Goal: Task Accomplishment & Management: Use online tool/utility

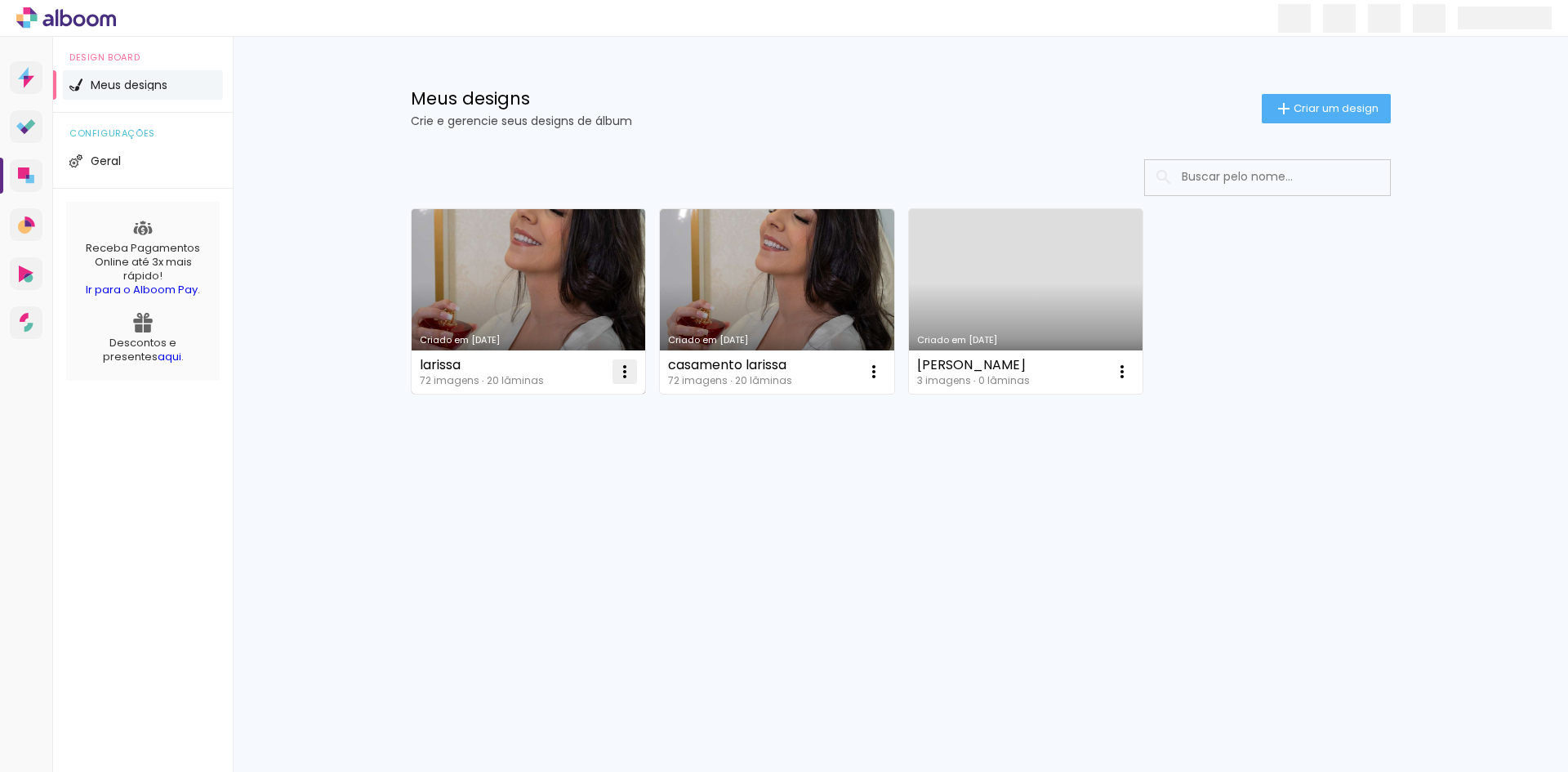
click at [618, 383] on paper-icon-button at bounding box center [624, 371] width 32 height 32
click at [532, 490] on paper-item "Excluir" at bounding box center [560, 479] width 161 height 32
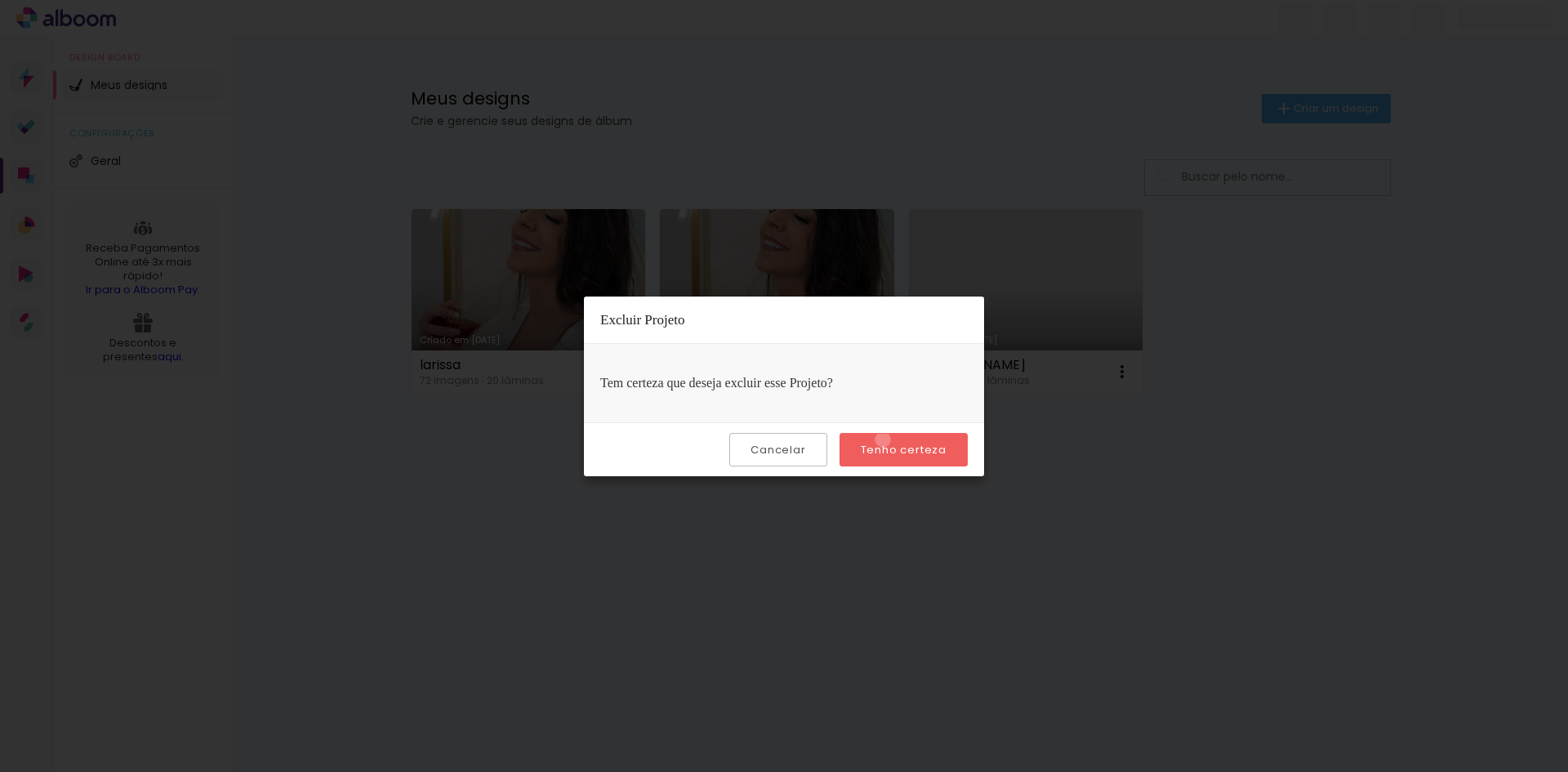
click at [885, 439] on paper-button "Tenho certeza" at bounding box center [903, 450] width 128 height 33
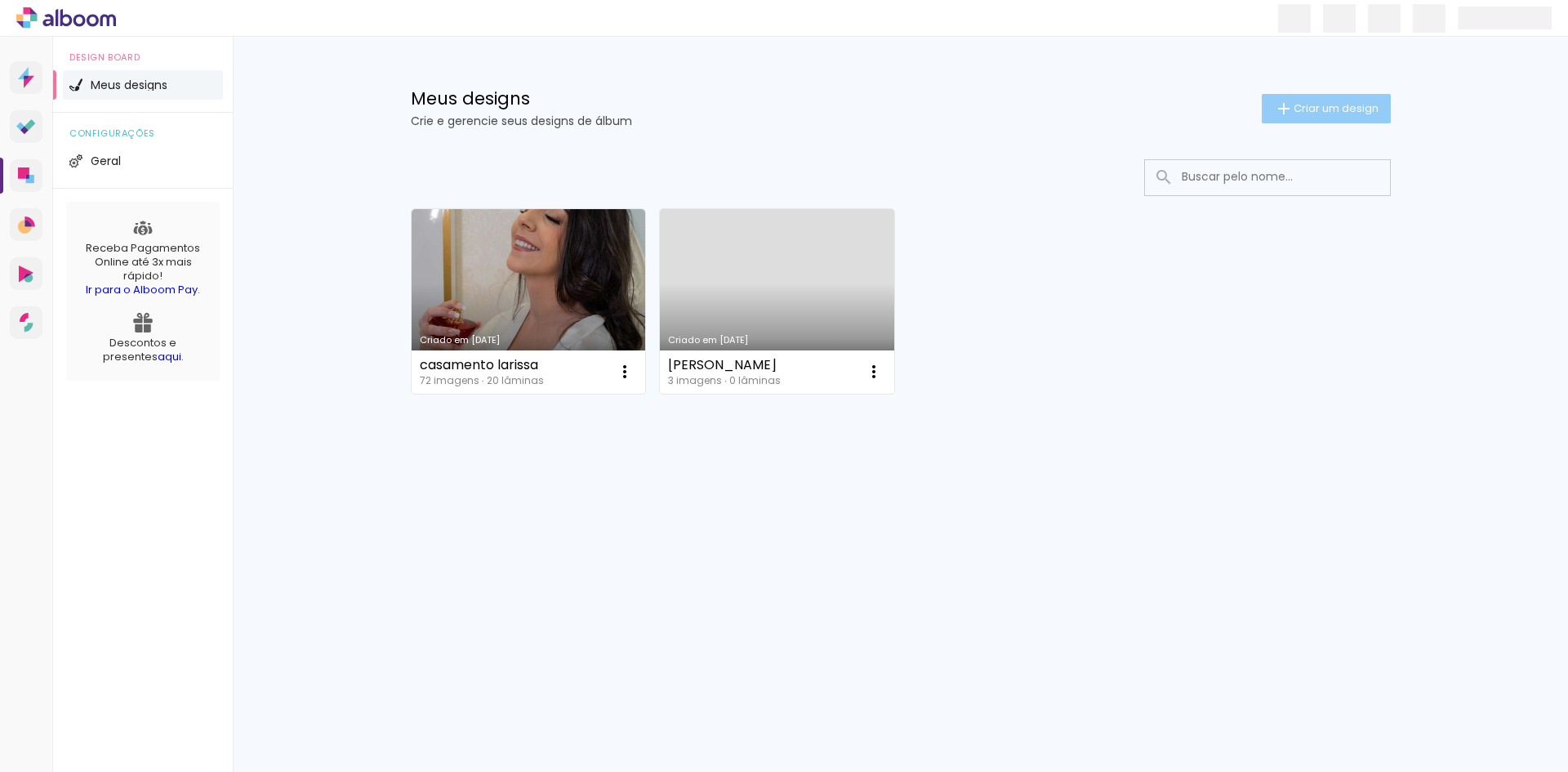
click at [1317, 111] on span "Criar um design" at bounding box center [1336, 109] width 85 height 11
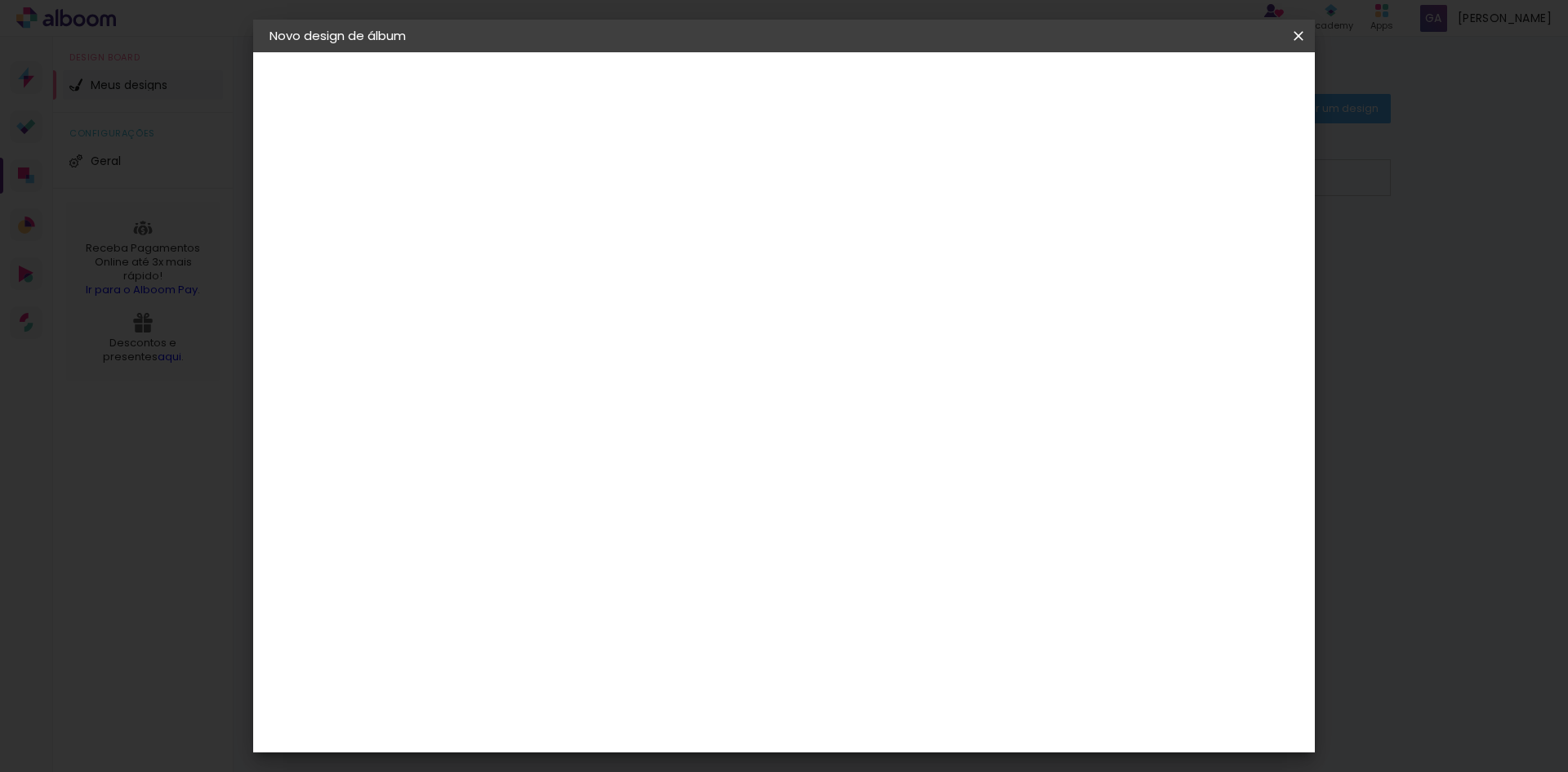
click at [537, 212] on input at bounding box center [537, 218] width 0 height 25
type input "Lais"
type paper-input "Lais"
click at [0, 0] on slot "Avançar" at bounding box center [0, 0] width 0 height 0
click at [560, 301] on input at bounding box center [577, 310] width 165 height 20
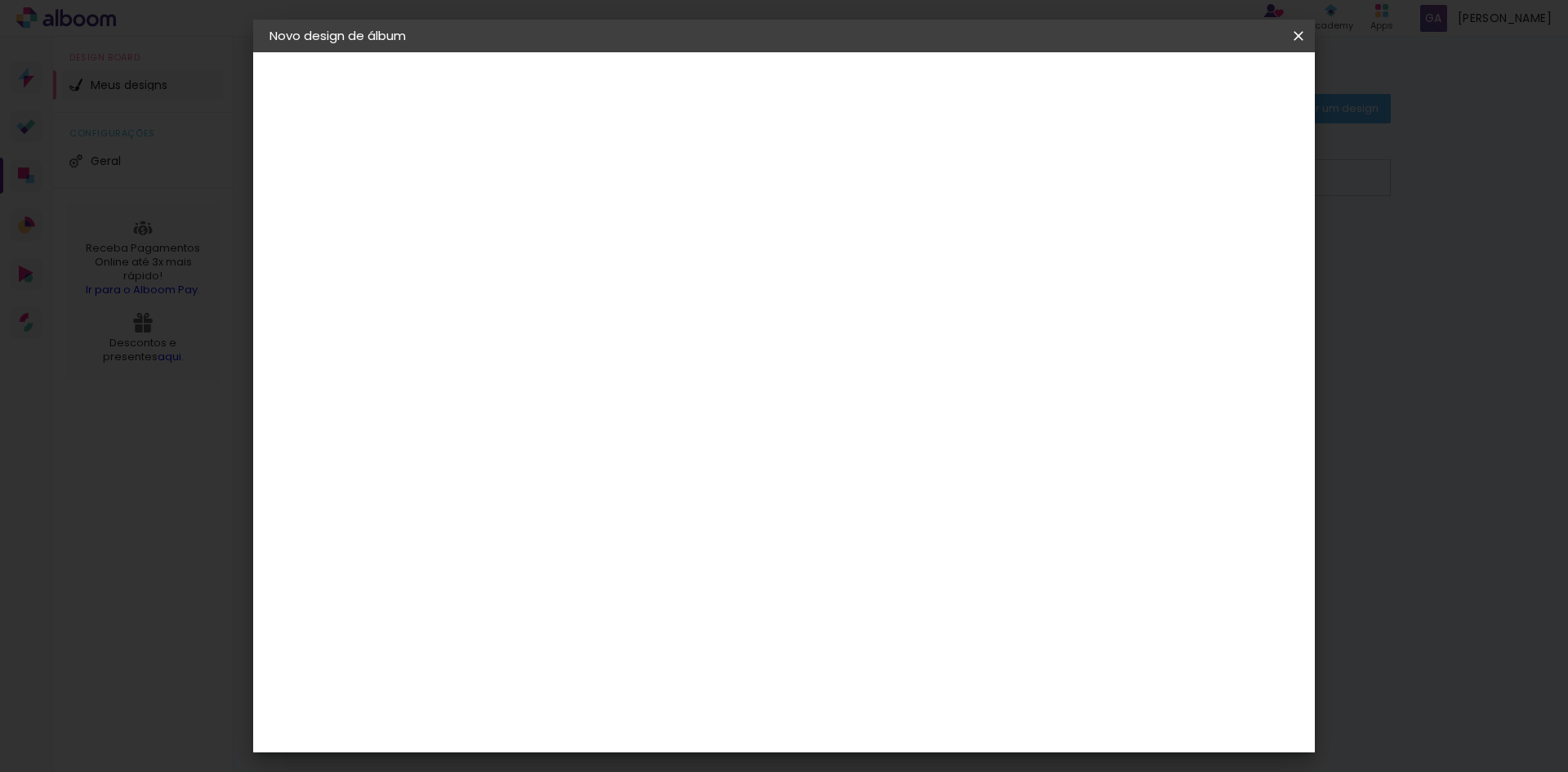
click at [563, 274] on paper-input-container "País de atuação Brasil" at bounding box center [578, 262] width 177 height 37
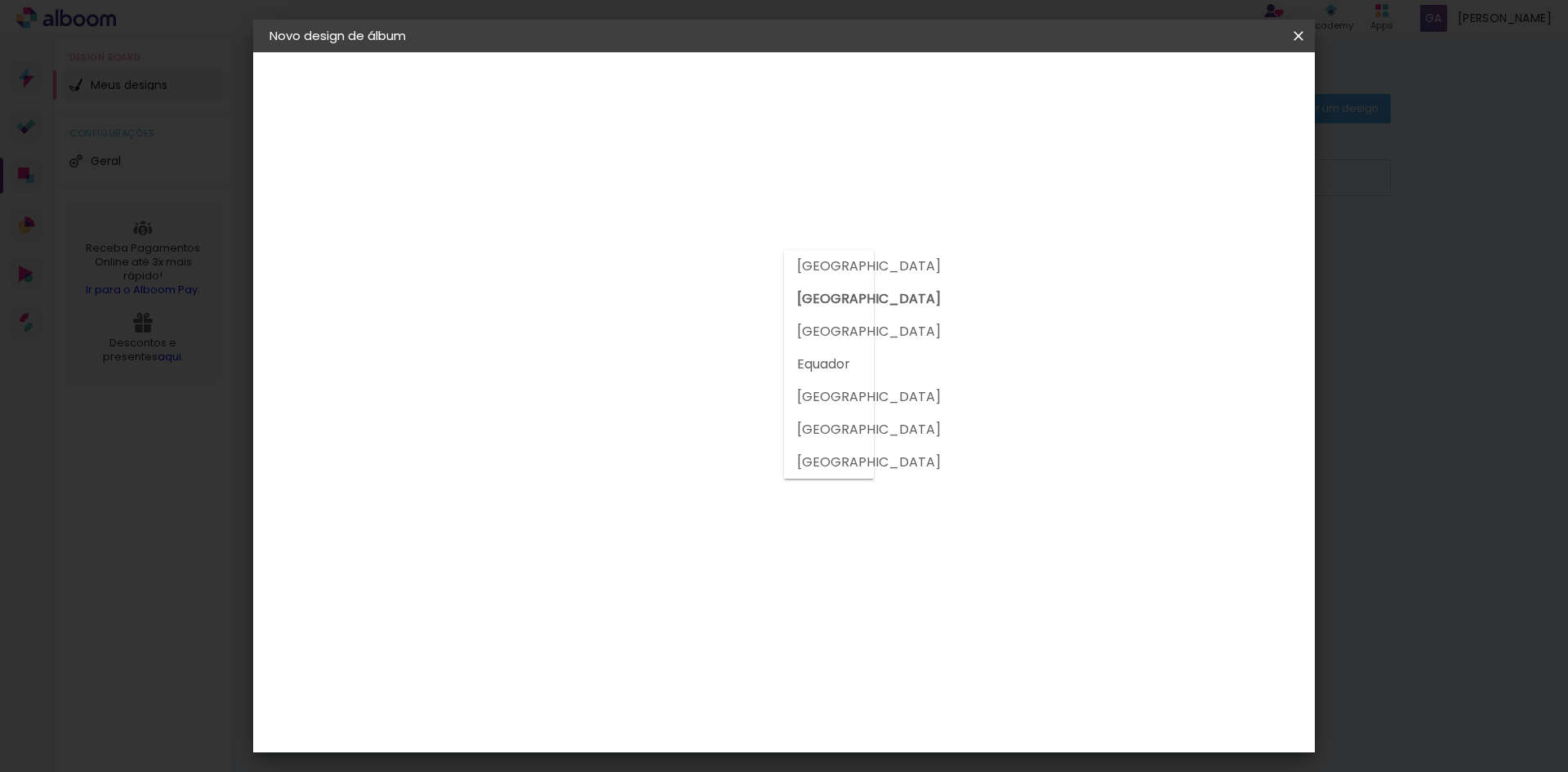
click at [581, 307] on input at bounding box center [577, 310] width 165 height 20
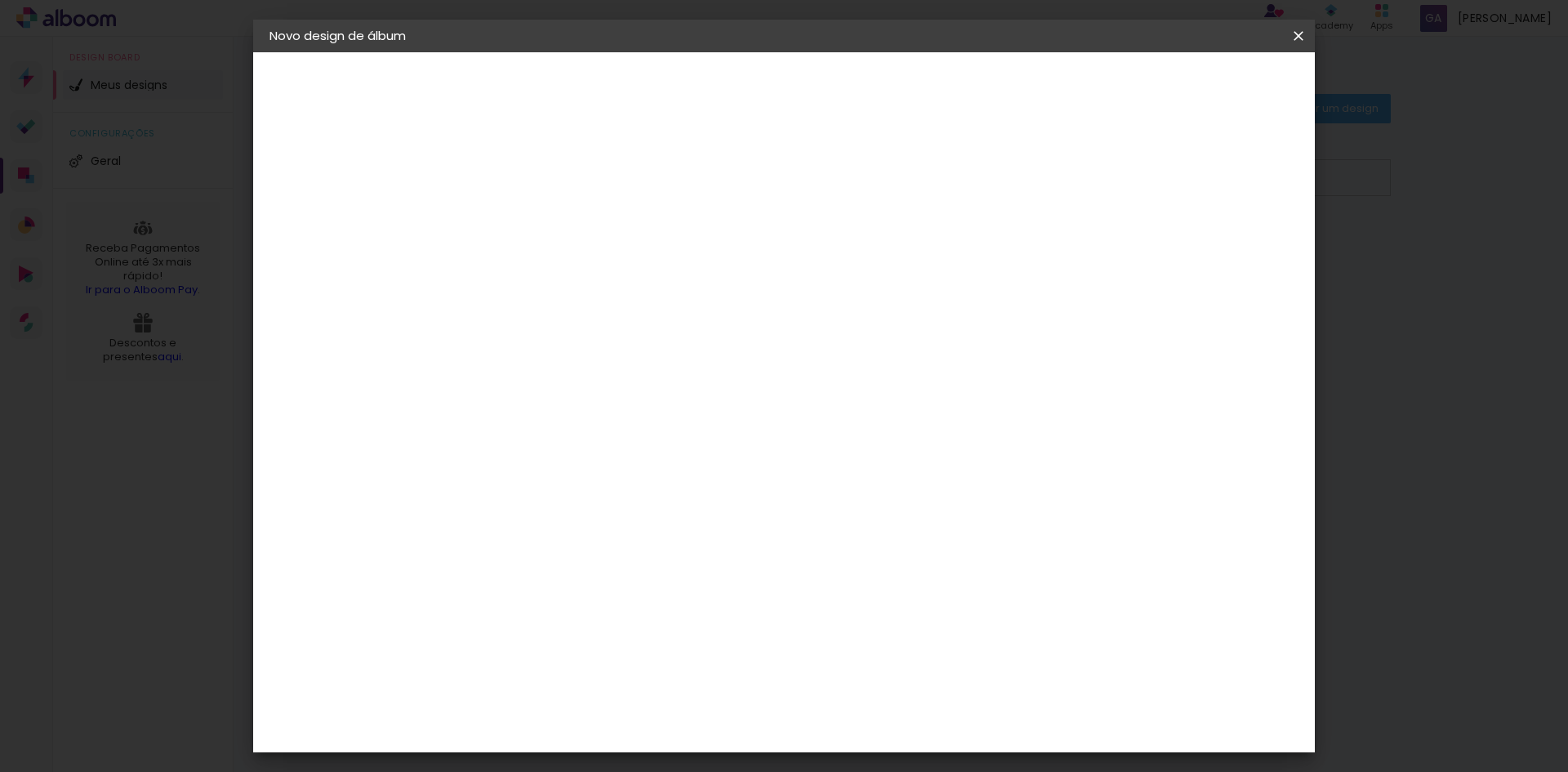
type input "luiz"
type paper-input "luiz"
click at [588, 368] on div "[PERSON_NAME]" at bounding box center [580, 369] width 109 height 13
click at [0, 0] on slot "Avançar" at bounding box center [0, 0] width 0 height 0
click at [625, 287] on paper-input-container "Linha" at bounding box center [577, 285] width 95 height 41
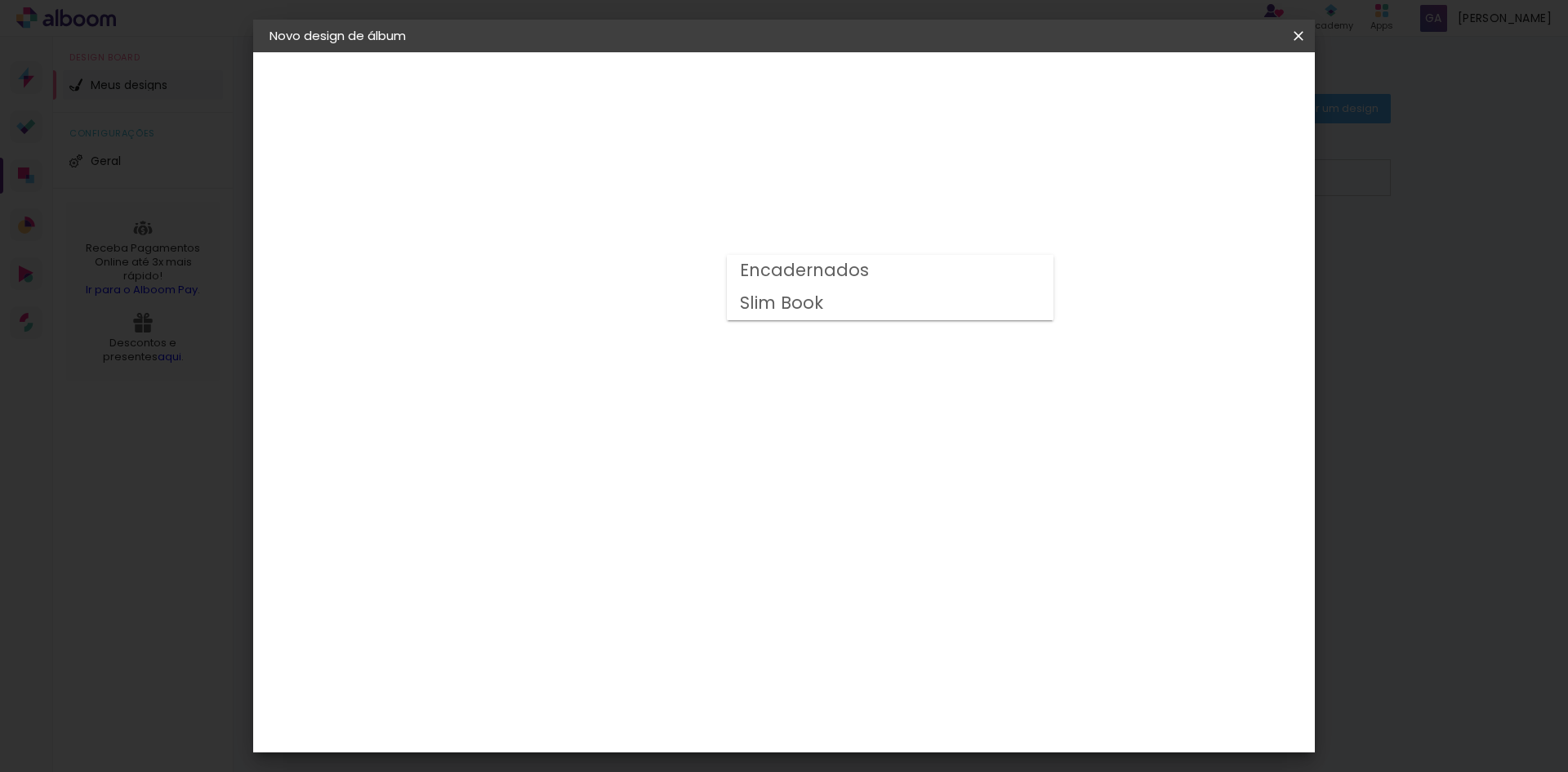
click at [0, 0] on slot "Encadernados" at bounding box center [0, 0] width 0 height 0
type input "Encadernados"
click at [646, 395] on span "25 x 50" at bounding box center [609, 412] width 75 height 33
click at [803, 97] on paper-button "Avançar" at bounding box center [762, 87] width 80 height 28
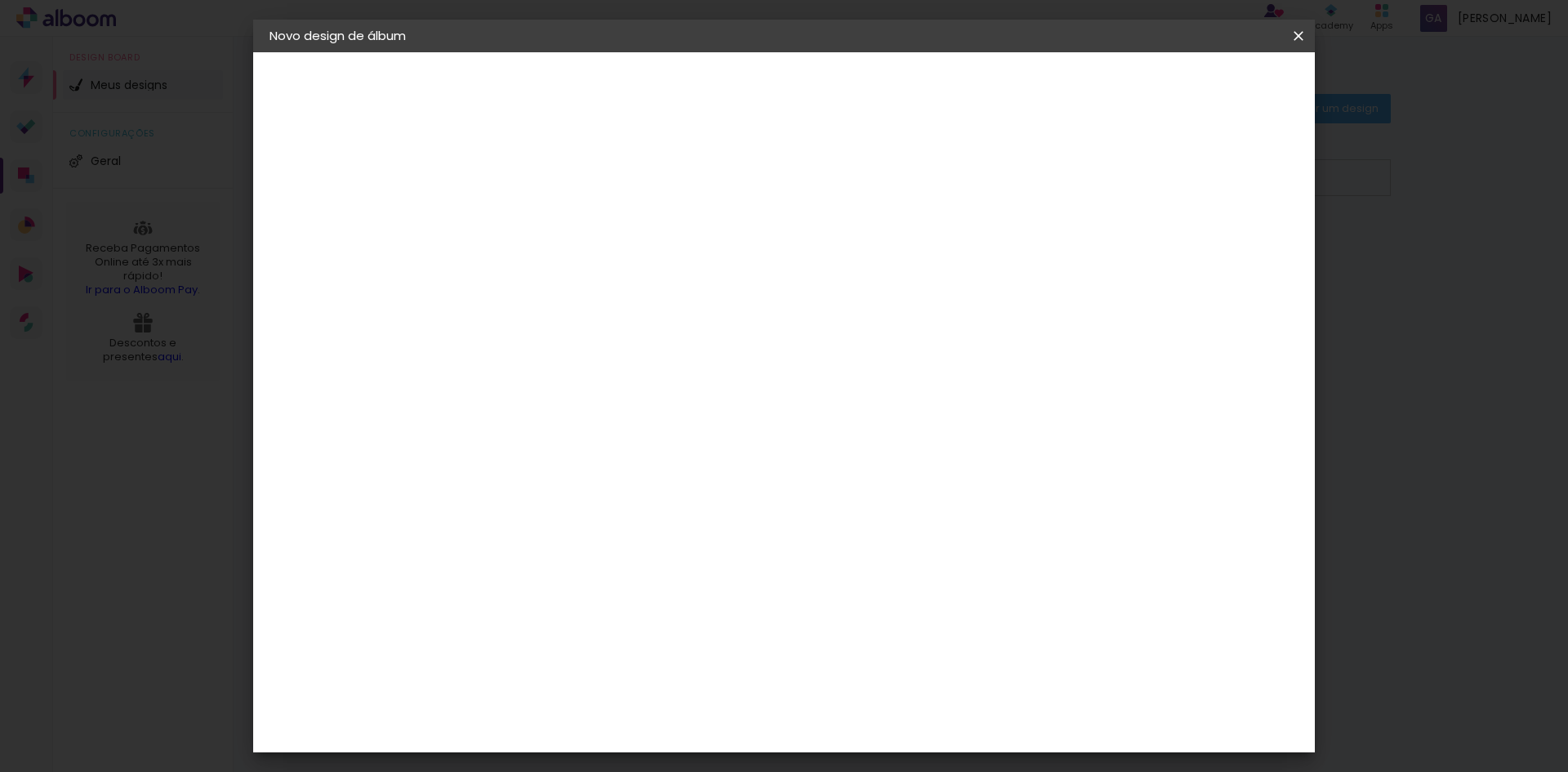
click at [1196, 84] on span "Iniciar design" at bounding box center [1159, 87] width 75 height 11
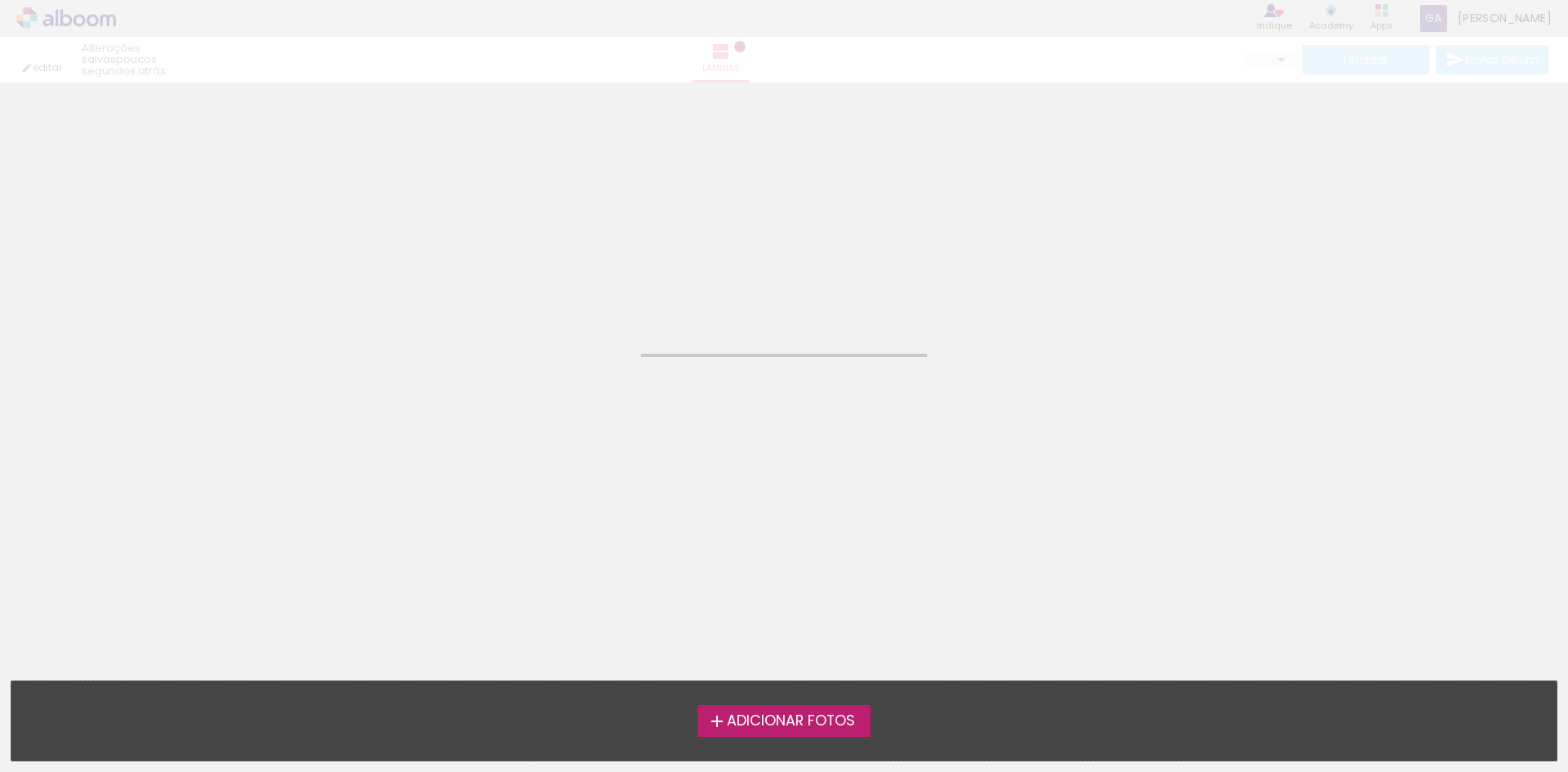
click at [791, 731] on label "Adicionar Fotos" at bounding box center [784, 720] width 174 height 31
click at [0, 0] on input "file" at bounding box center [0, 0] width 0 height 0
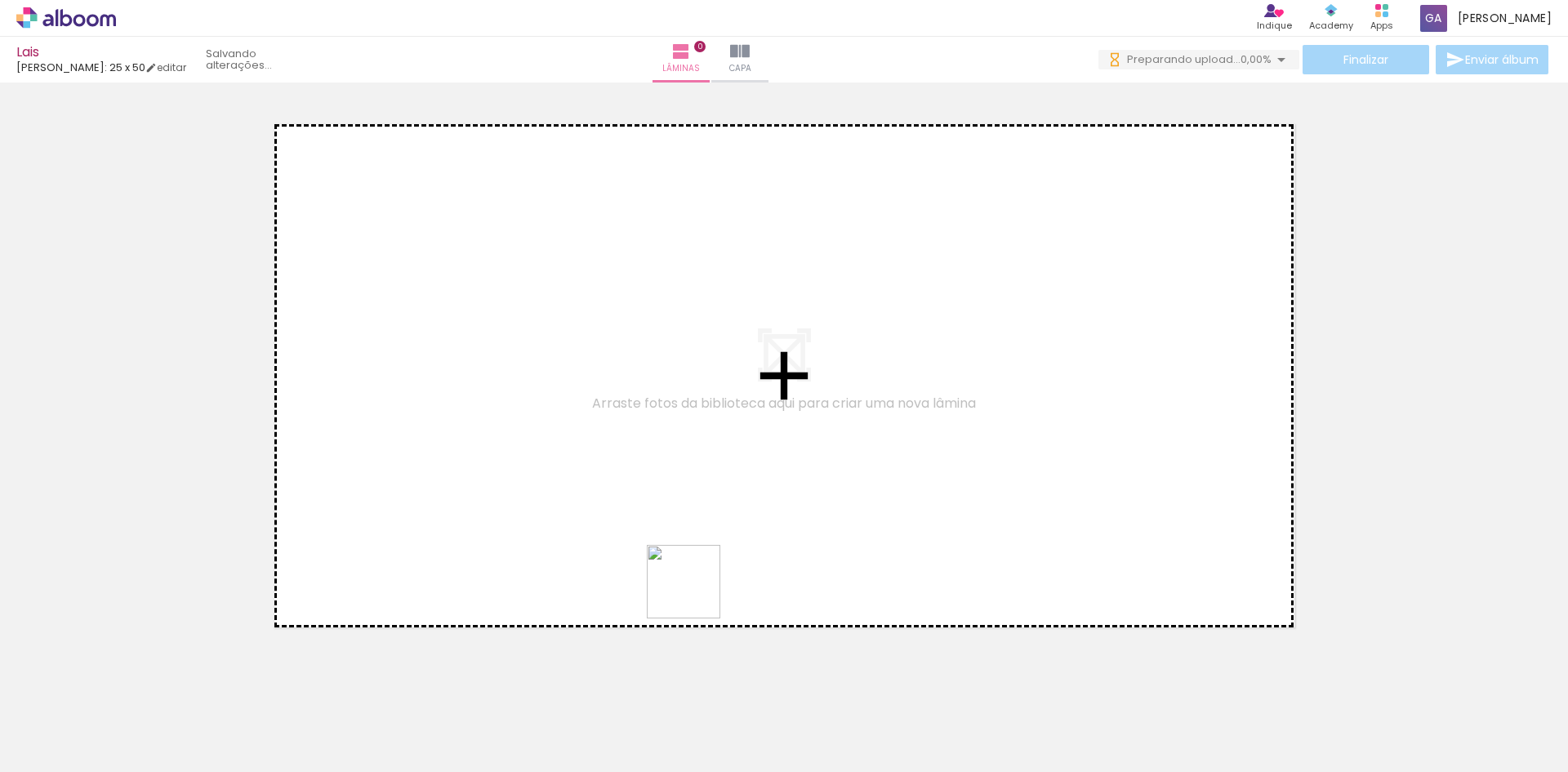
drag, startPoint x: 659, startPoint y: 654, endPoint x: 568, endPoint y: 681, distance: 94.9
click at [760, 460] on quentale-workspace at bounding box center [784, 386] width 1568 height 772
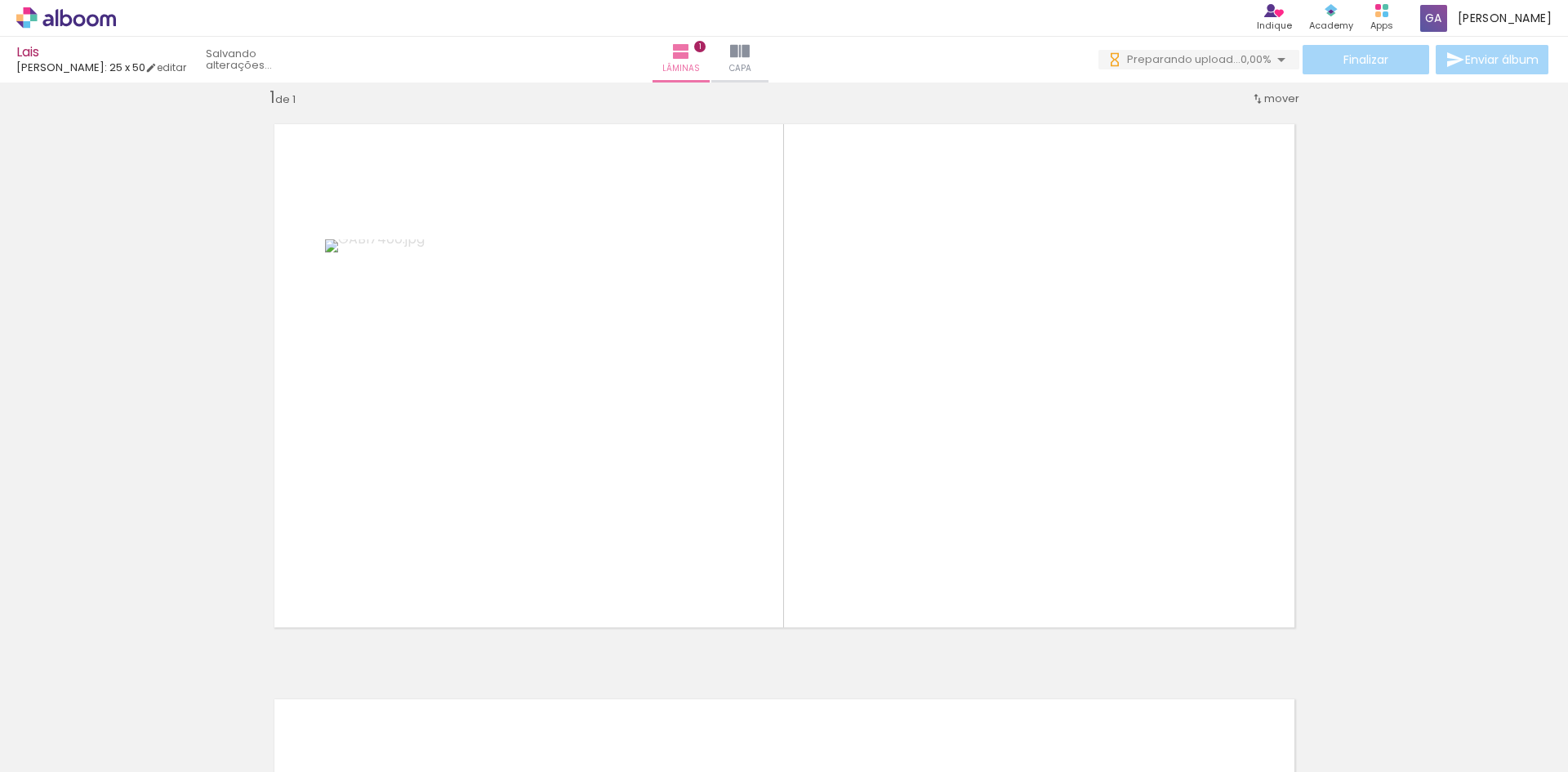
drag, startPoint x: 528, startPoint y: 729, endPoint x: 527, endPoint y: 625, distance: 104.0
click at [656, 497] on quentale-workspace at bounding box center [784, 386] width 1568 height 772
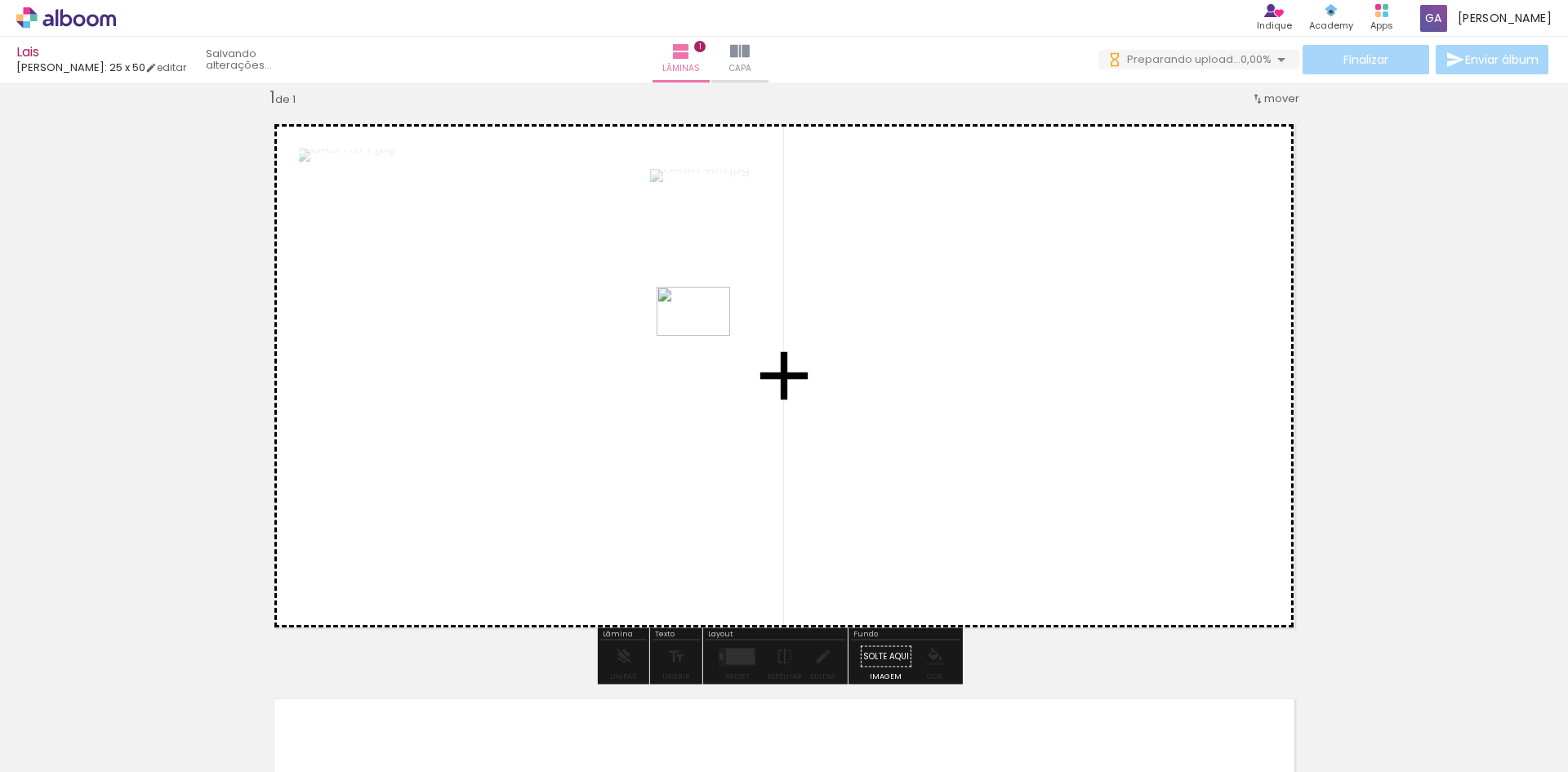
drag, startPoint x: 436, startPoint y: 704, endPoint x: 705, endPoint y: 335, distance: 456.6
click at [705, 335] on quentale-workspace at bounding box center [784, 386] width 1568 height 772
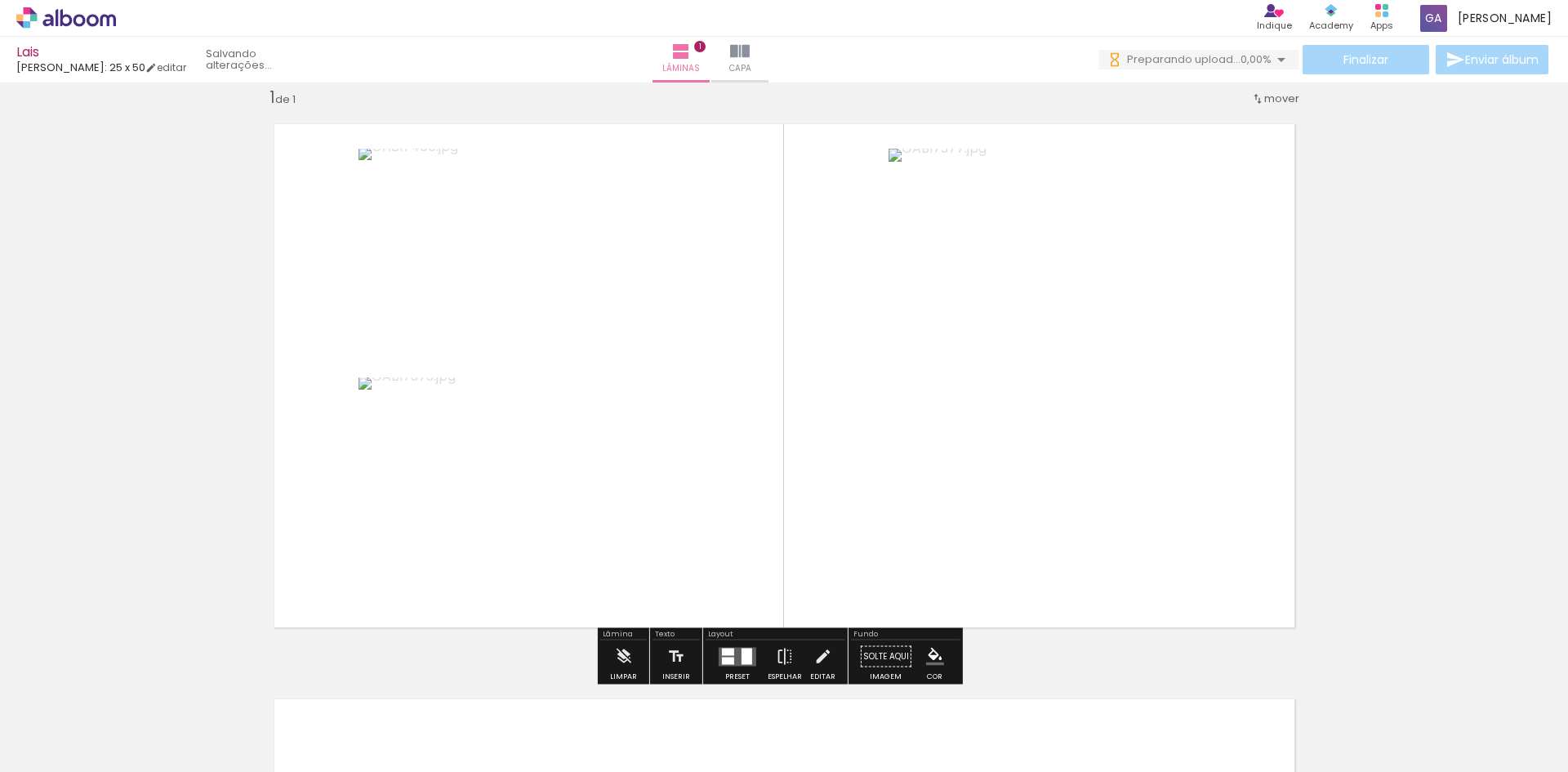
click at [729, 649] on div at bounding box center [727, 651] width 12 height 7
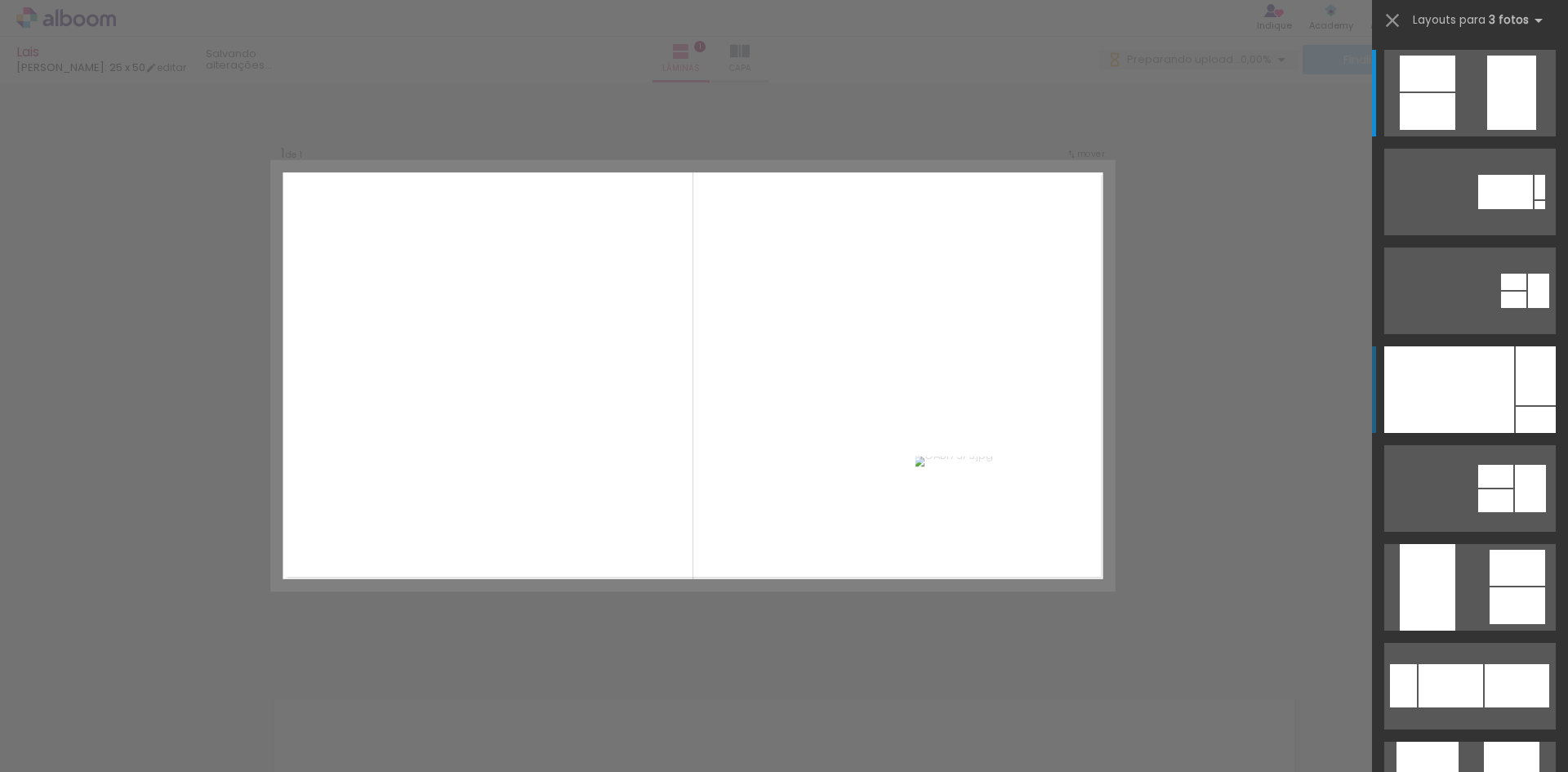
scroll to position [20, 0]
click at [1516, 368] on div at bounding box center [1535, 376] width 40 height 59
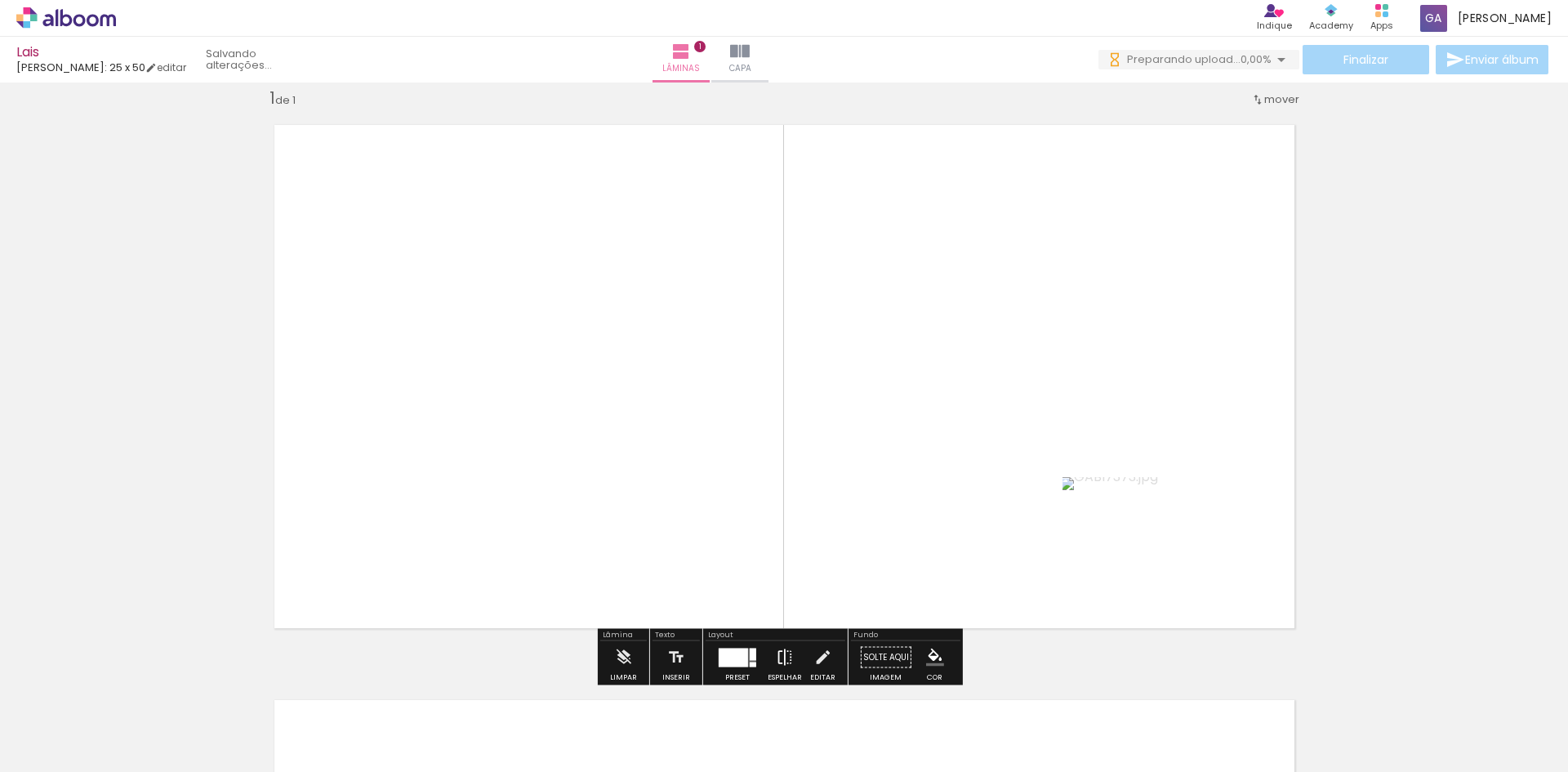
click at [775, 660] on iron-icon at bounding box center [784, 657] width 18 height 32
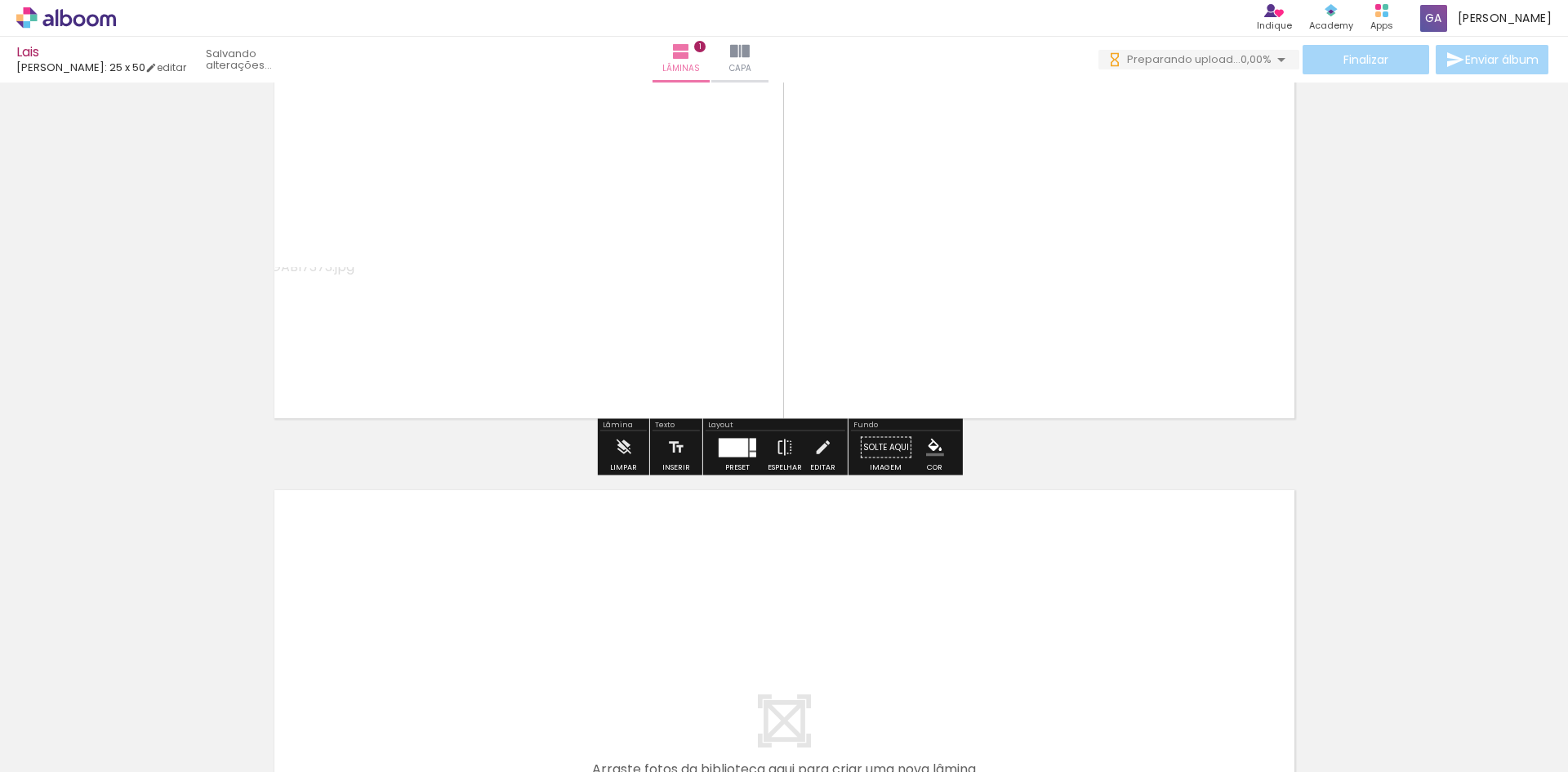
scroll to position [429, 0]
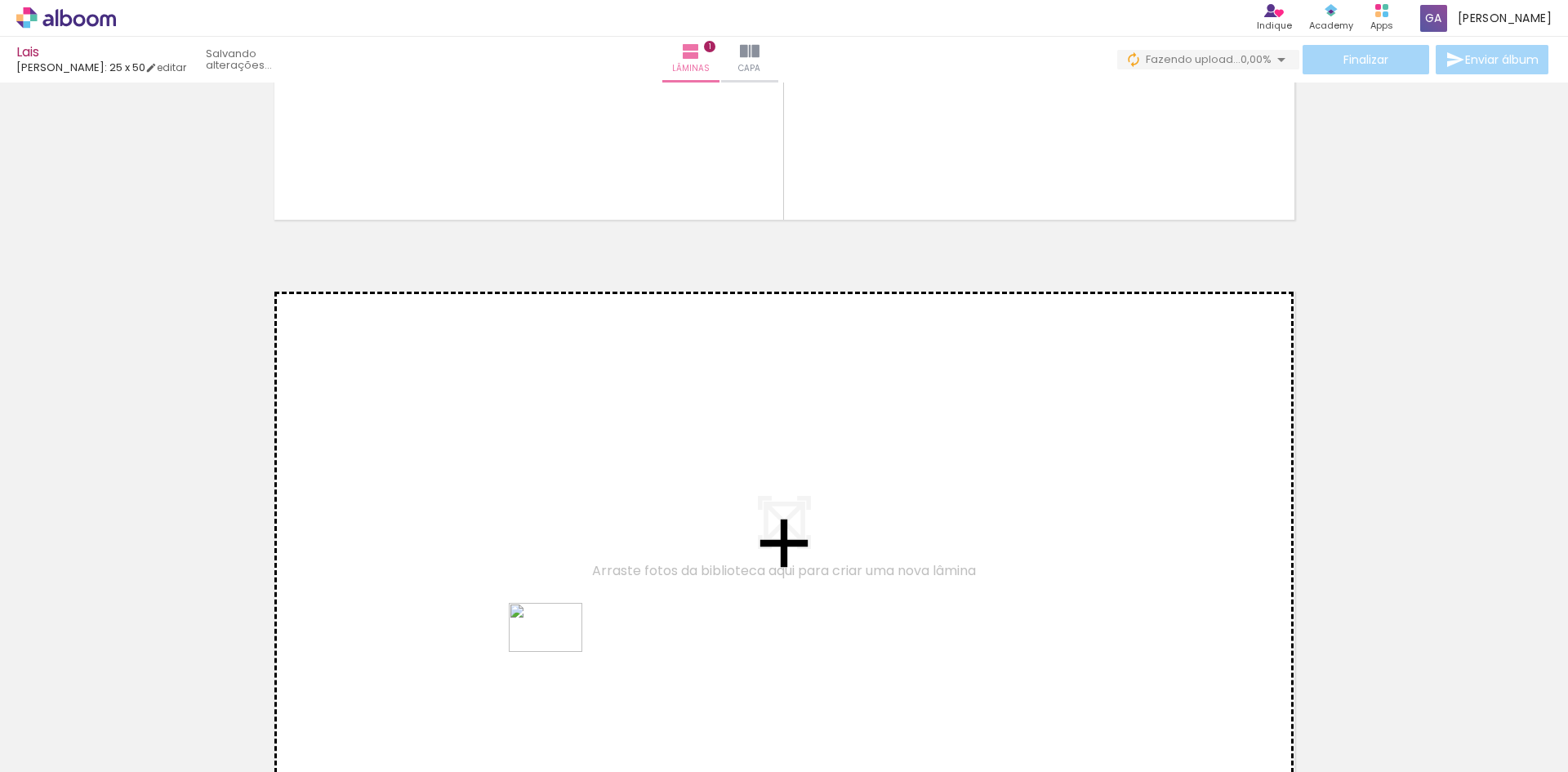
drag, startPoint x: 725, startPoint y: 743, endPoint x: 340, endPoint y: 754, distance: 385.2
click at [0, 0] on slot at bounding box center [0, 0] width 0 height 0
drag, startPoint x: 472, startPoint y: 600, endPoint x: 536, endPoint y: 501, distance: 117.9
click at [536, 501] on quentale-workspace at bounding box center [784, 386] width 1568 height 772
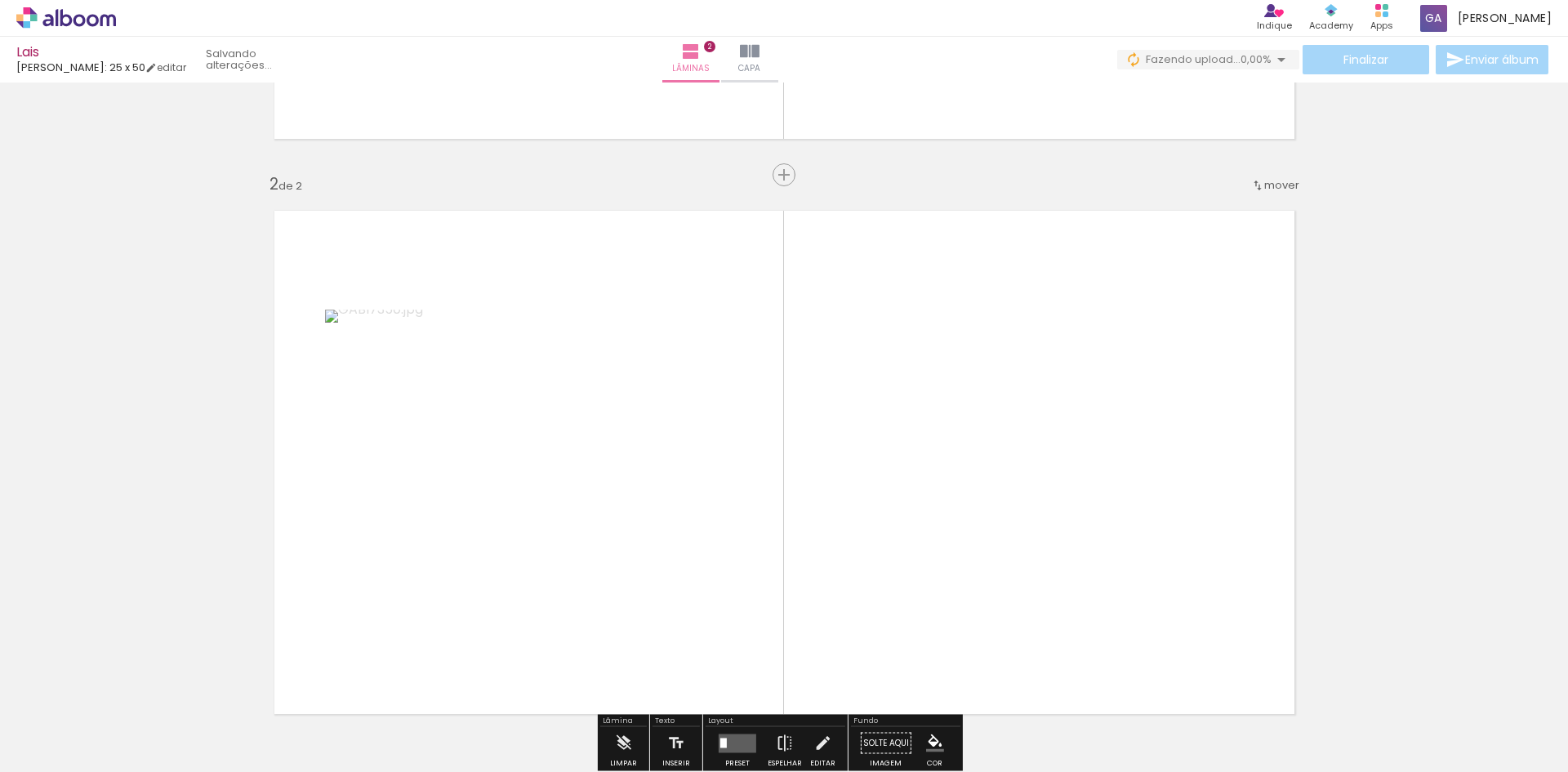
scroll to position [596, 0]
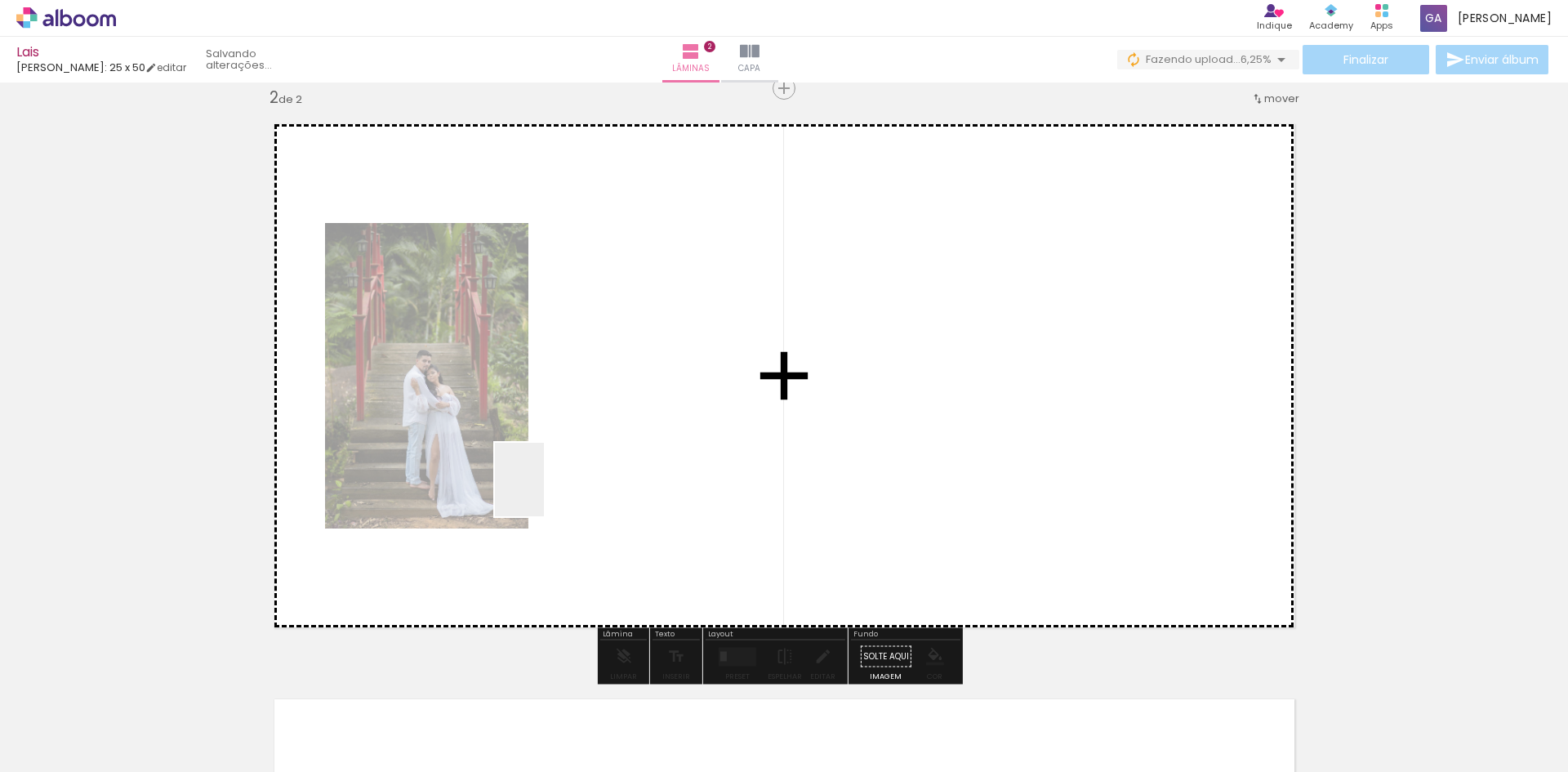
drag, startPoint x: 272, startPoint y: 720, endPoint x: 544, endPoint y: 492, distance: 354.9
click at [544, 492] on quentale-workspace at bounding box center [784, 386] width 1568 height 772
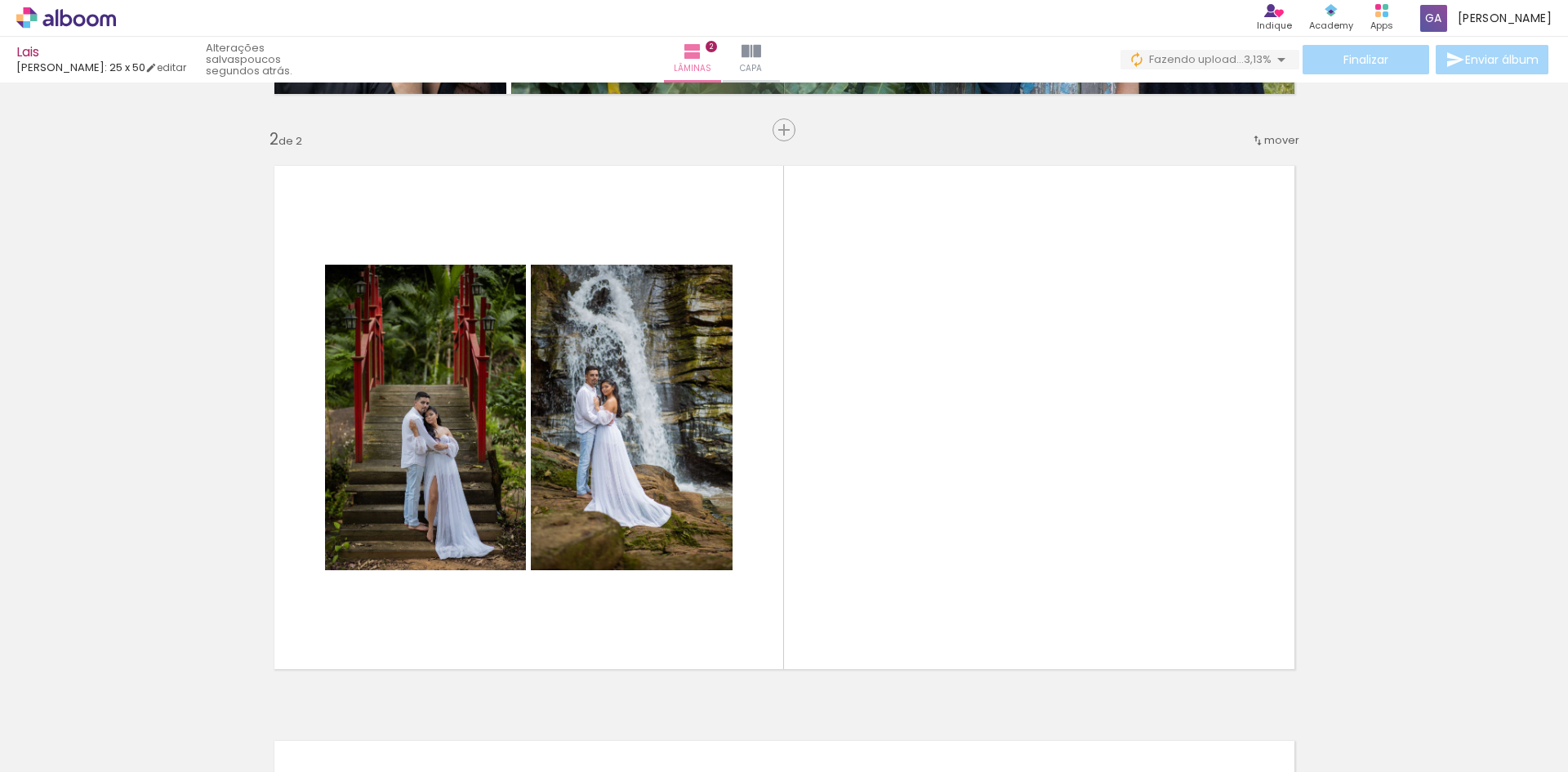
scroll to position [572, 0]
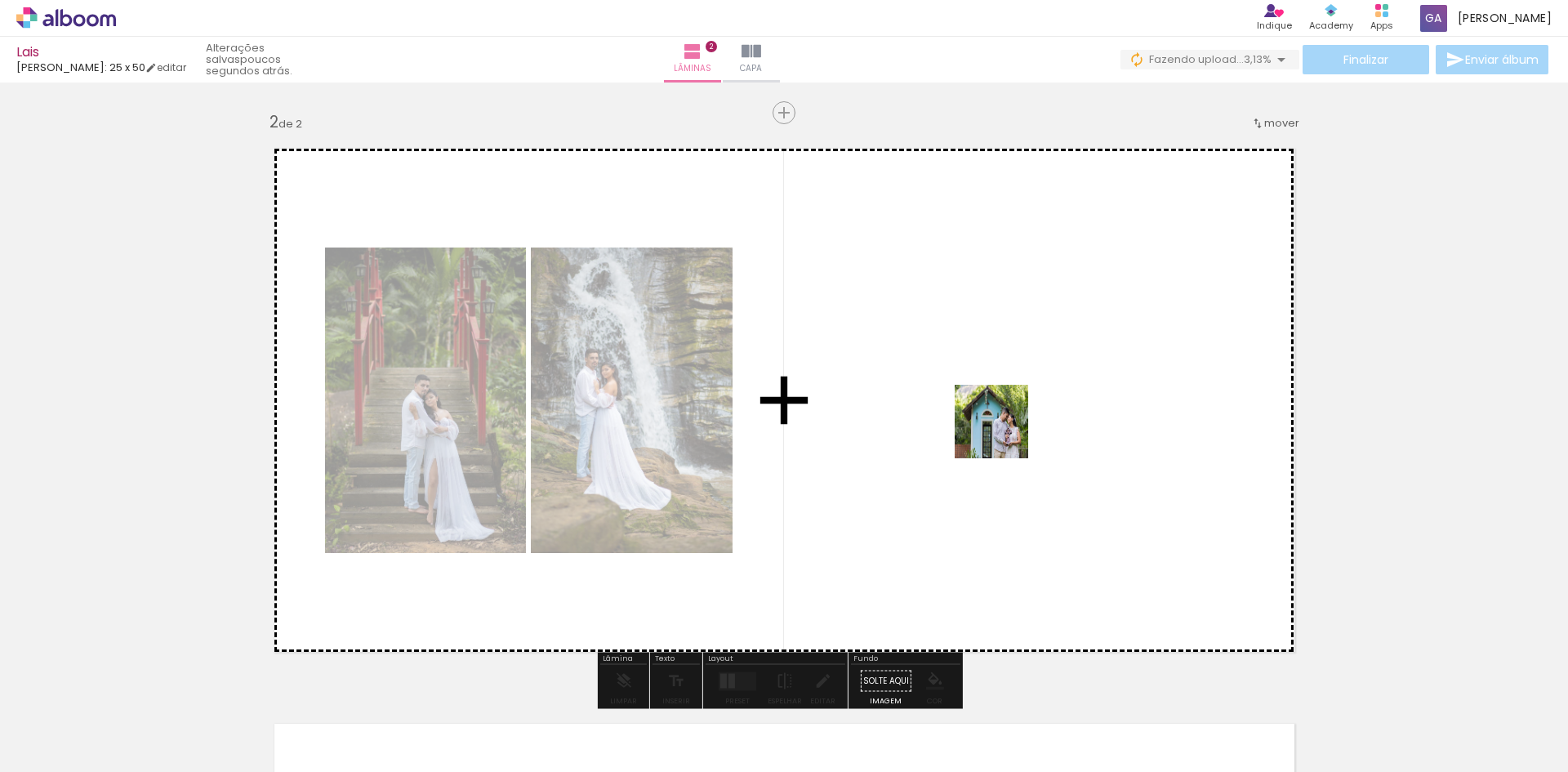
drag, startPoint x: 721, startPoint y: 730, endPoint x: 1034, endPoint y: 406, distance: 450.5
click at [1034, 406] on quentale-workspace at bounding box center [784, 386] width 1568 height 772
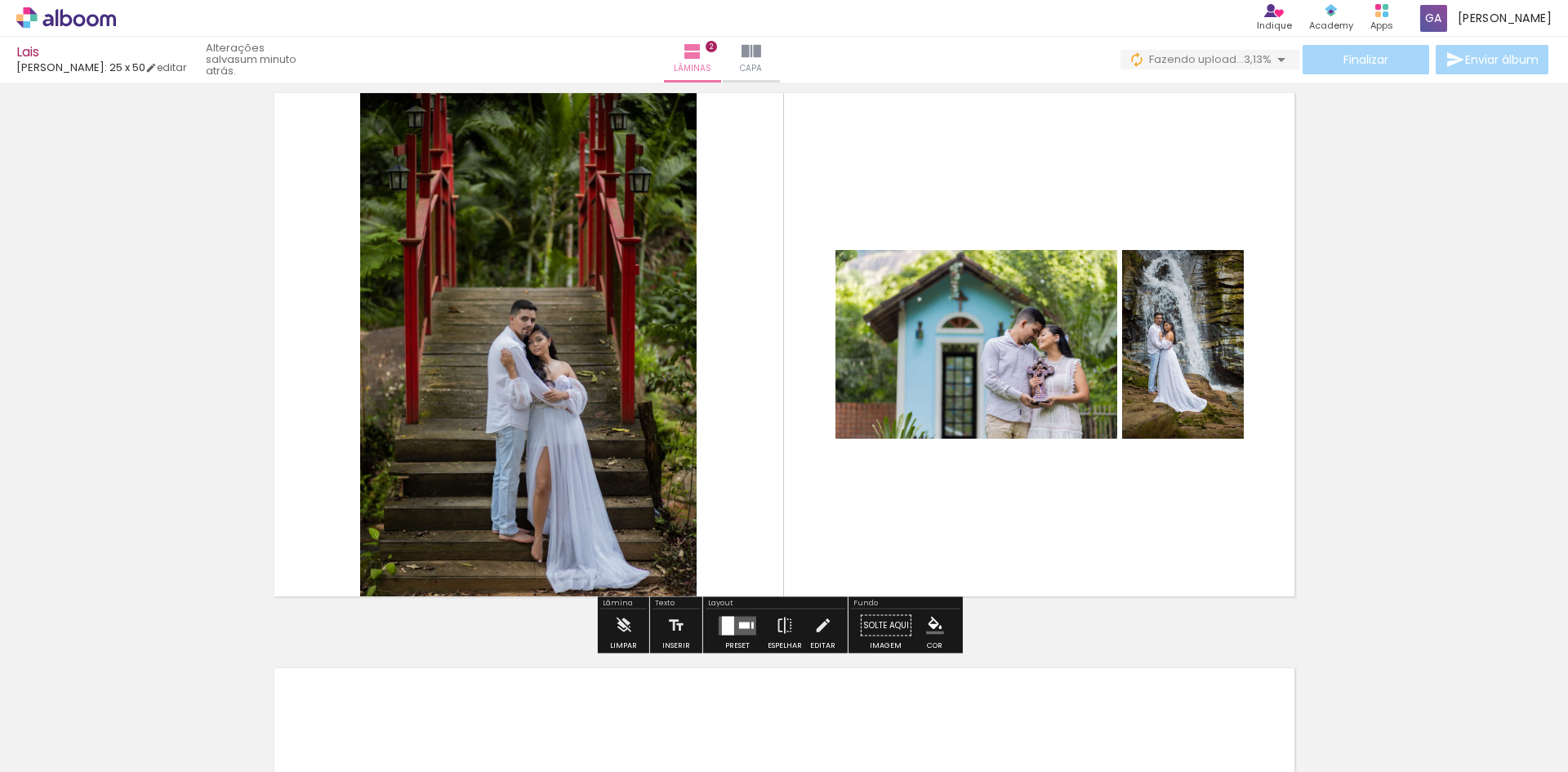
scroll to position [653, 0]
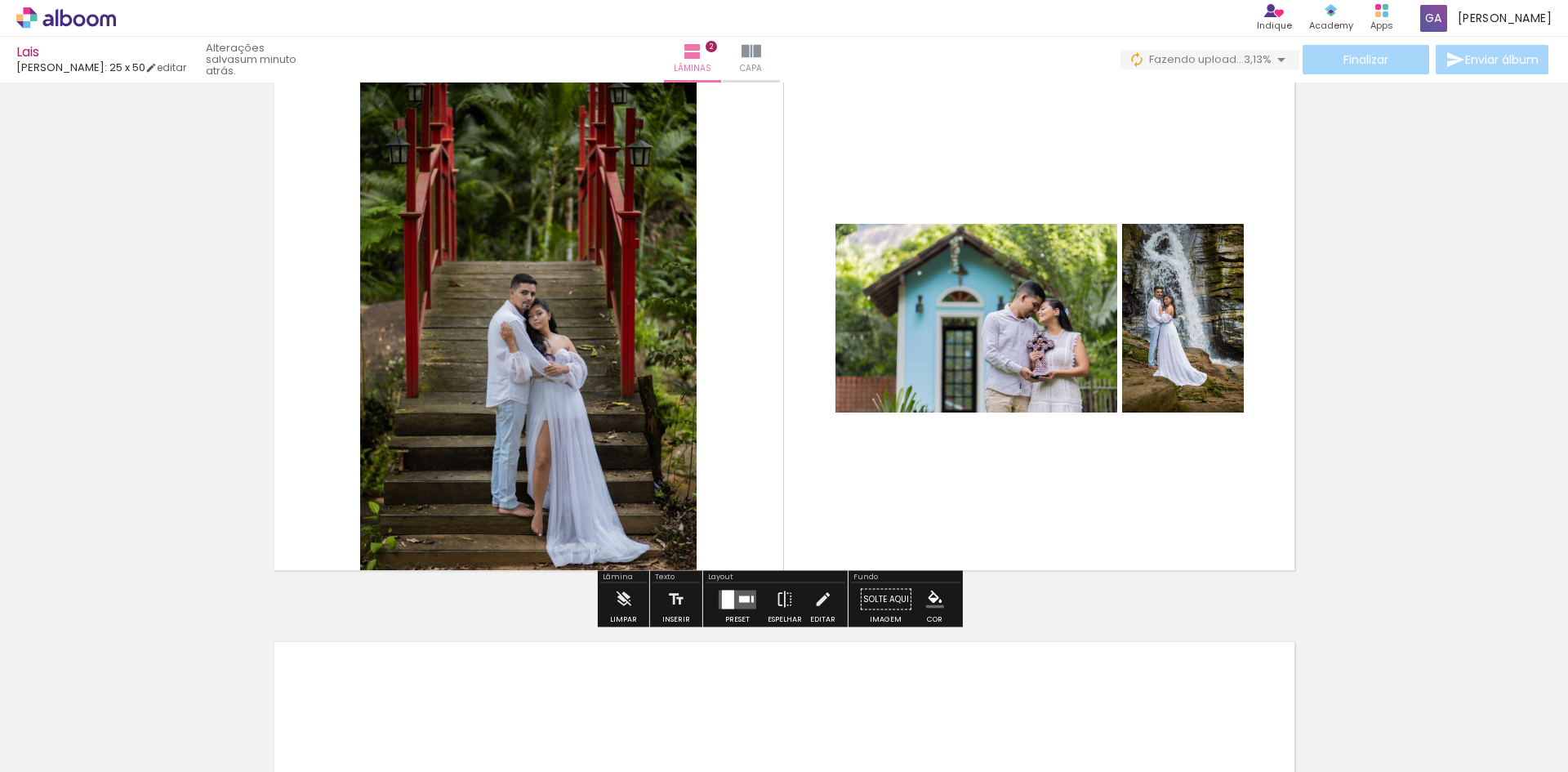
click at [731, 600] on quentale-layouter at bounding box center [737, 599] width 38 height 18
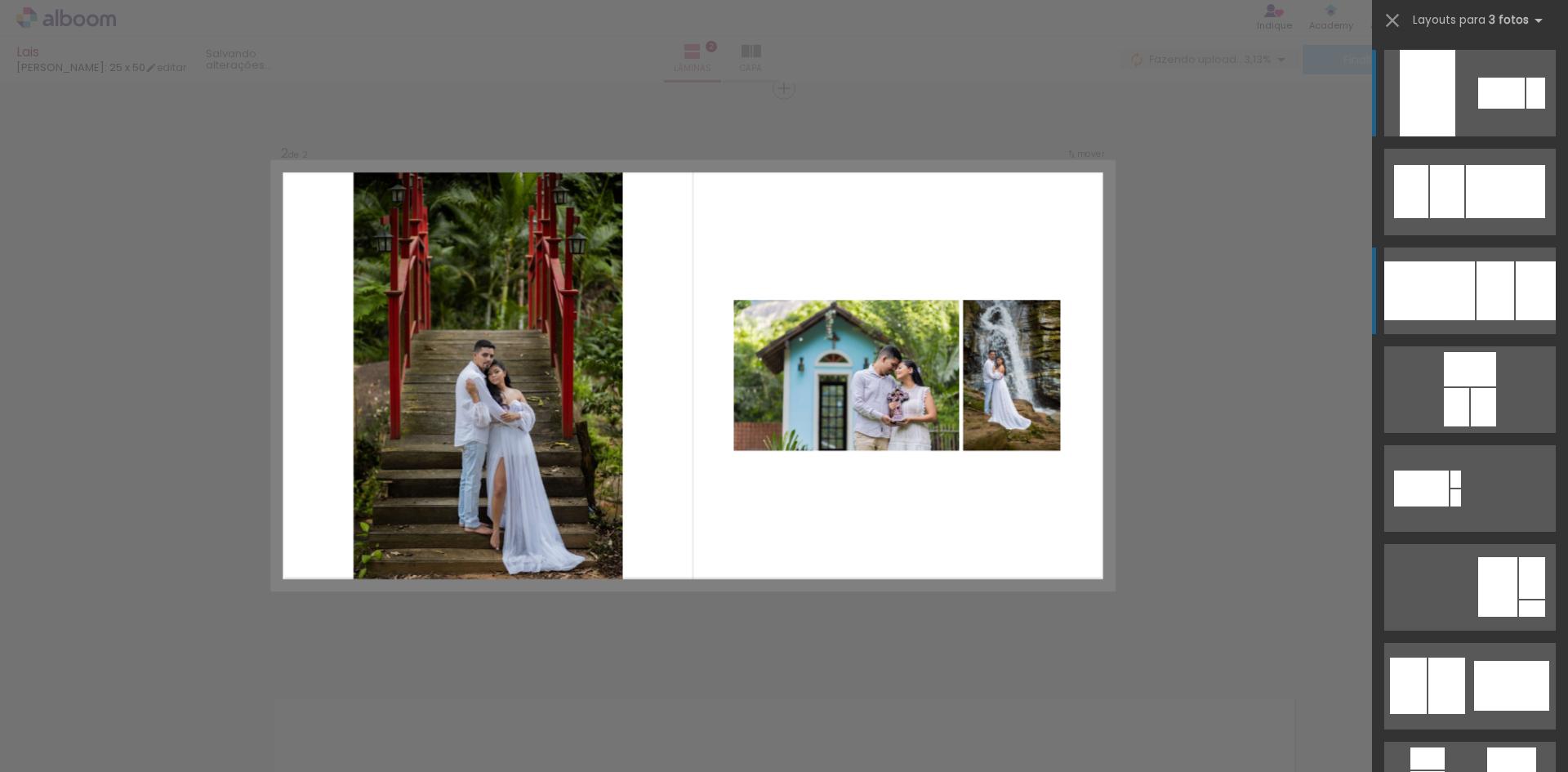
scroll to position [596, 0]
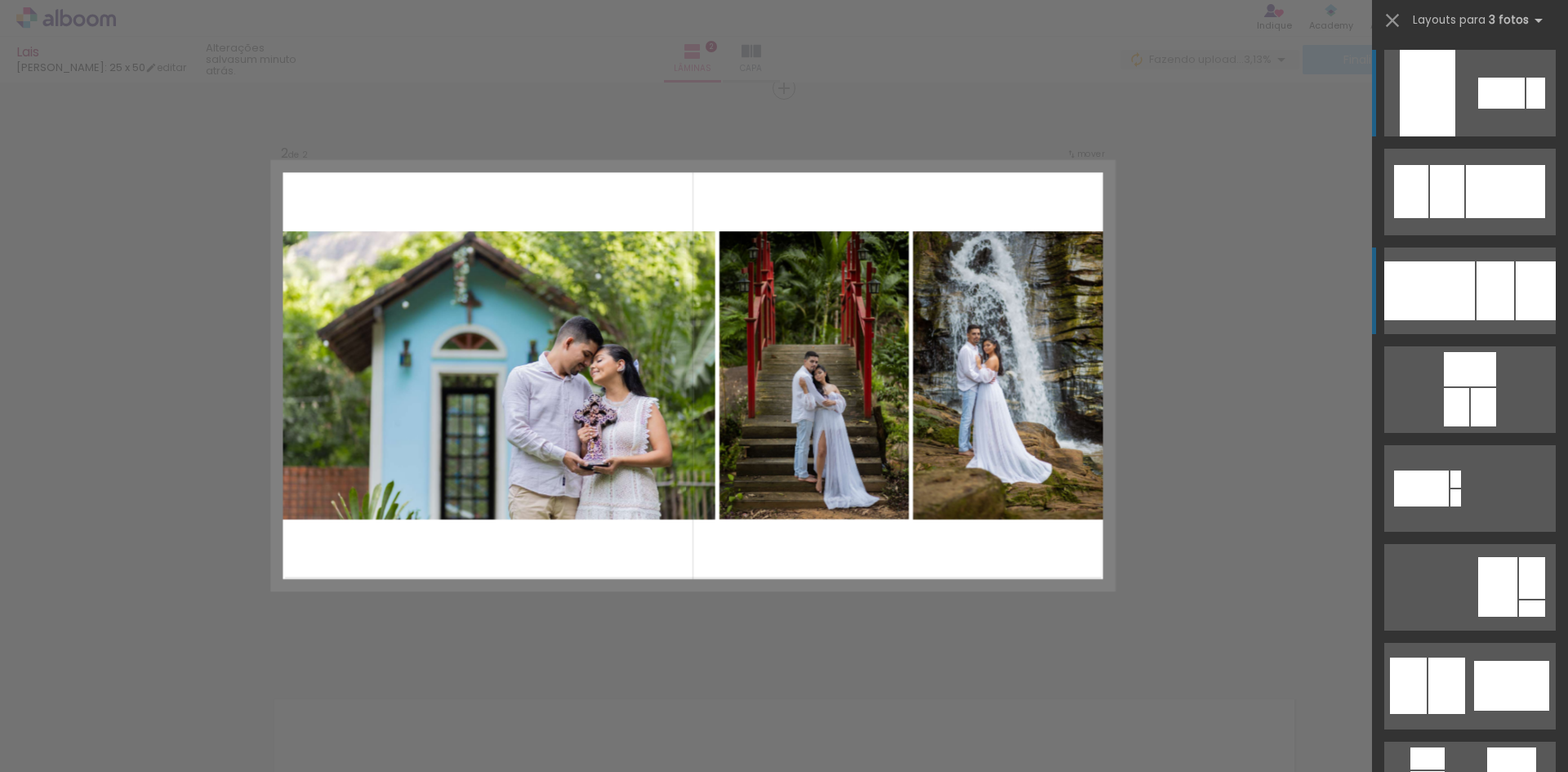
click at [1476, 268] on div at bounding box center [1494, 291] width 38 height 59
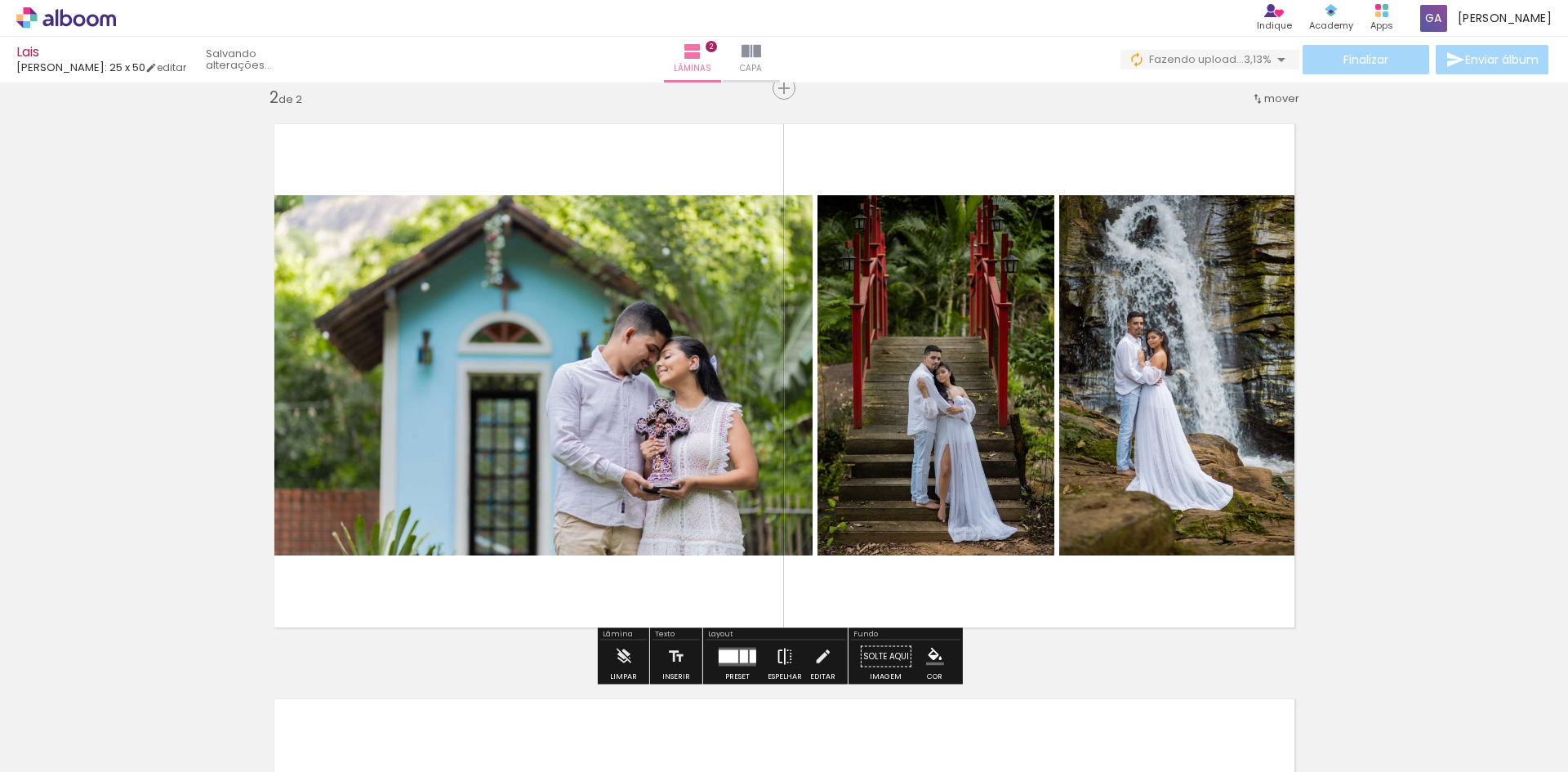
click at [777, 656] on iron-icon at bounding box center [784, 656] width 18 height 32
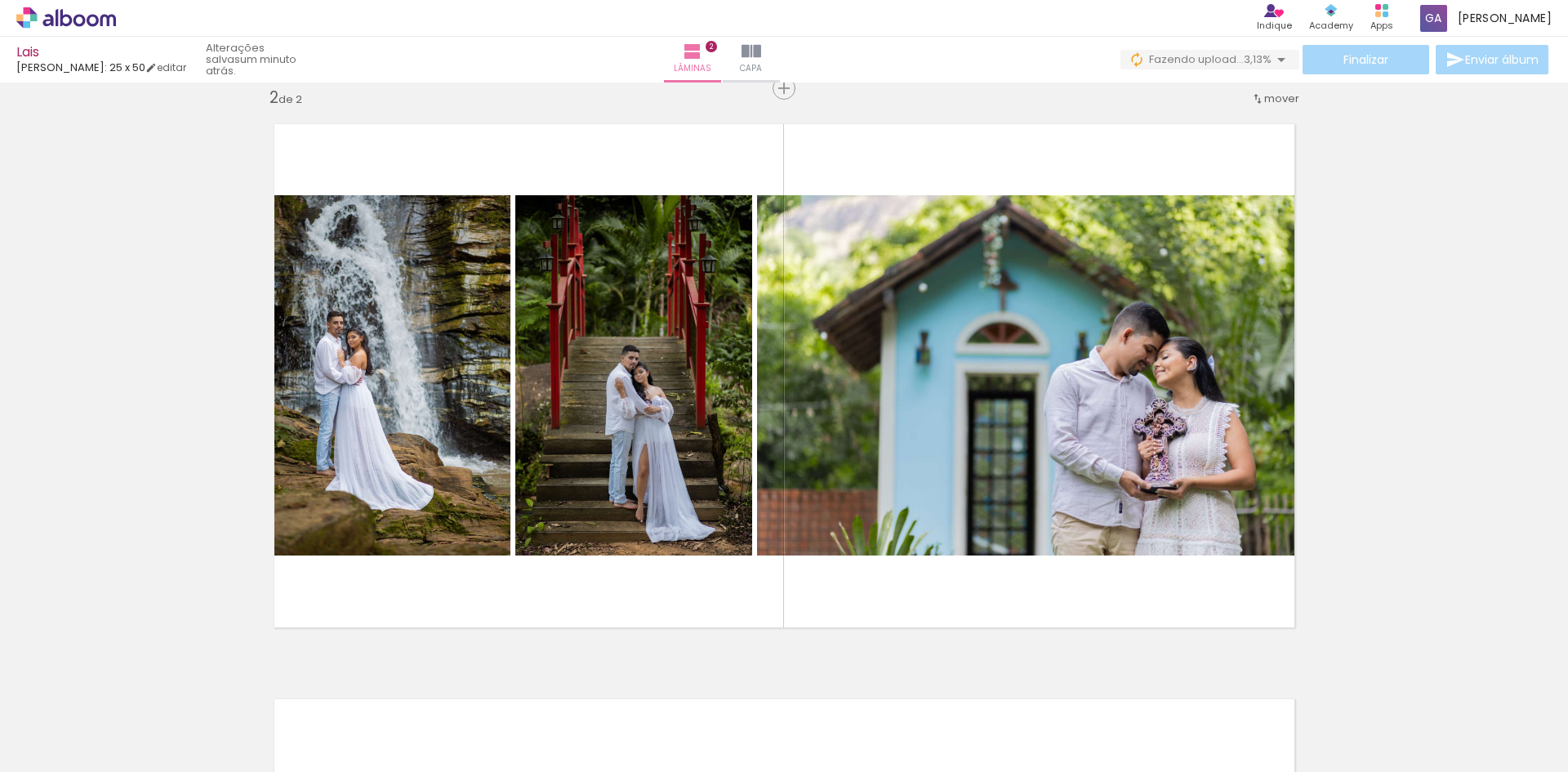
scroll to position [678, 0]
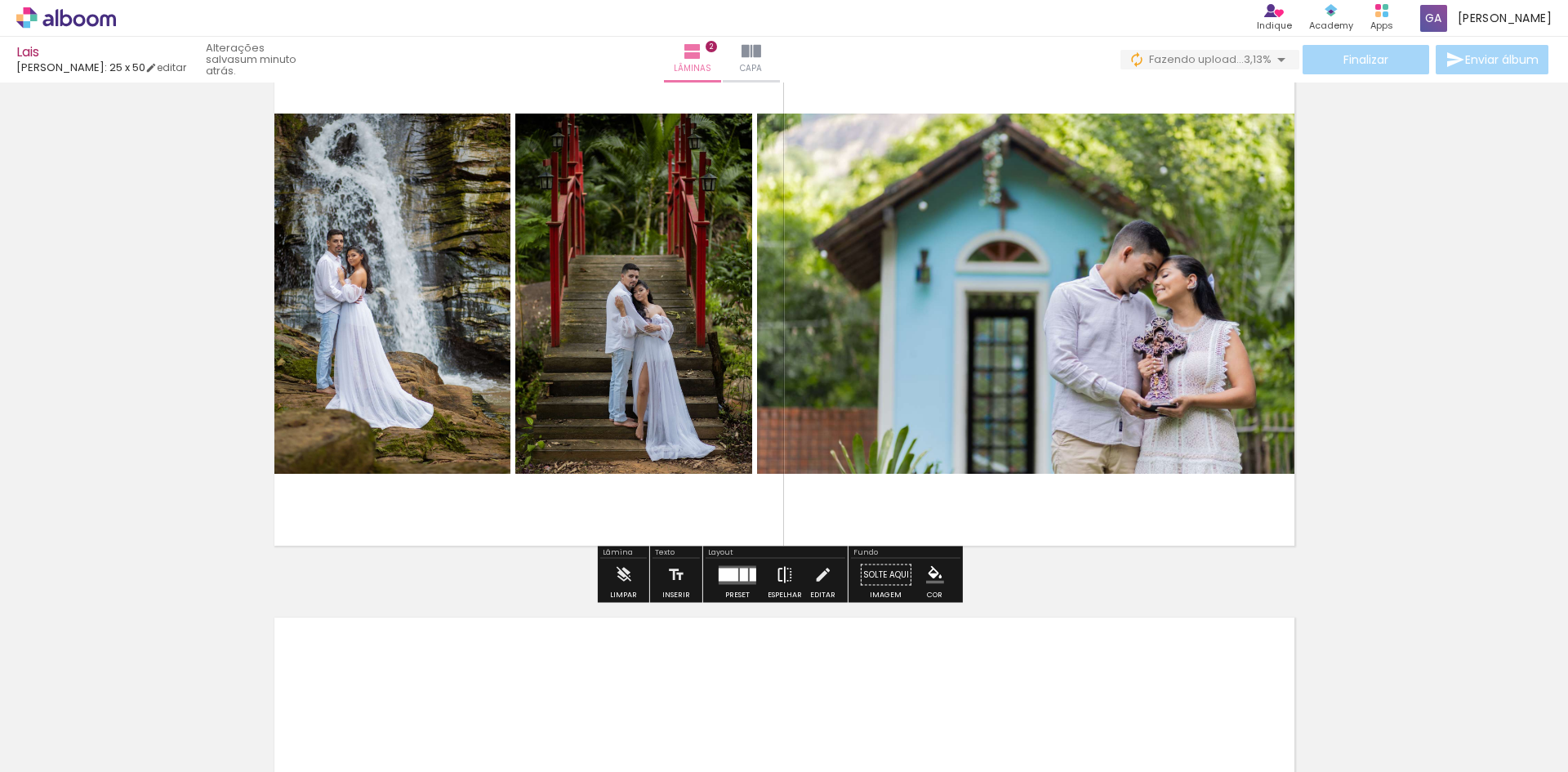
click at [769, 583] on paper-button "Espelhar" at bounding box center [784, 579] width 42 height 41
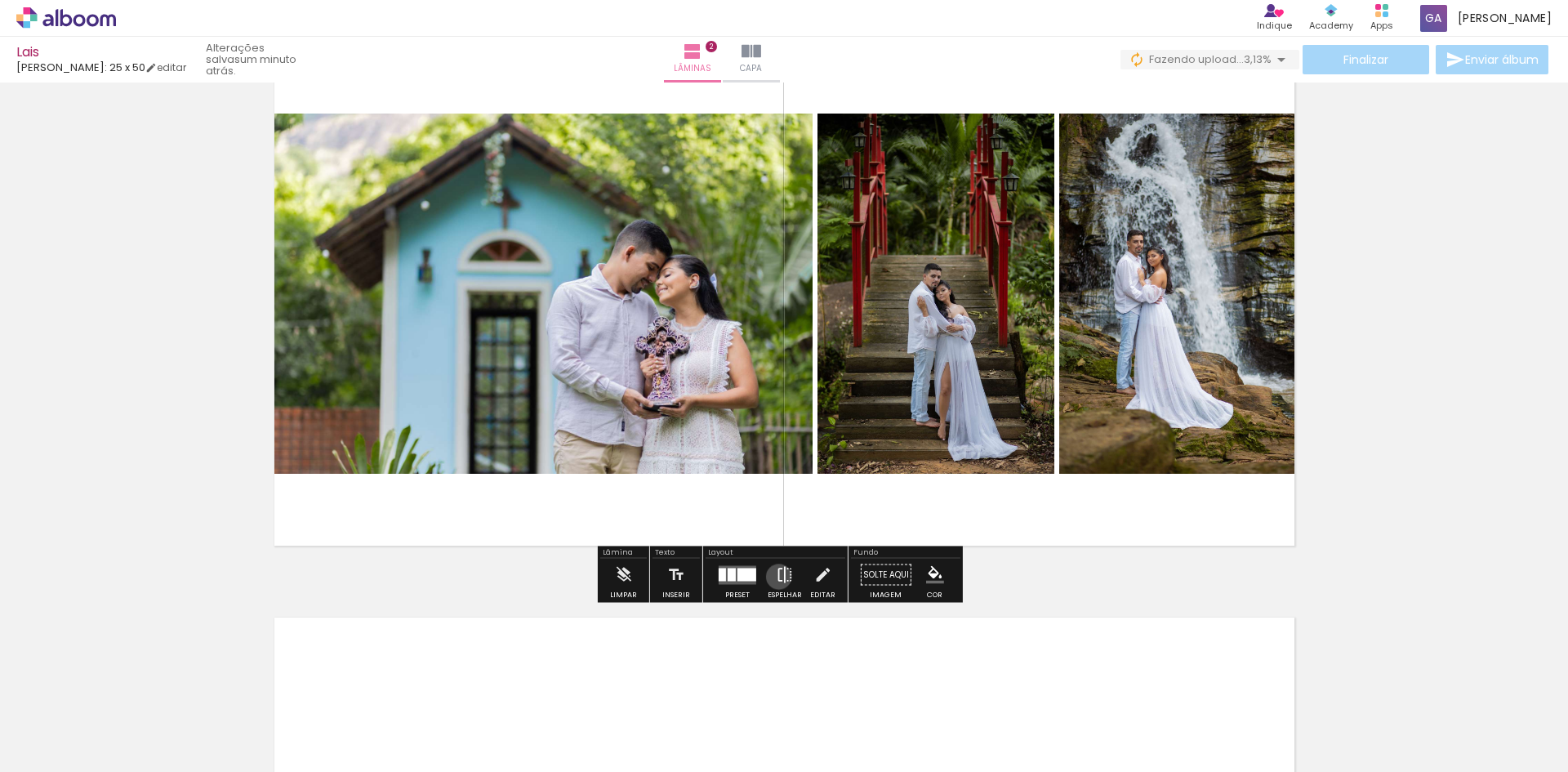
click at [775, 577] on iron-icon at bounding box center [784, 575] width 18 height 32
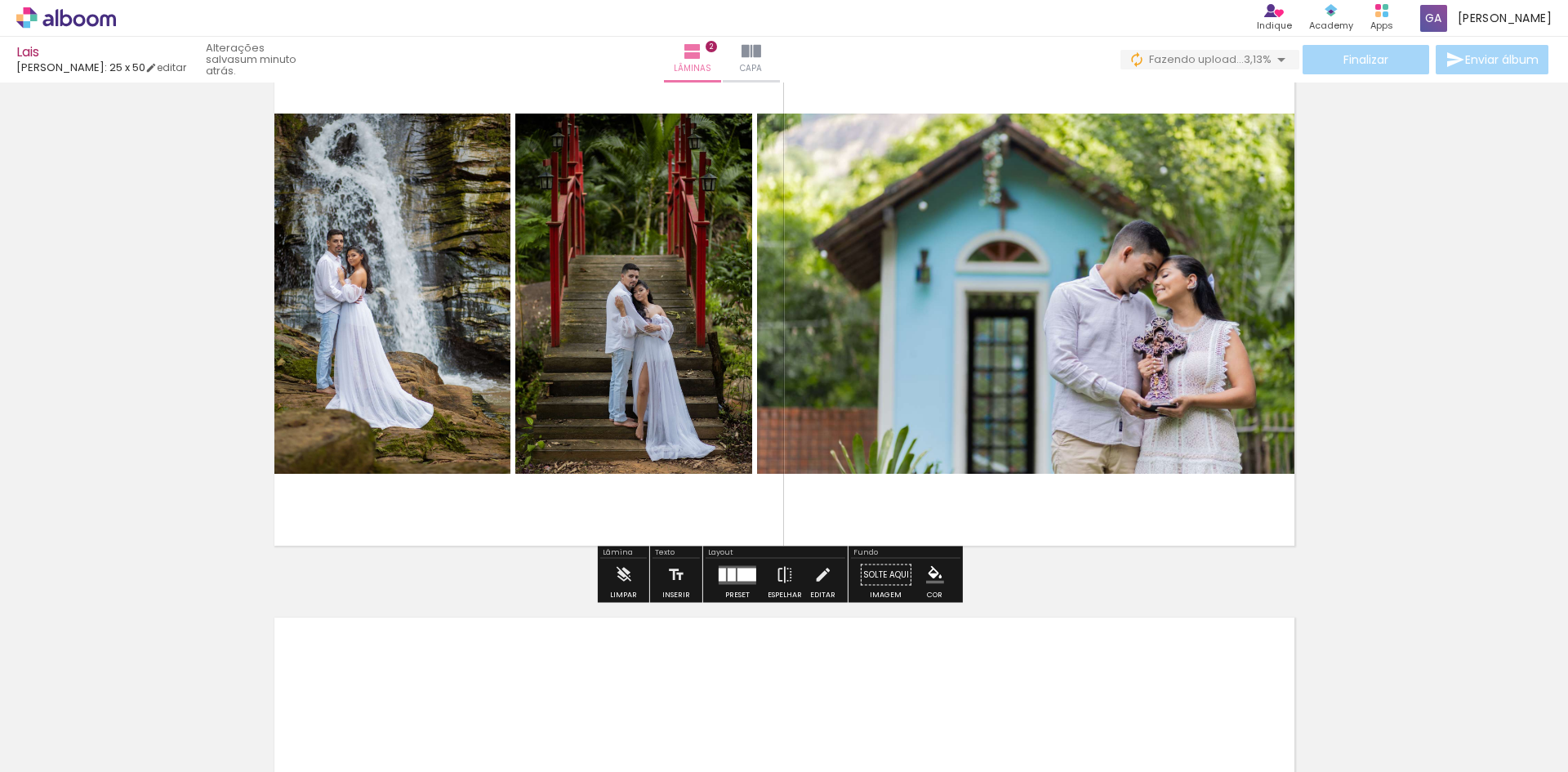
click at [719, 582] on quentale-layouter at bounding box center [737, 575] width 38 height 18
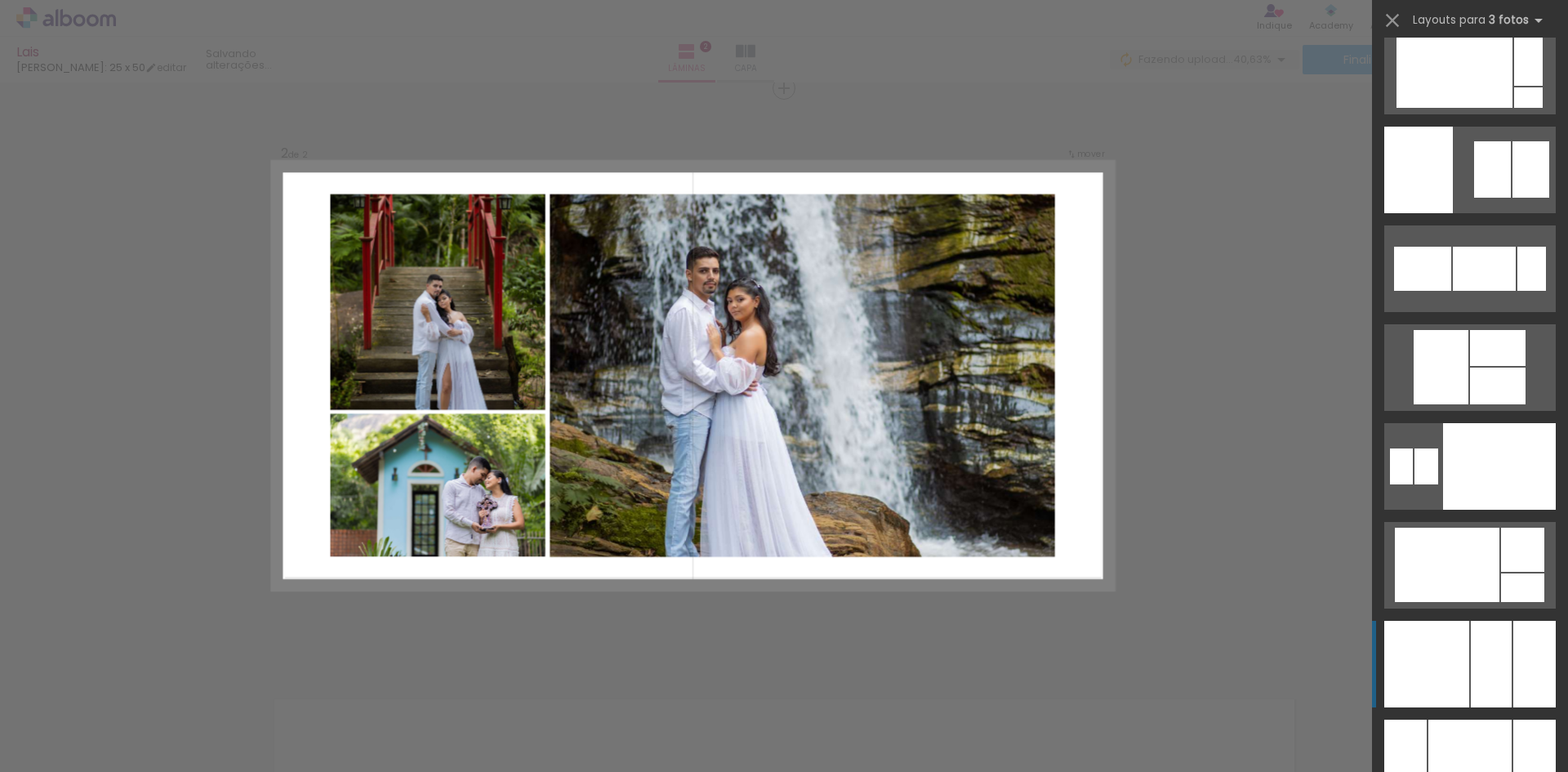
scroll to position [9757, 0]
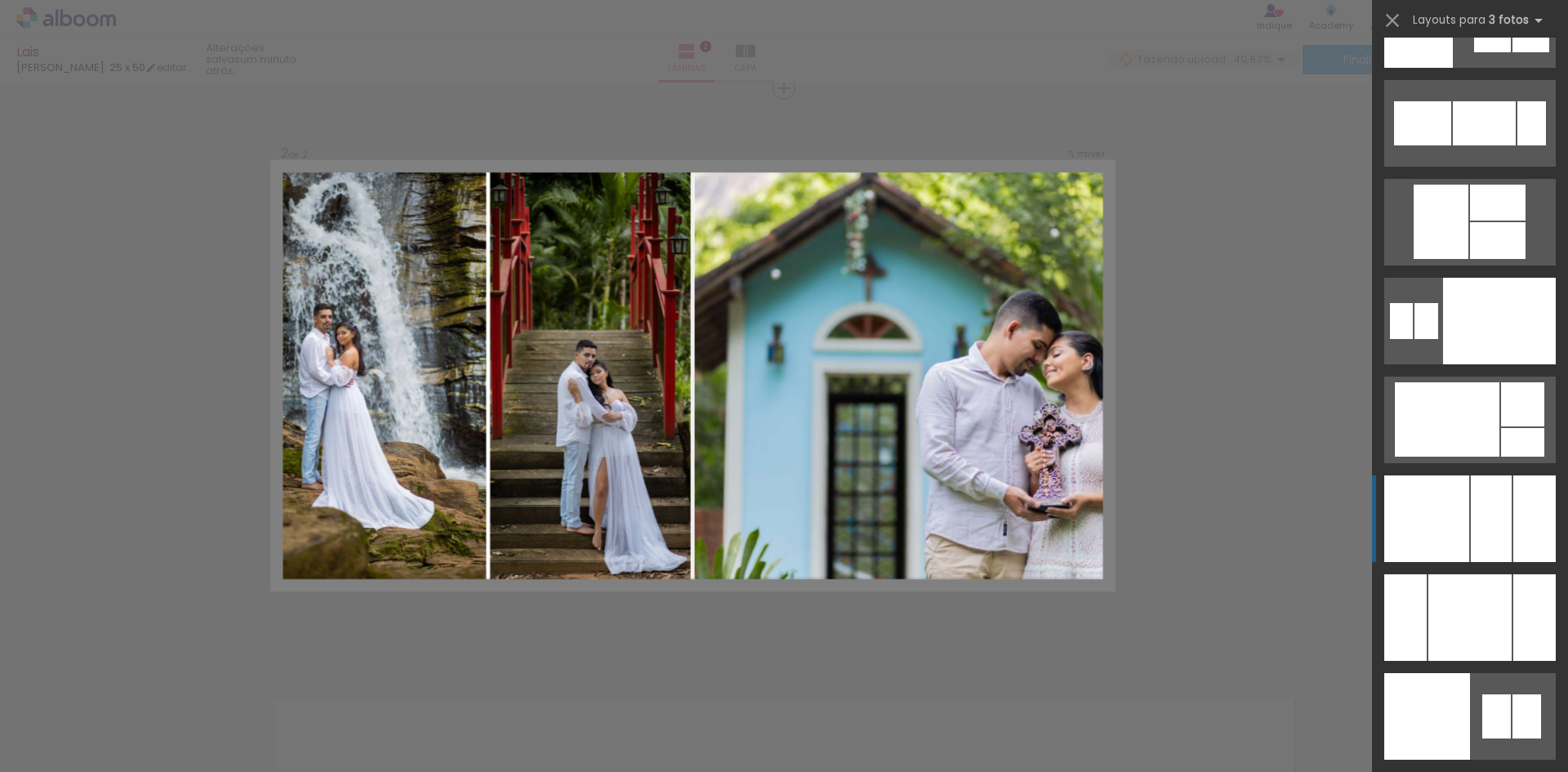
click at [1502, 521] on div at bounding box center [1491, 519] width 41 height 87
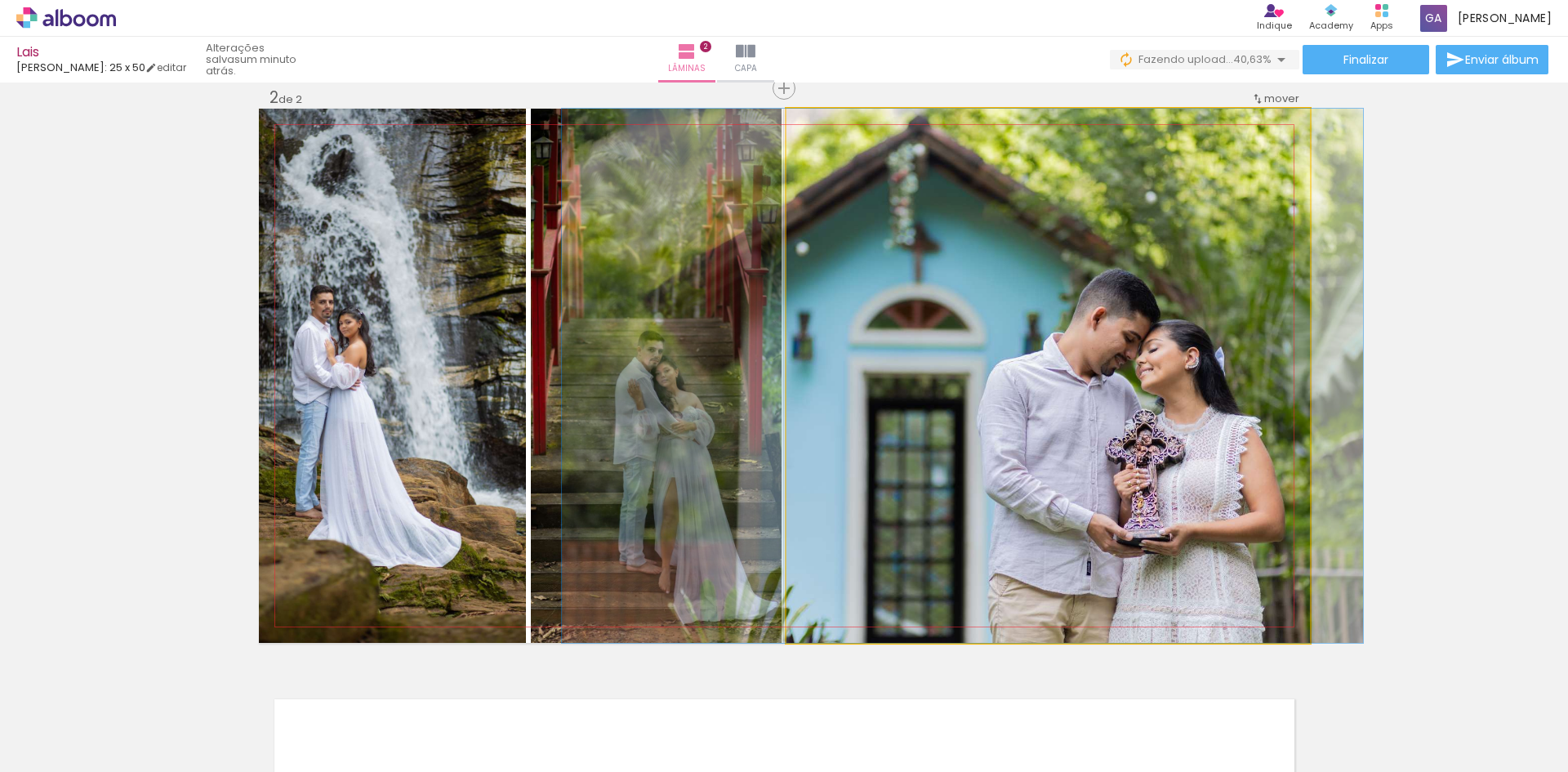
drag, startPoint x: 1117, startPoint y: 451, endPoint x: 1031, endPoint y: 434, distance: 87.7
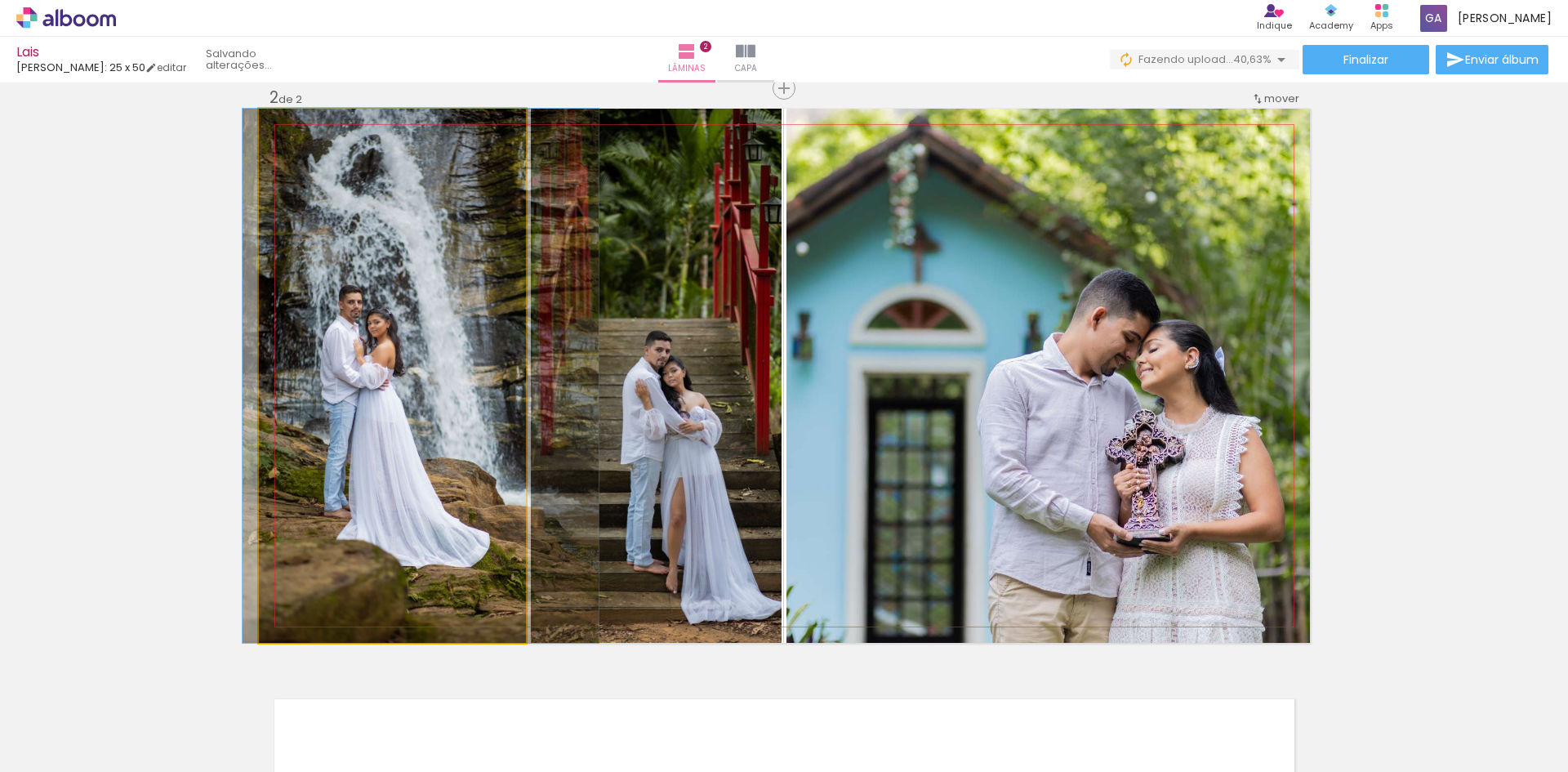
drag, startPoint x: 424, startPoint y: 435, endPoint x: 453, endPoint y: 437, distance: 29.1
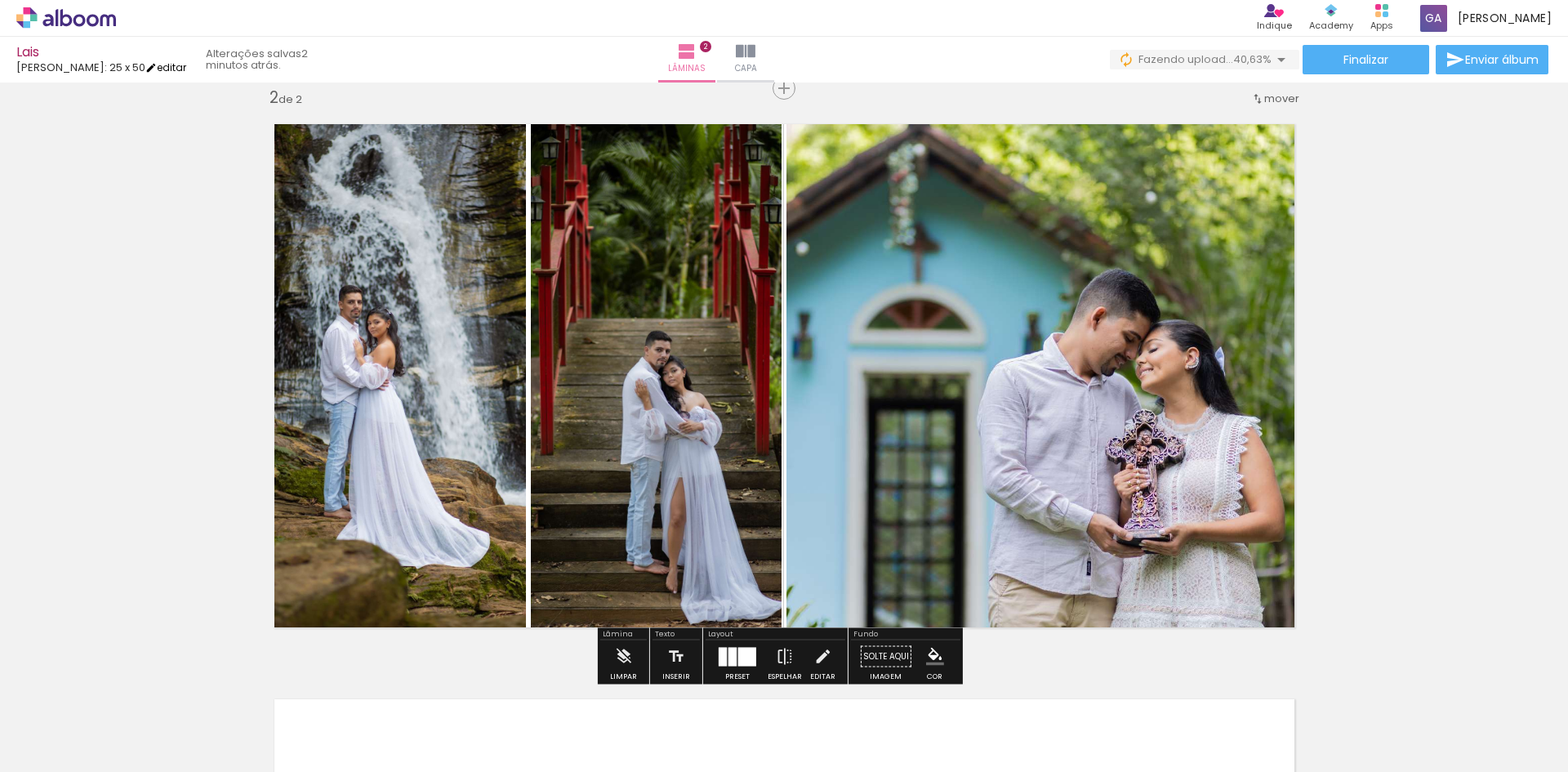
click at [146, 69] on iron-icon at bounding box center [151, 67] width 11 height 11
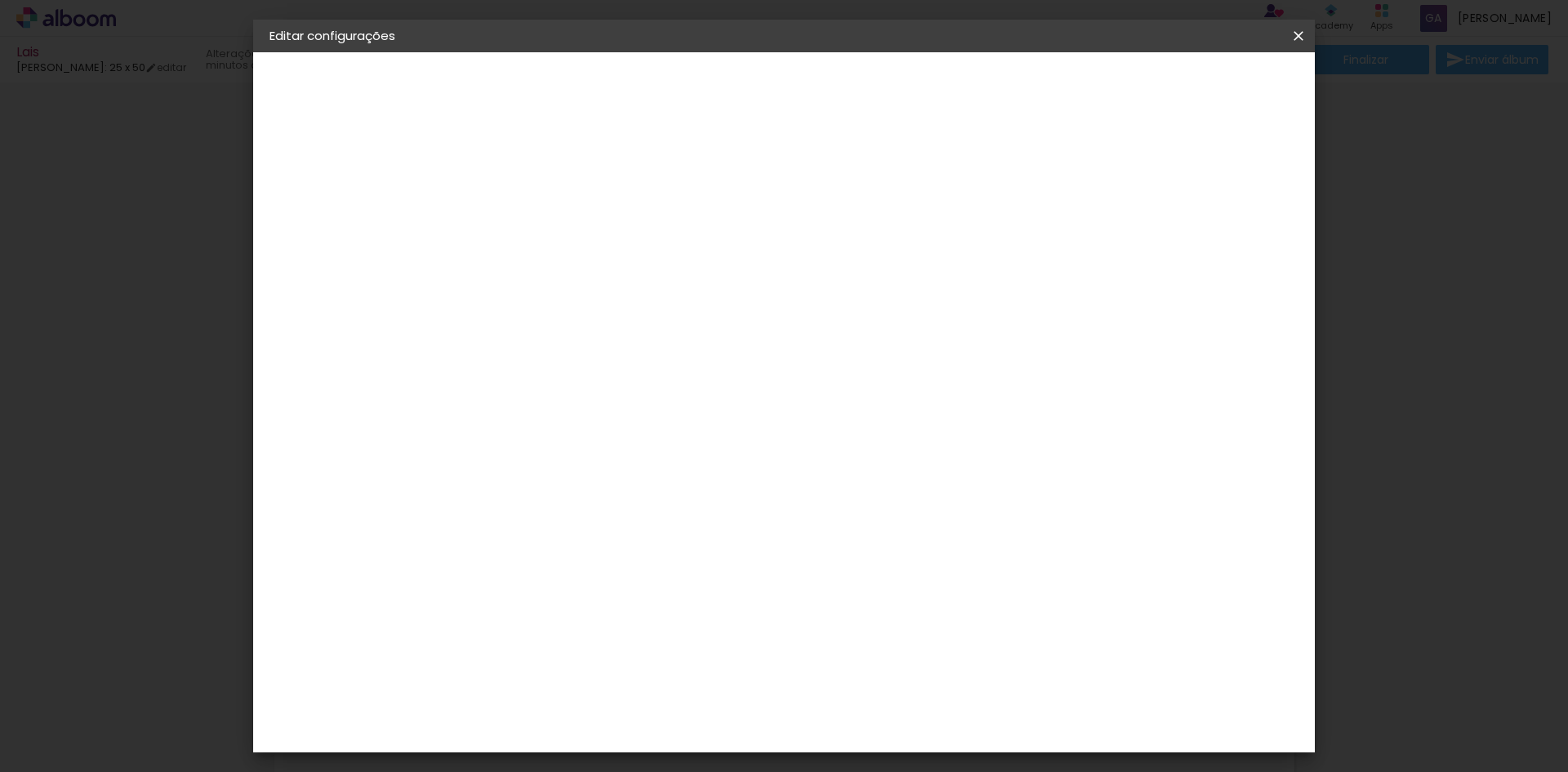
click at [528, 178] on input "2" at bounding box center [523, 176] width 56 height 20
type input "1"
type paper-input "1"
click at [544, 180] on input "1" at bounding box center [523, 176] width 56 height 20
click at [1196, 88] on span "Salvar configurações" at bounding box center [1135, 87] width 121 height 11
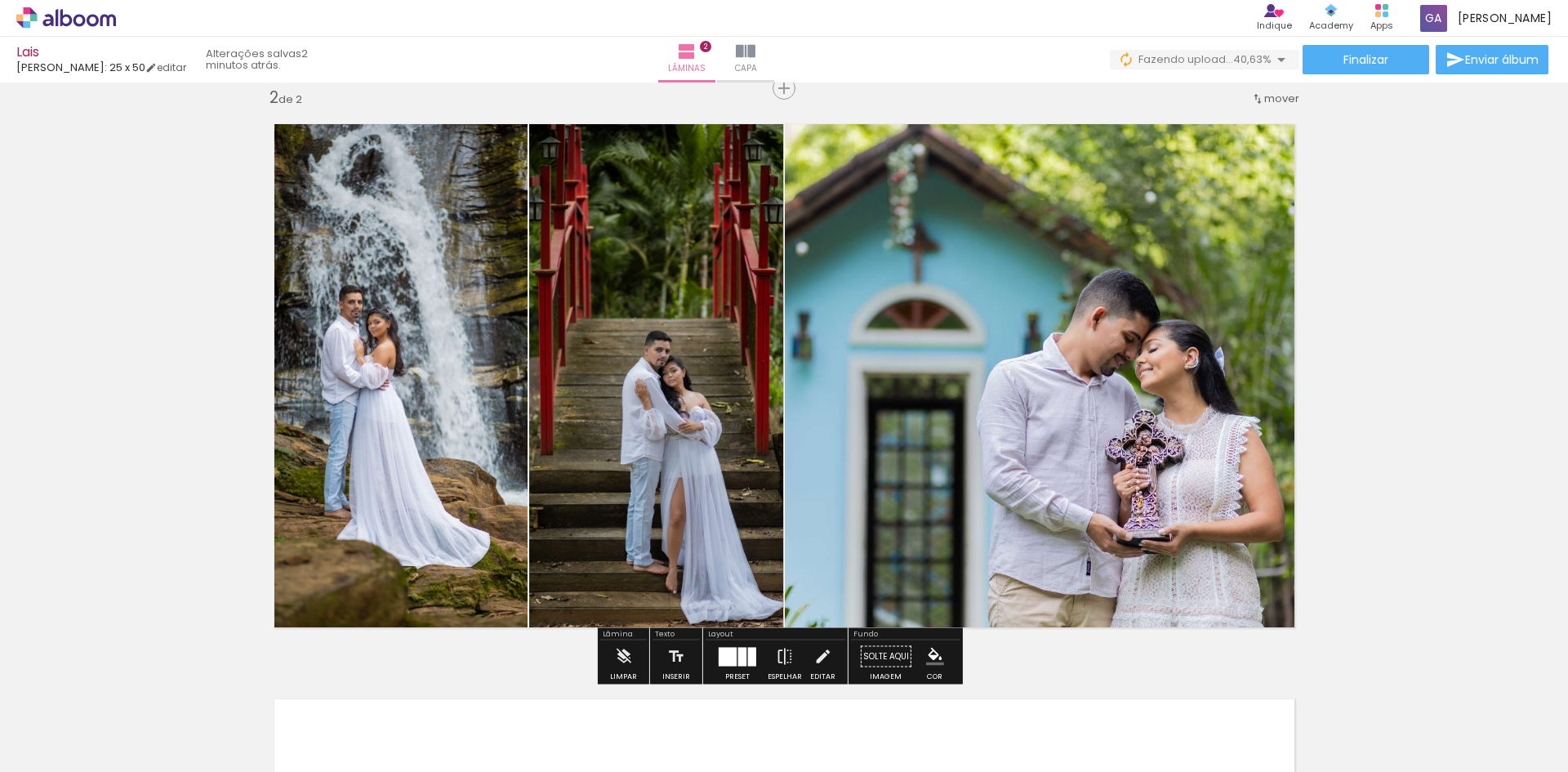
click at [122, 326] on div "Inserir lâmina 1 de 2 Inserir lâmina 2 de 2" at bounding box center [784, 355] width 1568 height 1726
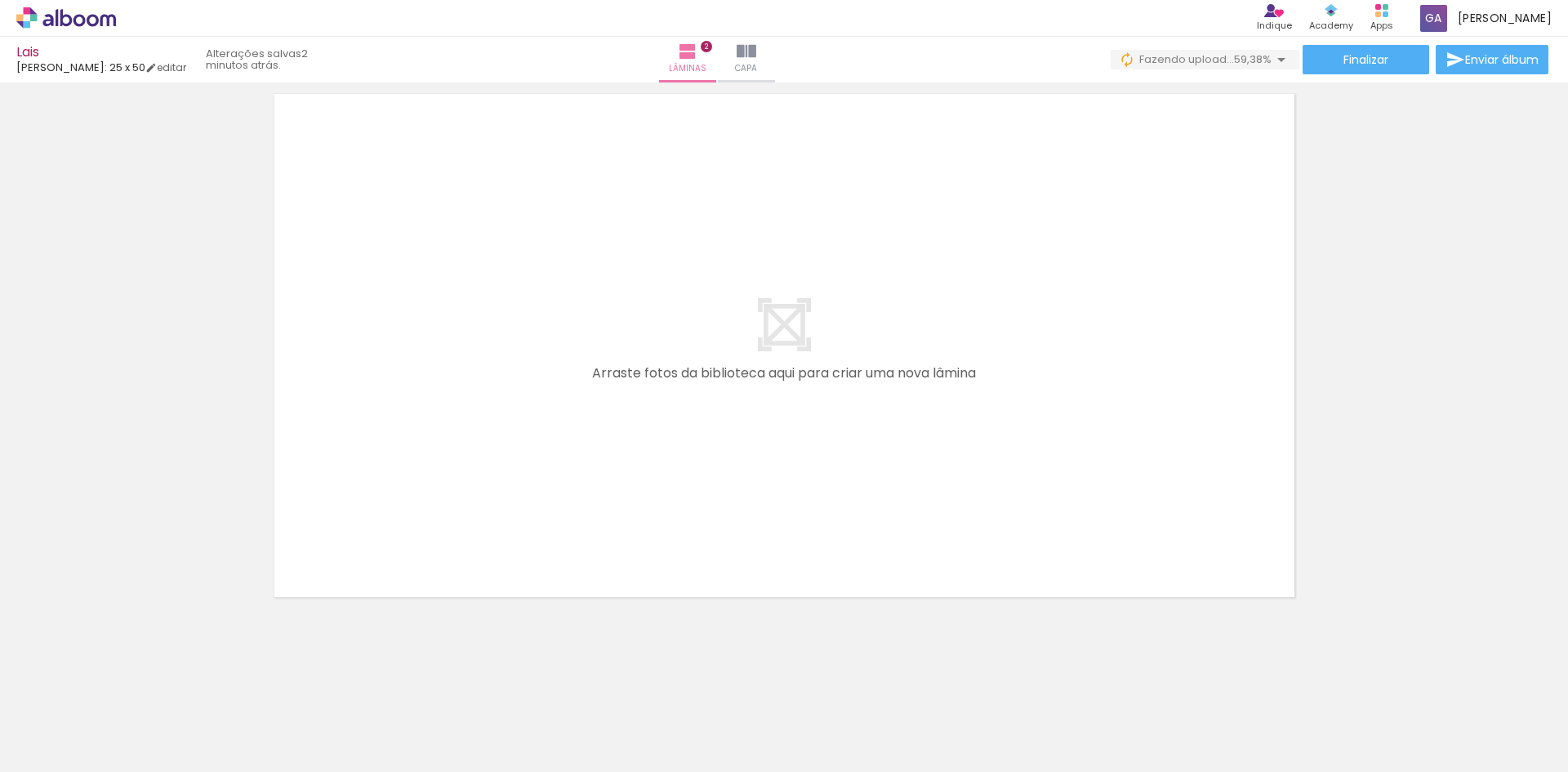
scroll to position [1214, 0]
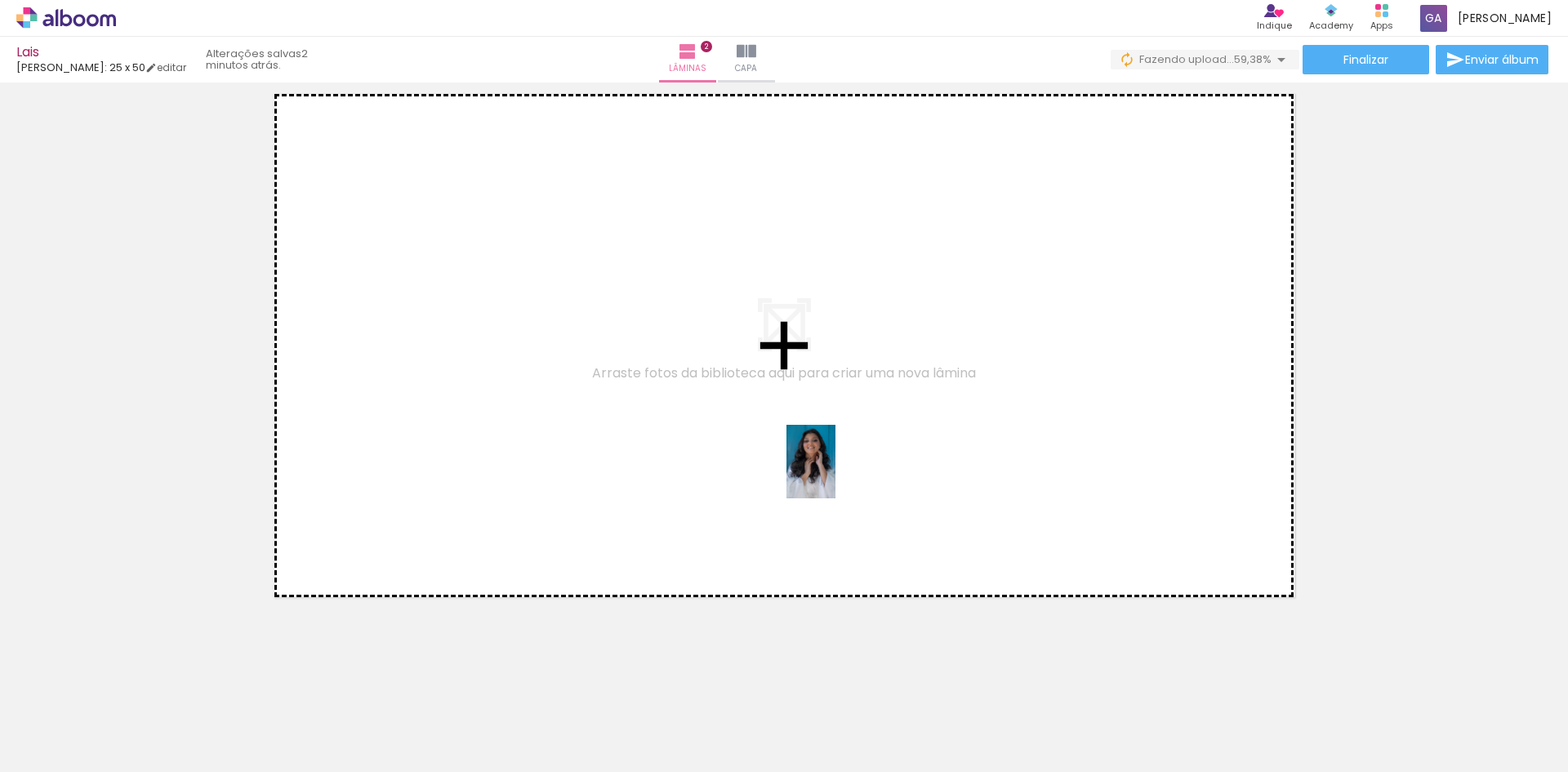
drag, startPoint x: 983, startPoint y: 731, endPoint x: 835, endPoint y: 474, distance: 296.6
click at [835, 474] on quentale-workspace at bounding box center [784, 386] width 1568 height 772
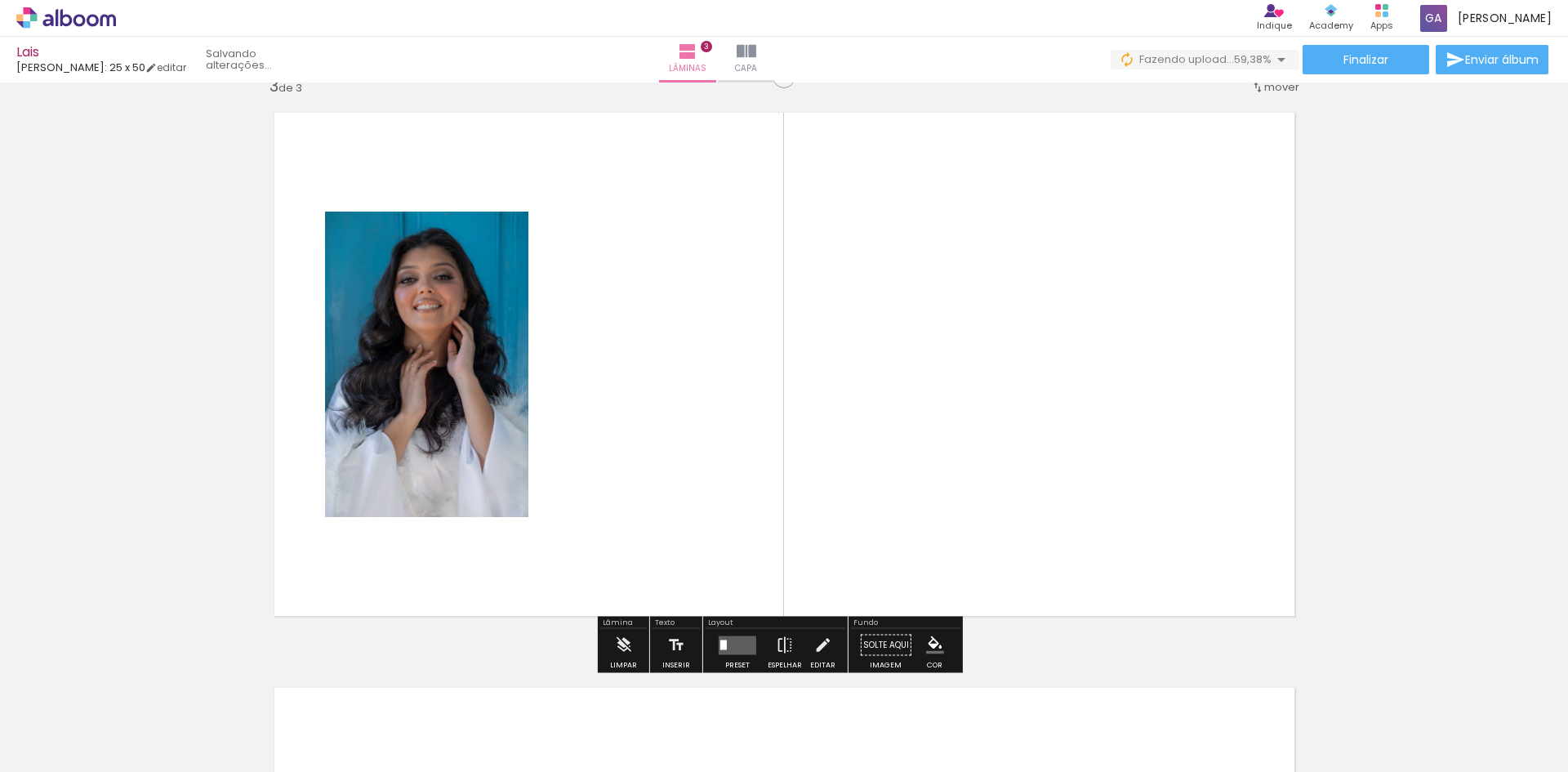
scroll to position [1172, 0]
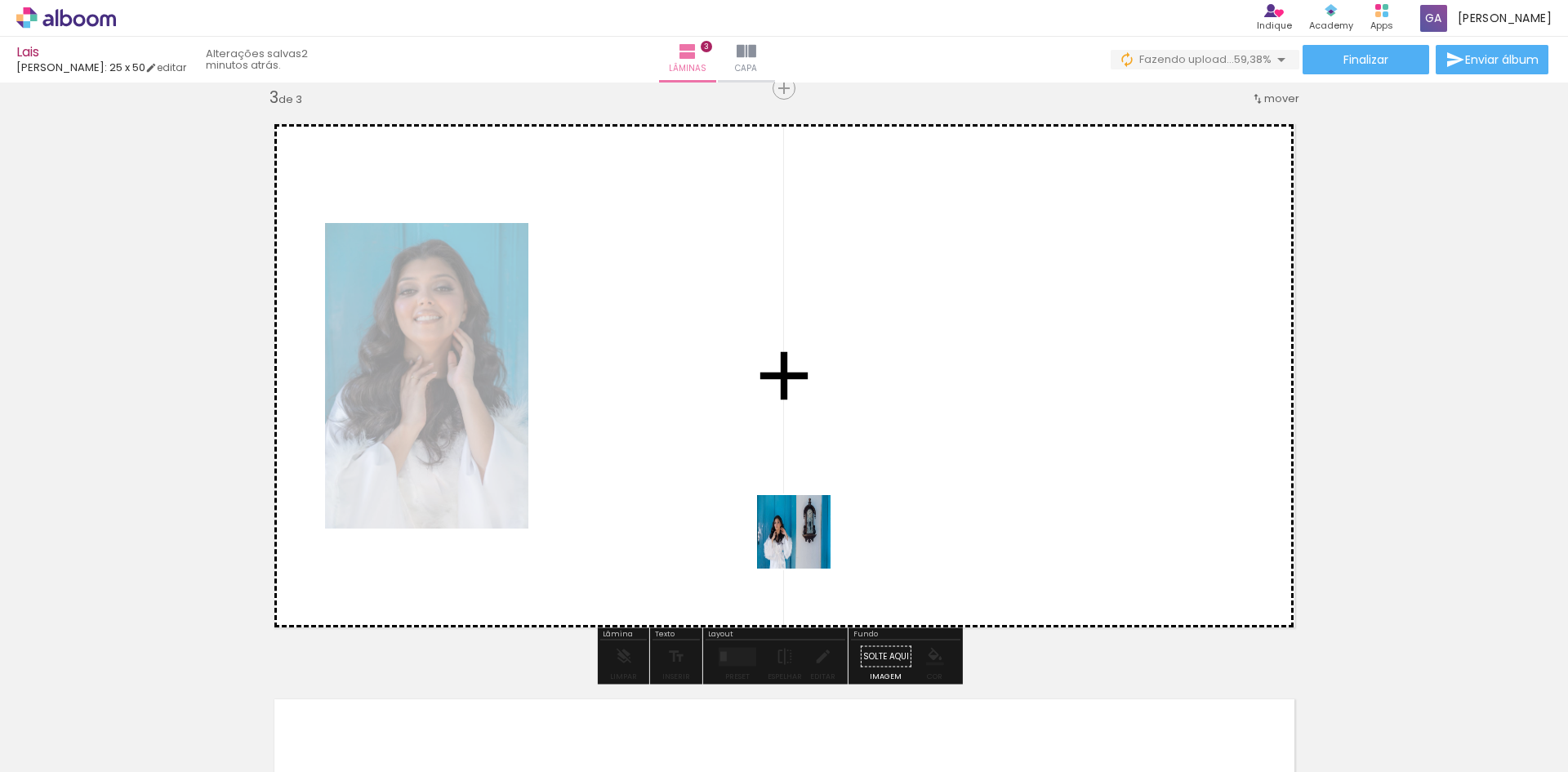
drag, startPoint x: 908, startPoint y: 720, endPoint x: 758, endPoint y: 485, distance: 278.8
click at [758, 485] on quentale-workspace at bounding box center [784, 386] width 1568 height 772
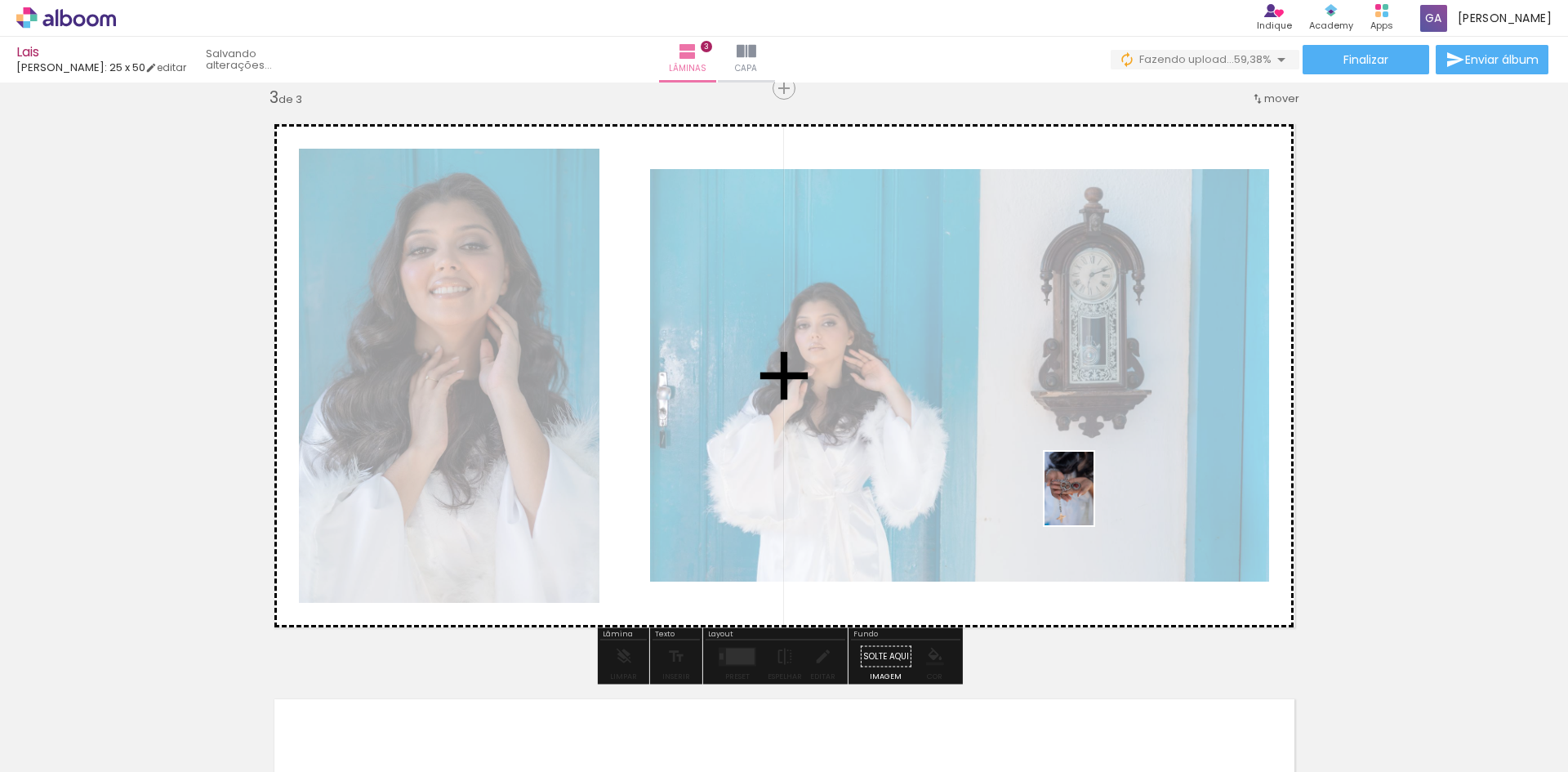
drag, startPoint x: 1359, startPoint y: 717, endPoint x: 1051, endPoint y: 502, distance: 375.6
click at [1093, 501] on quentale-workspace at bounding box center [784, 386] width 1568 height 772
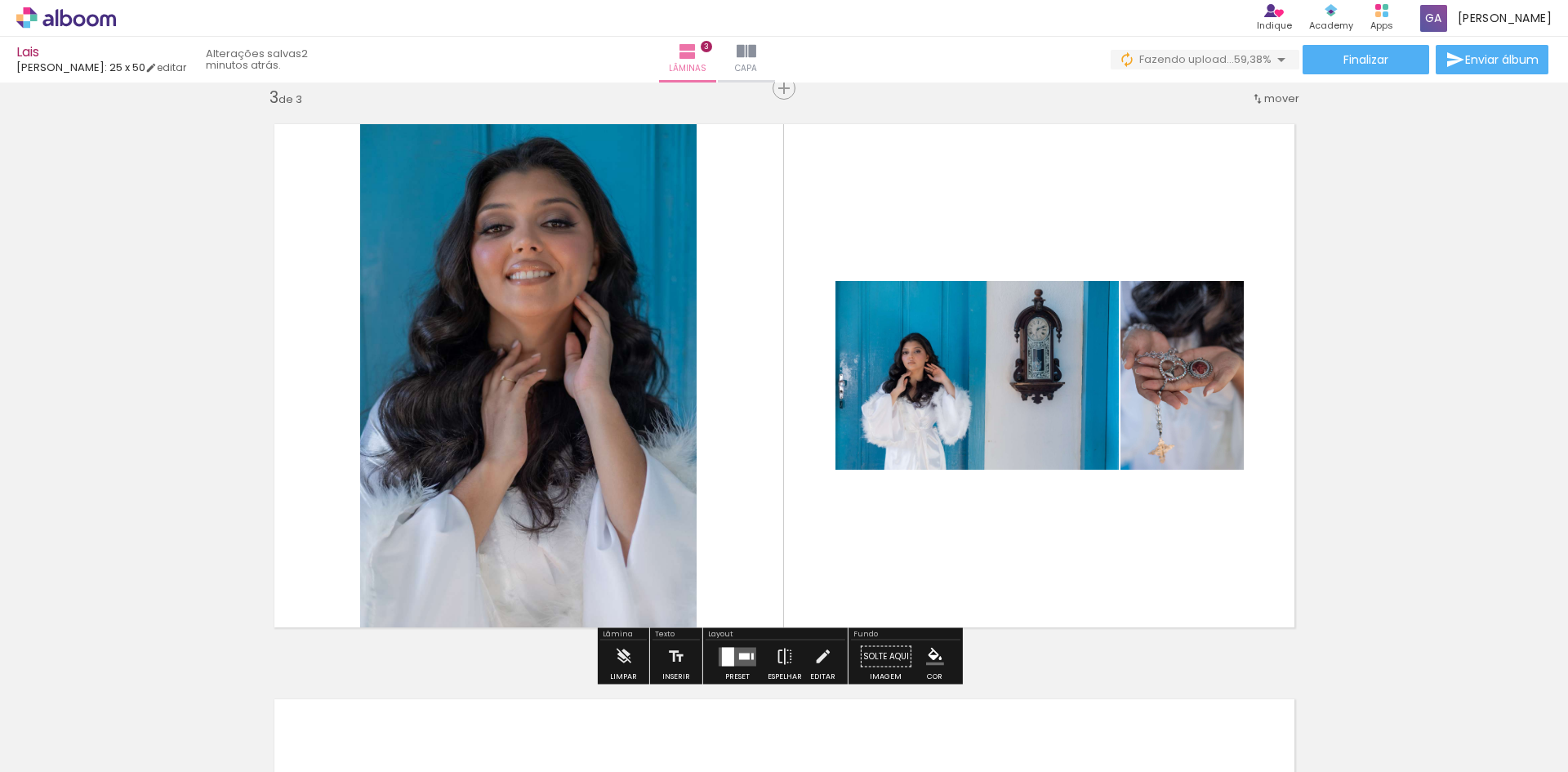
scroll to position [0, 496]
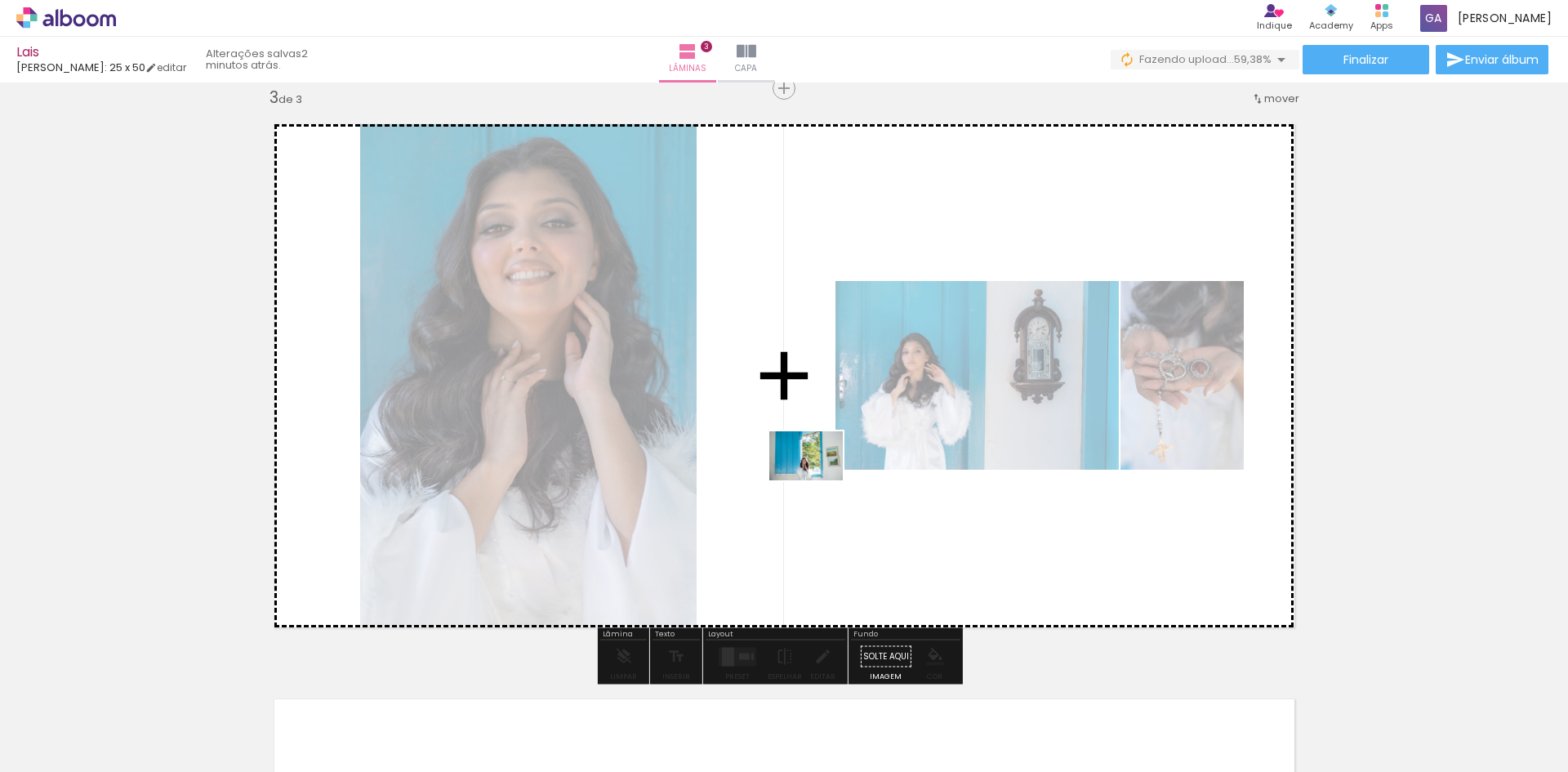
drag, startPoint x: 957, startPoint y: 730, endPoint x: 819, endPoint y: 480, distance: 285.6
click at [819, 480] on quentale-workspace at bounding box center [784, 386] width 1568 height 772
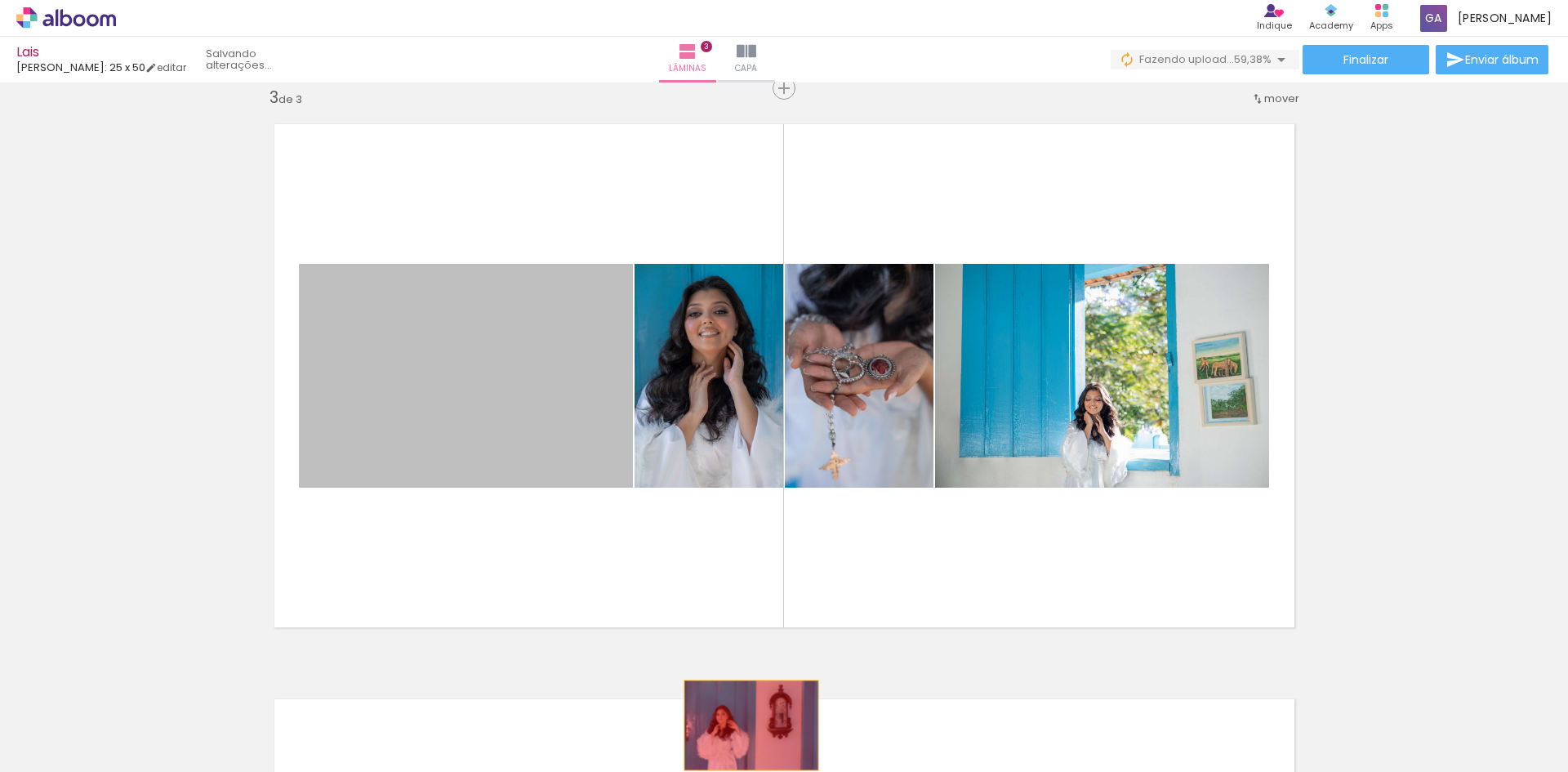
drag, startPoint x: 447, startPoint y: 386, endPoint x: 745, endPoint y: 726, distance: 452.1
click at [745, 726] on quentale-workspace at bounding box center [784, 386] width 1568 height 772
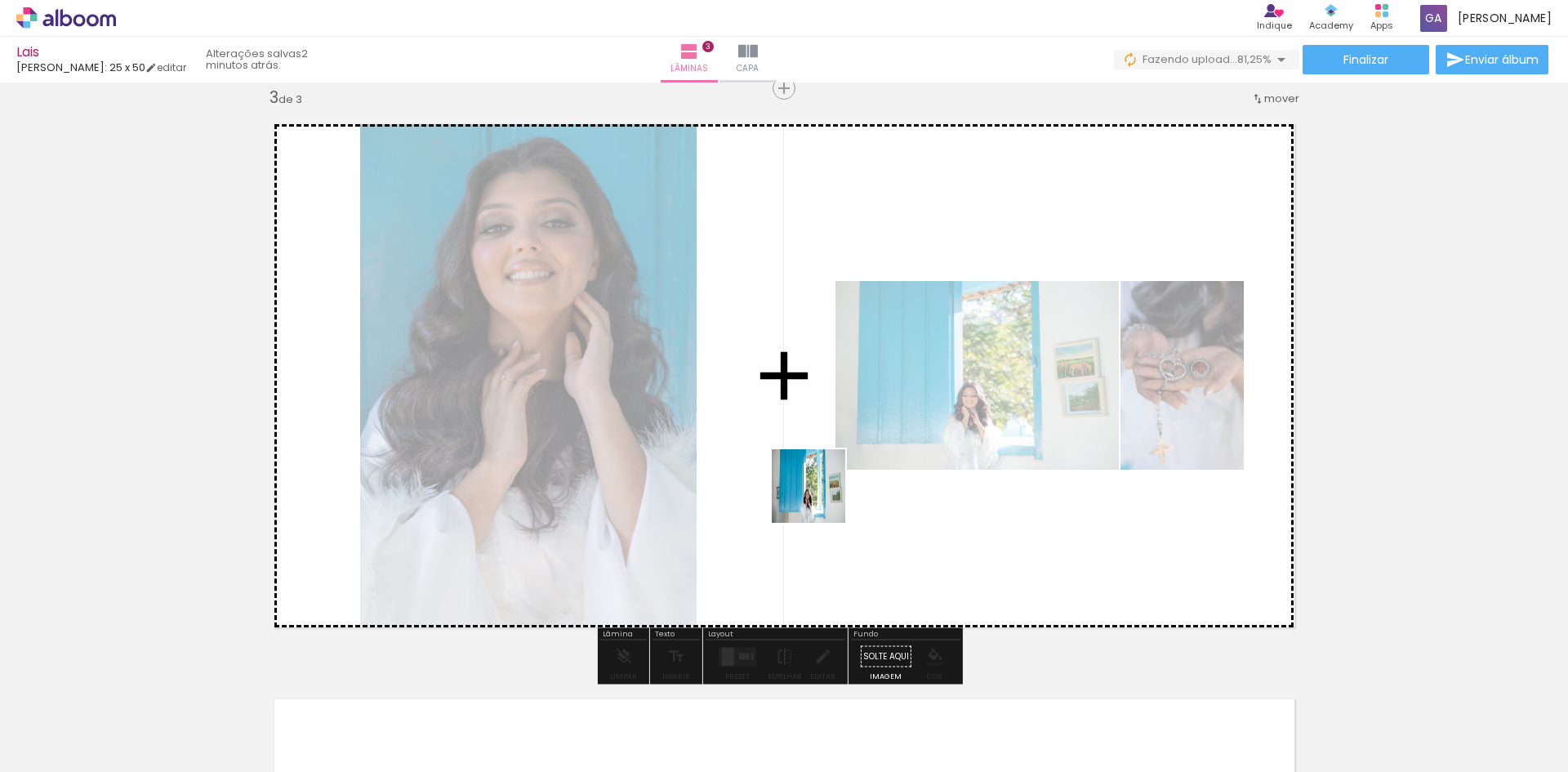
drag, startPoint x: 1059, startPoint y: 739, endPoint x: 812, endPoint y: 495, distance: 347.2
click at [812, 495] on quentale-workspace at bounding box center [784, 386] width 1568 height 772
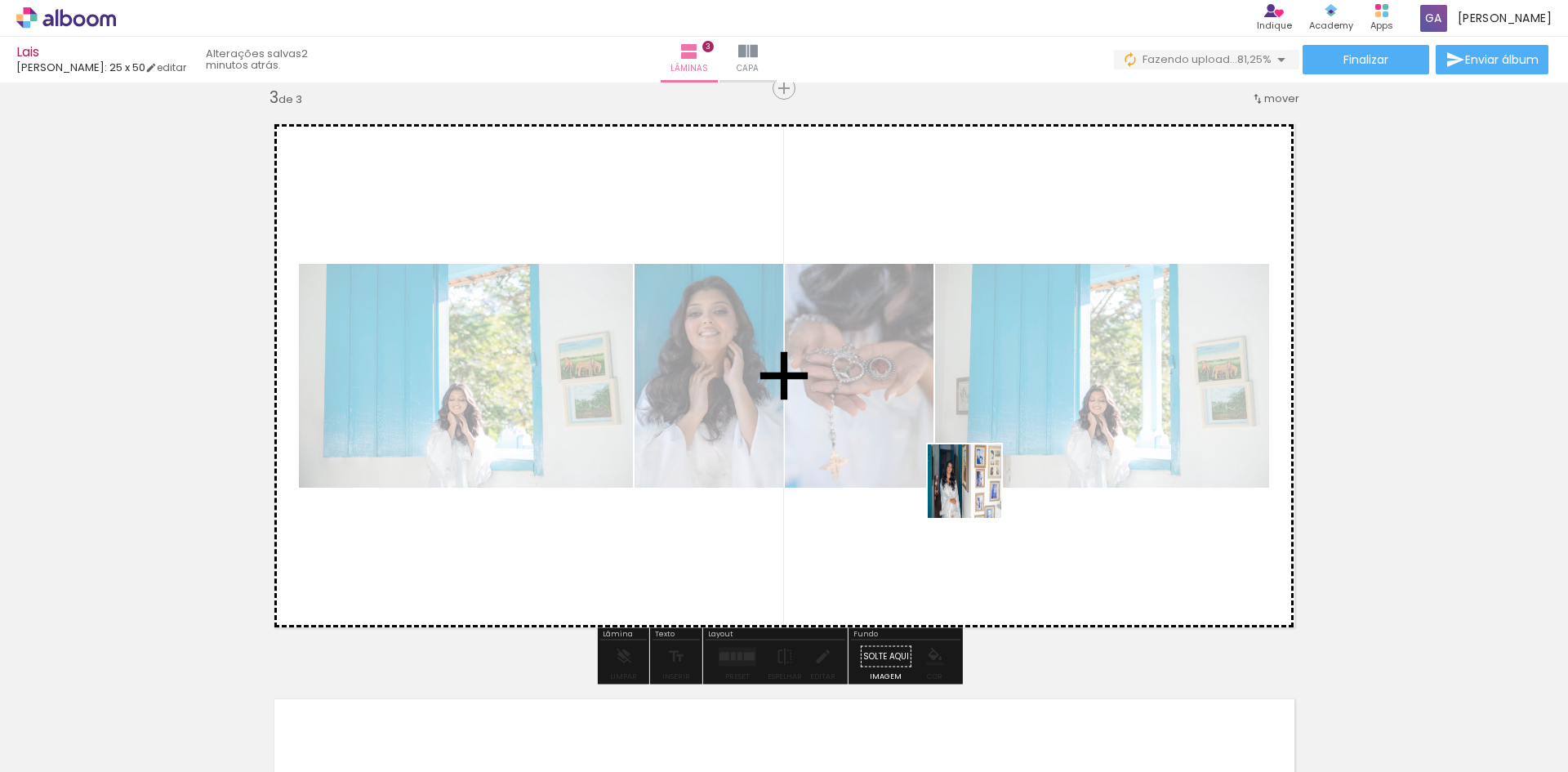
drag, startPoint x: 1152, startPoint y: 736, endPoint x: 961, endPoint y: 479, distance: 320.2
click at [961, 479] on quentale-workspace at bounding box center [784, 386] width 1568 height 772
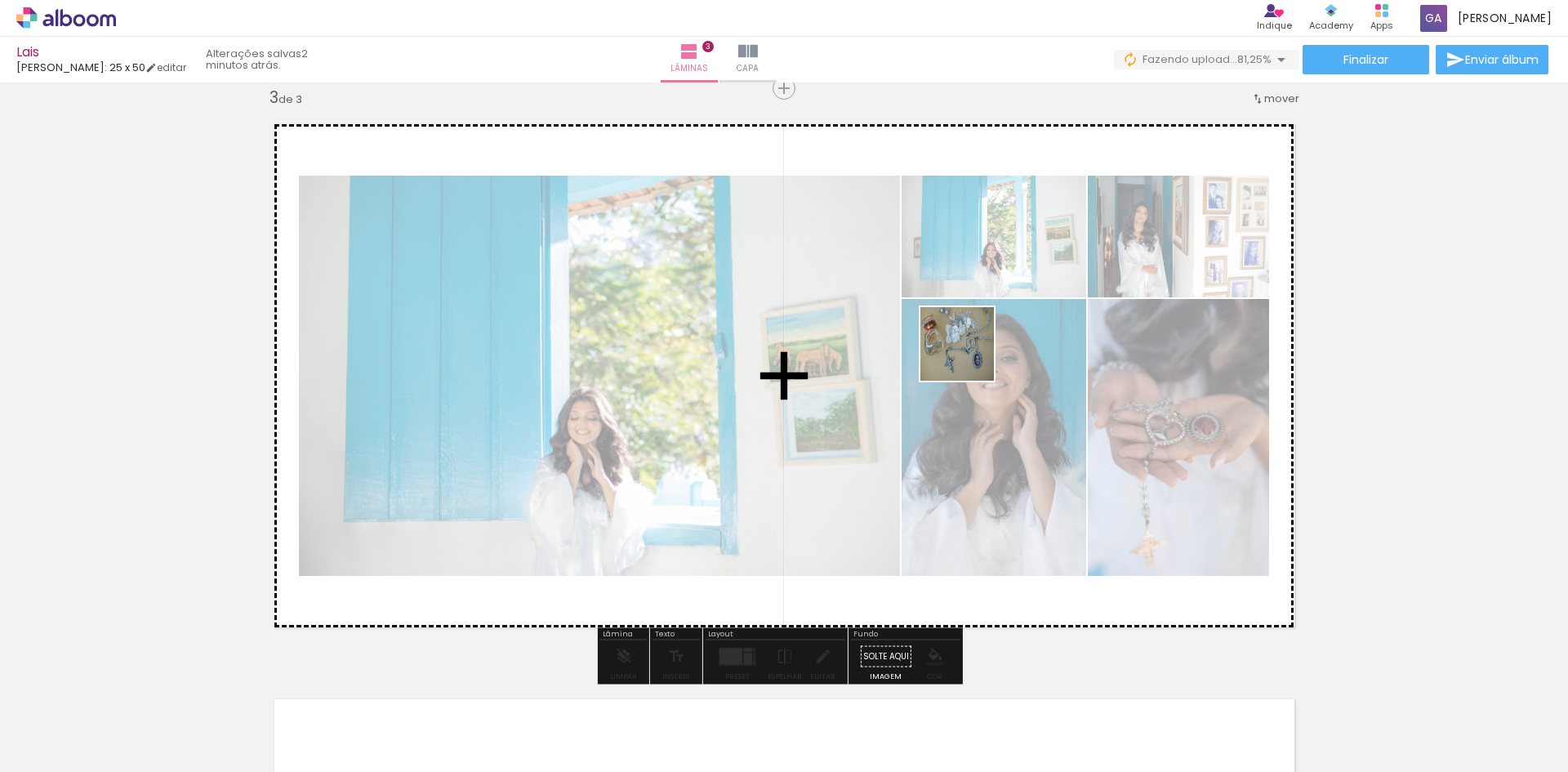
drag, startPoint x: 326, startPoint y: 722, endPoint x: 971, endPoint y: 356, distance: 741.6
click at [971, 356] on quentale-workspace at bounding box center [784, 386] width 1568 height 772
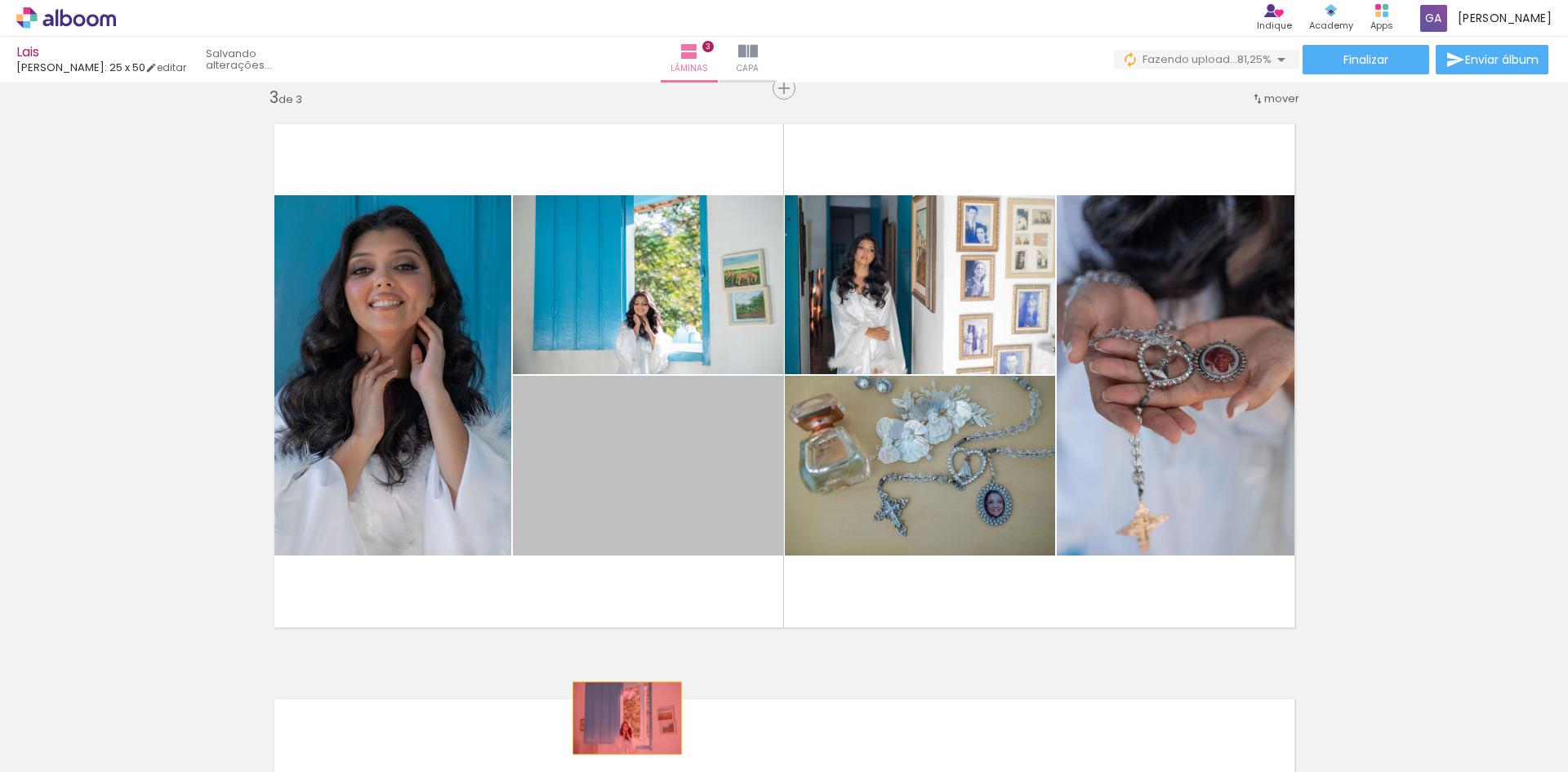
drag, startPoint x: 642, startPoint y: 439, endPoint x: 621, endPoint y: 719, distance: 280.8
click at [621, 719] on quentale-workspace at bounding box center [784, 386] width 1568 height 772
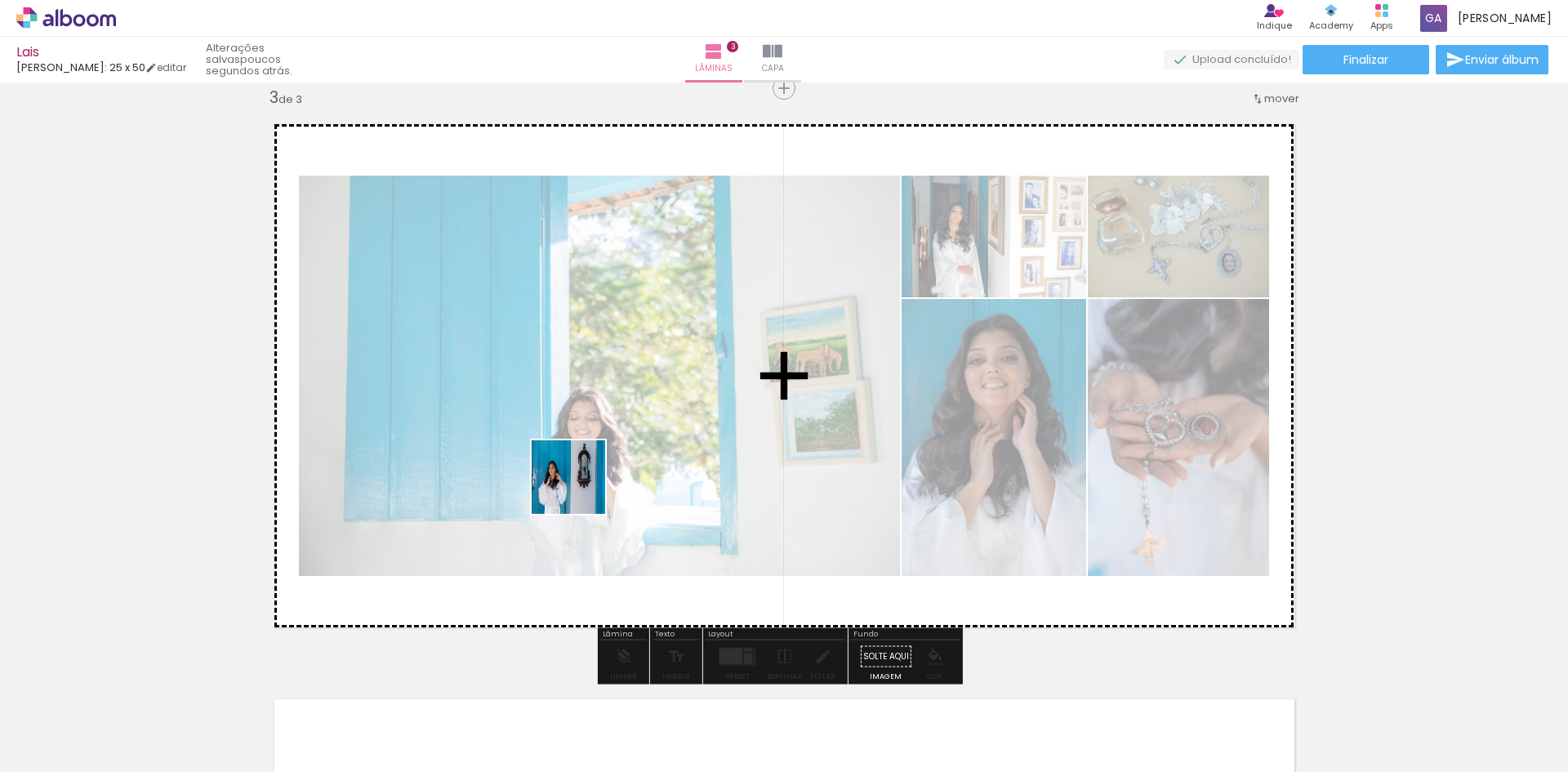
drag, startPoint x: 422, startPoint y: 731, endPoint x: 581, endPoint y: 489, distance: 289.6
click at [581, 489] on quentale-workspace at bounding box center [784, 386] width 1568 height 772
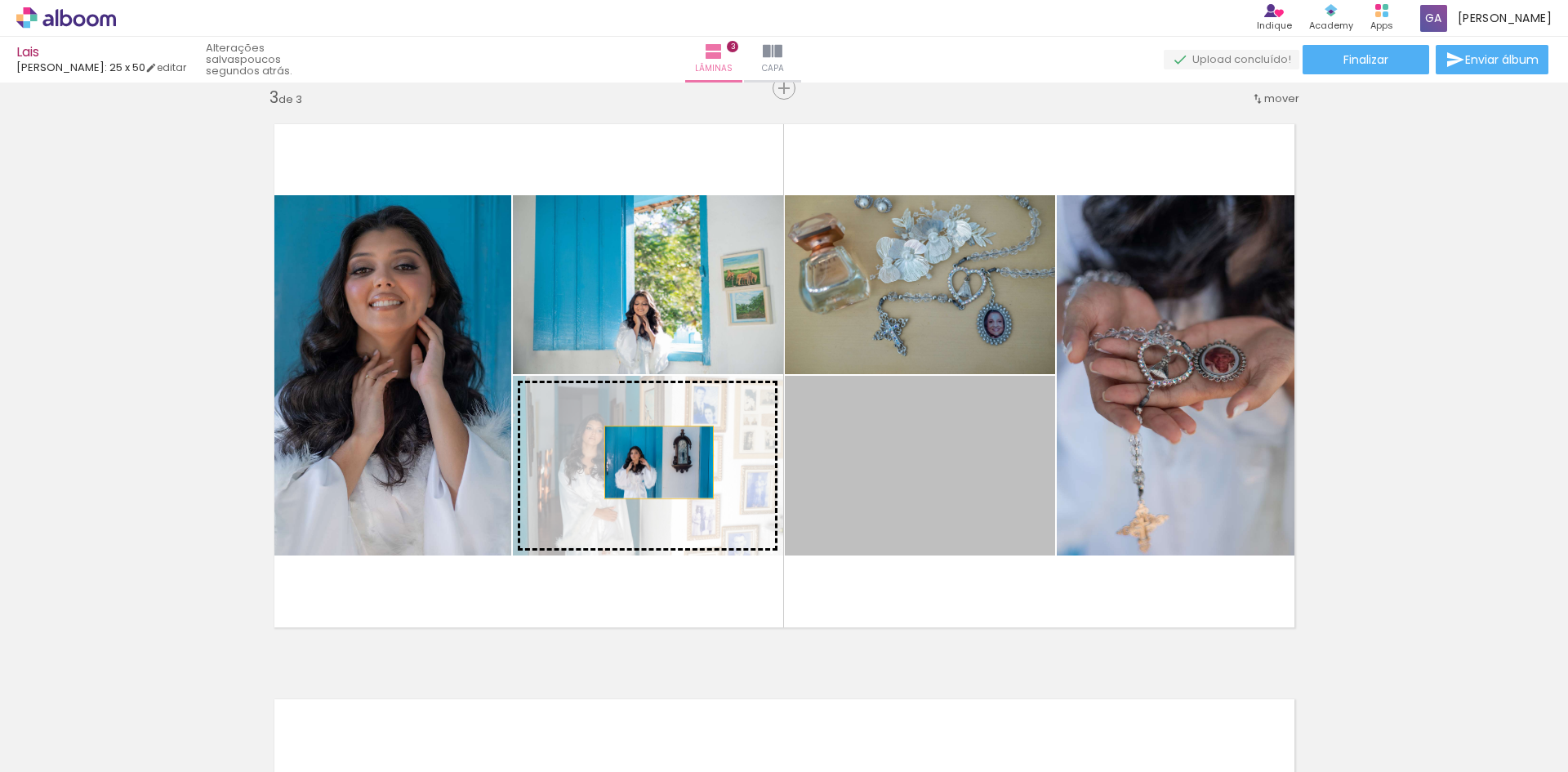
drag, startPoint x: 877, startPoint y: 486, endPoint x: 653, endPoint y: 462, distance: 225.3
click at [0, 0] on slot at bounding box center [0, 0] width 0 height 0
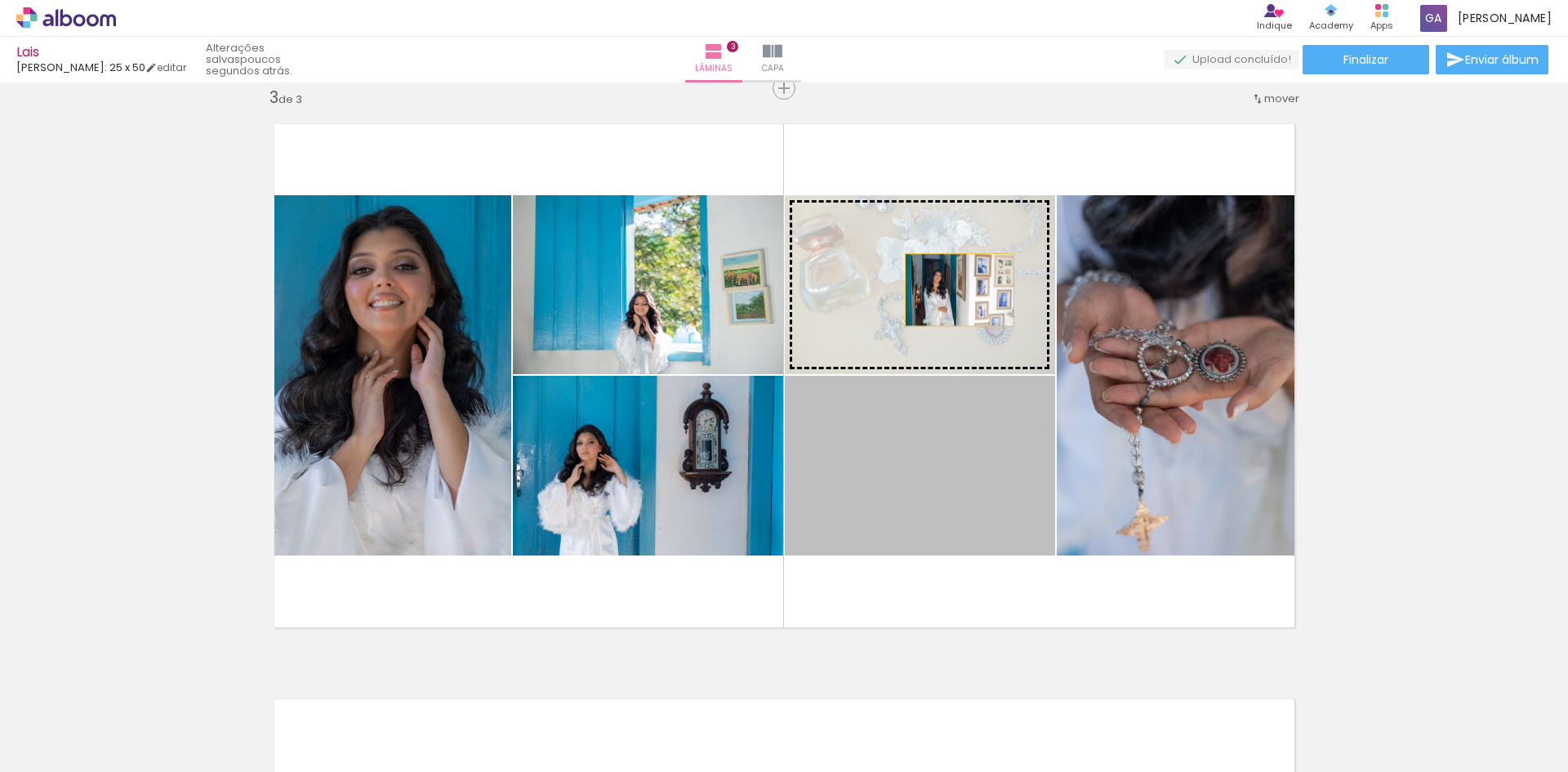
drag, startPoint x: 939, startPoint y: 457, endPoint x: 953, endPoint y: 289, distance: 168.6
click at [0, 0] on slot at bounding box center [0, 0] width 0 height 0
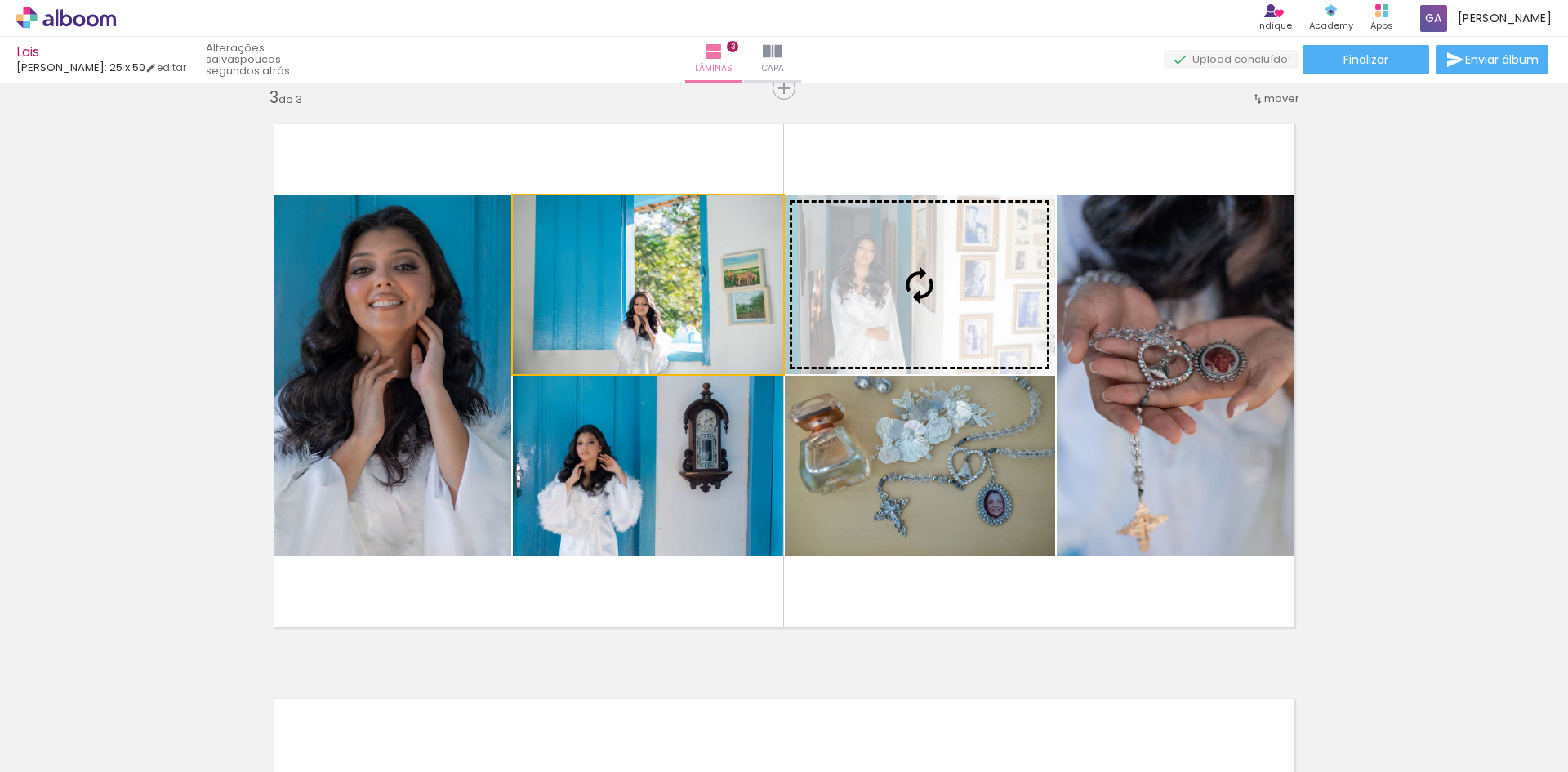
drag, startPoint x: 761, startPoint y: 293, endPoint x: 977, endPoint y: 293, distance: 216.0
click at [0, 0] on slot at bounding box center [0, 0] width 0 height 0
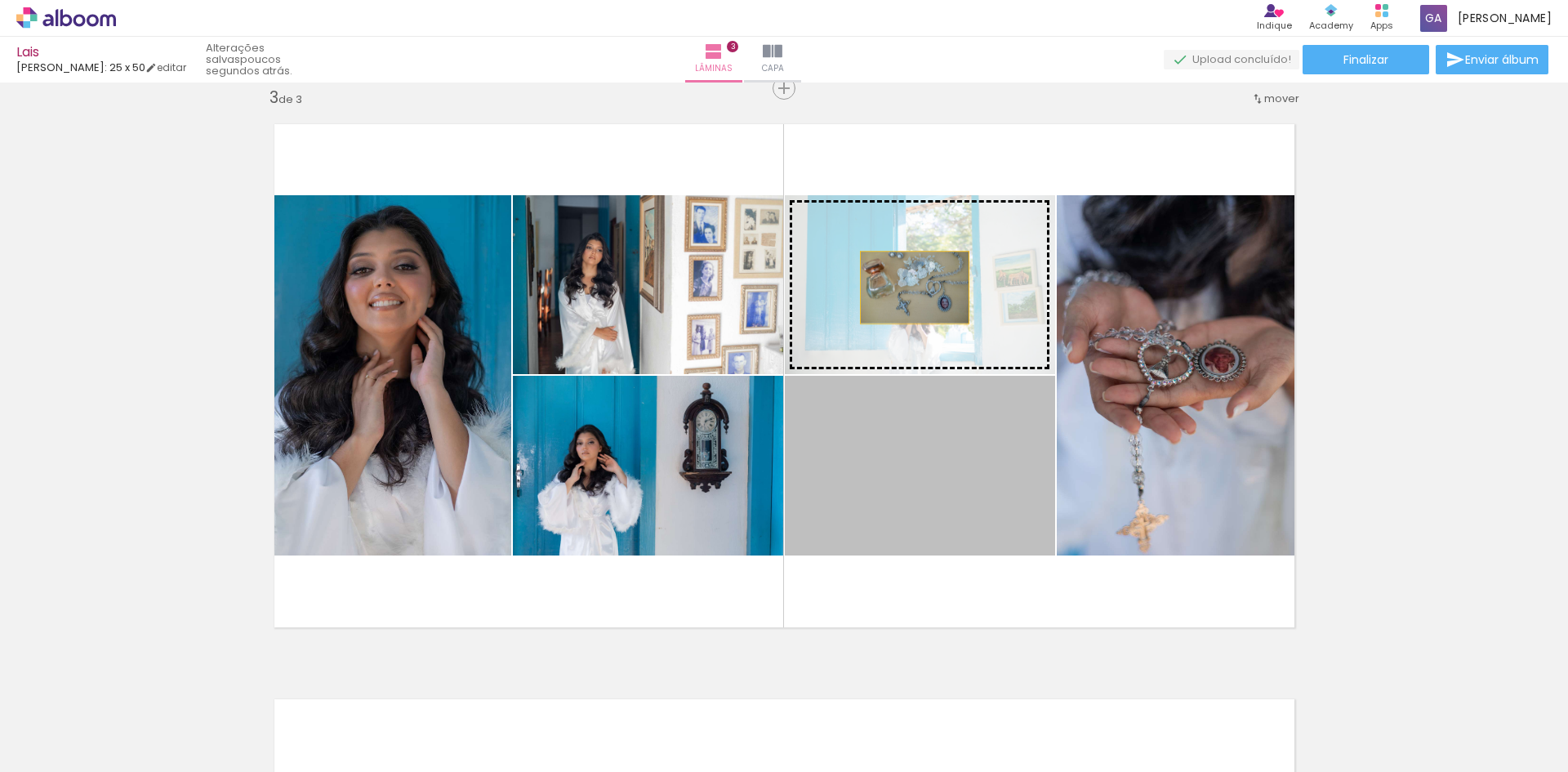
drag, startPoint x: 865, startPoint y: 453, endPoint x: 908, endPoint y: 287, distance: 171.5
click at [0, 0] on slot at bounding box center [0, 0] width 0 height 0
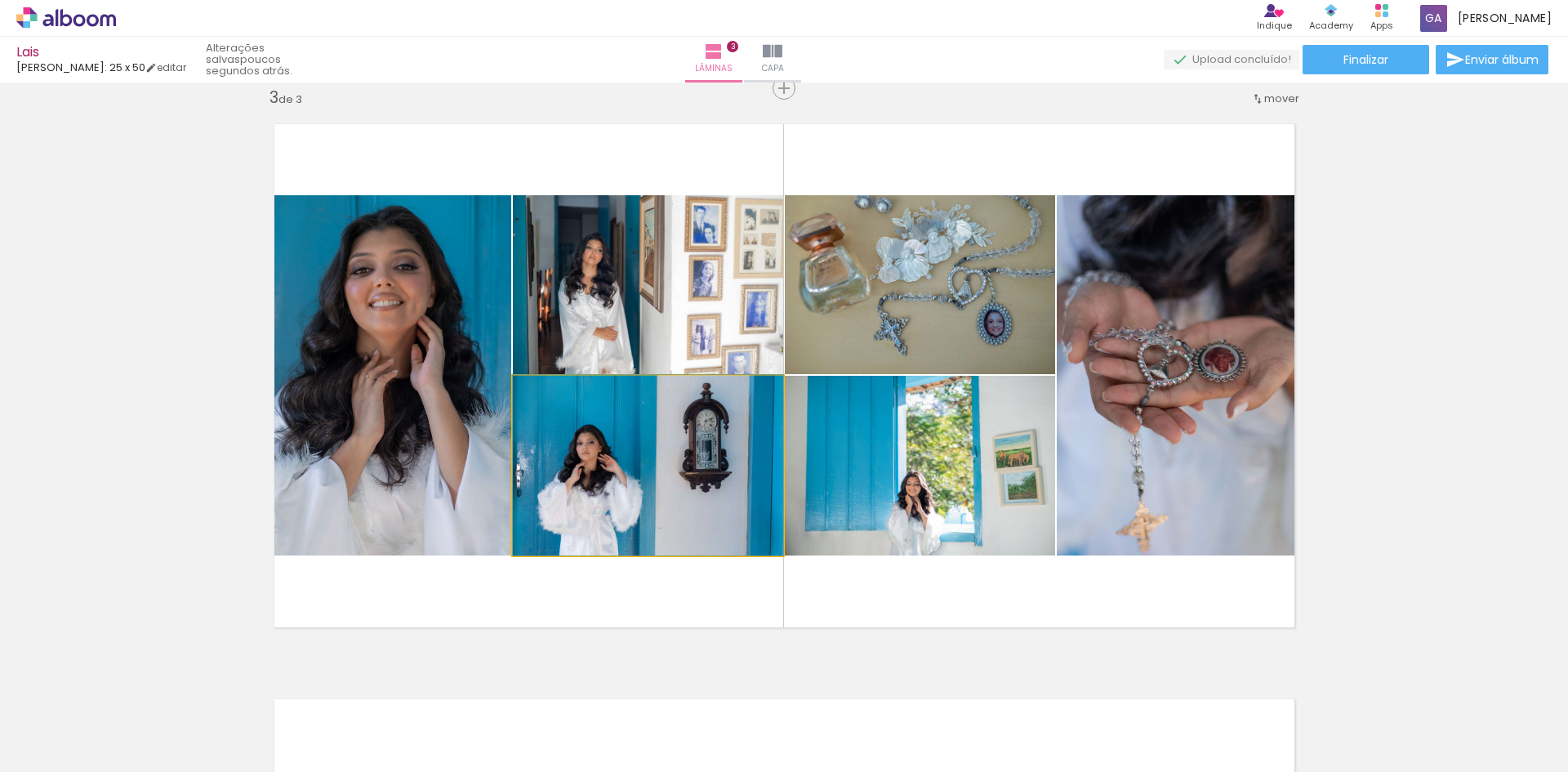
drag, startPoint x: 684, startPoint y: 461, endPoint x: 893, endPoint y: 462, distance: 209.0
click at [0, 0] on slot at bounding box center [0, 0] width 0 height 0
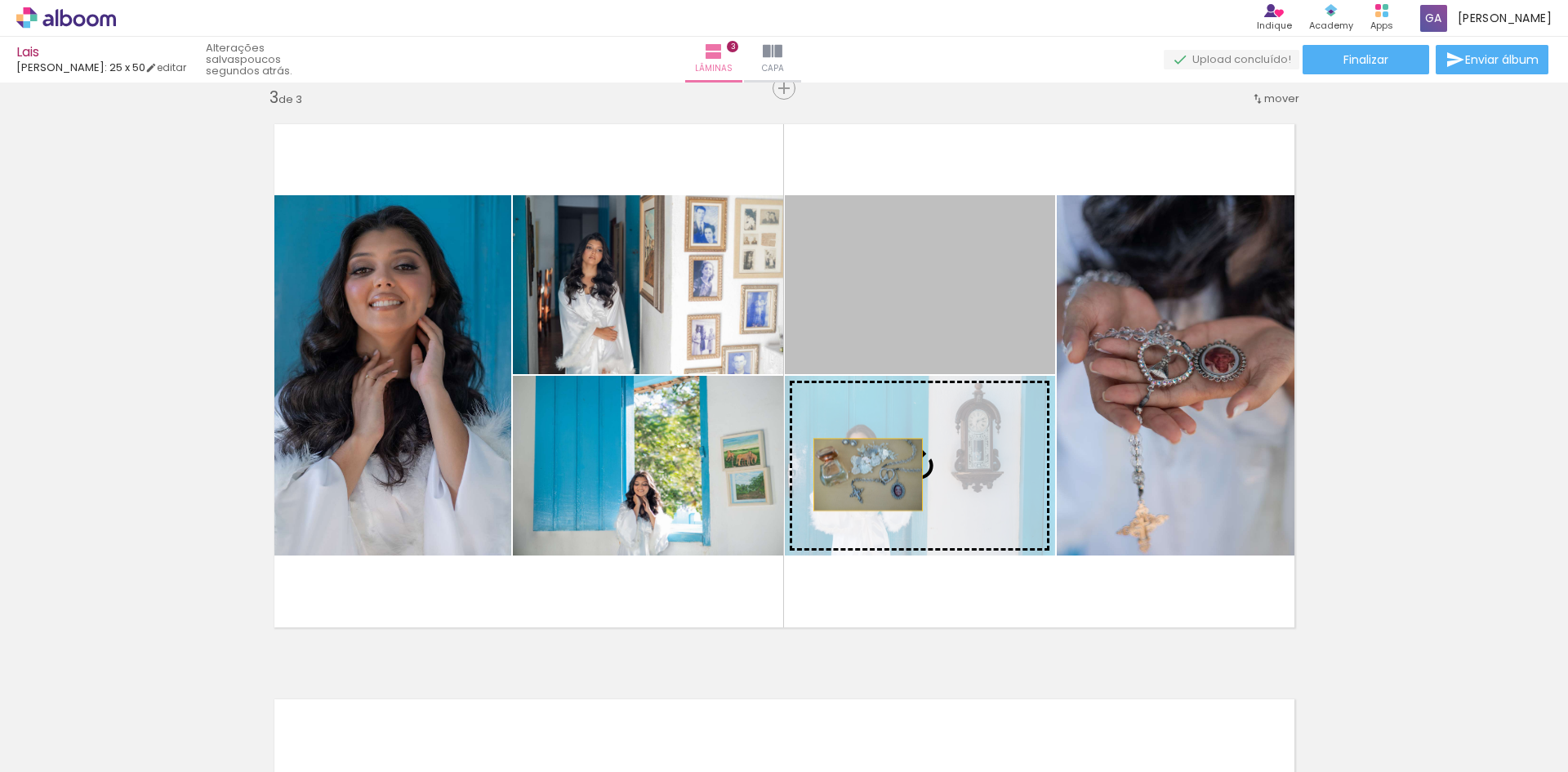
drag, startPoint x: 841, startPoint y: 316, endPoint x: 862, endPoint y: 474, distance: 159.4
click at [0, 0] on slot at bounding box center [0, 0] width 0 height 0
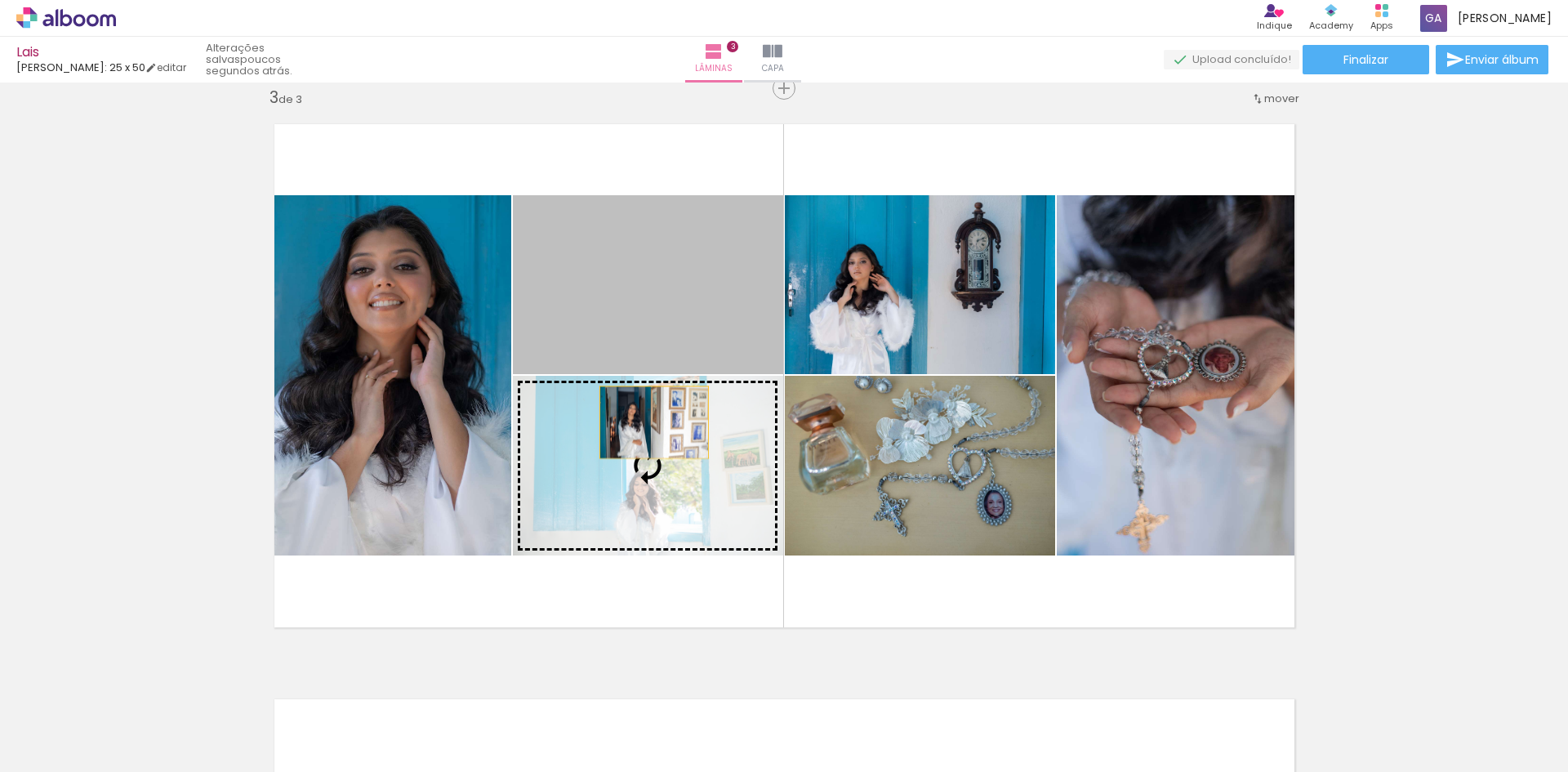
drag, startPoint x: 645, startPoint y: 278, endPoint x: 647, endPoint y: 422, distance: 144.0
click at [0, 0] on slot at bounding box center [0, 0] width 0 height 0
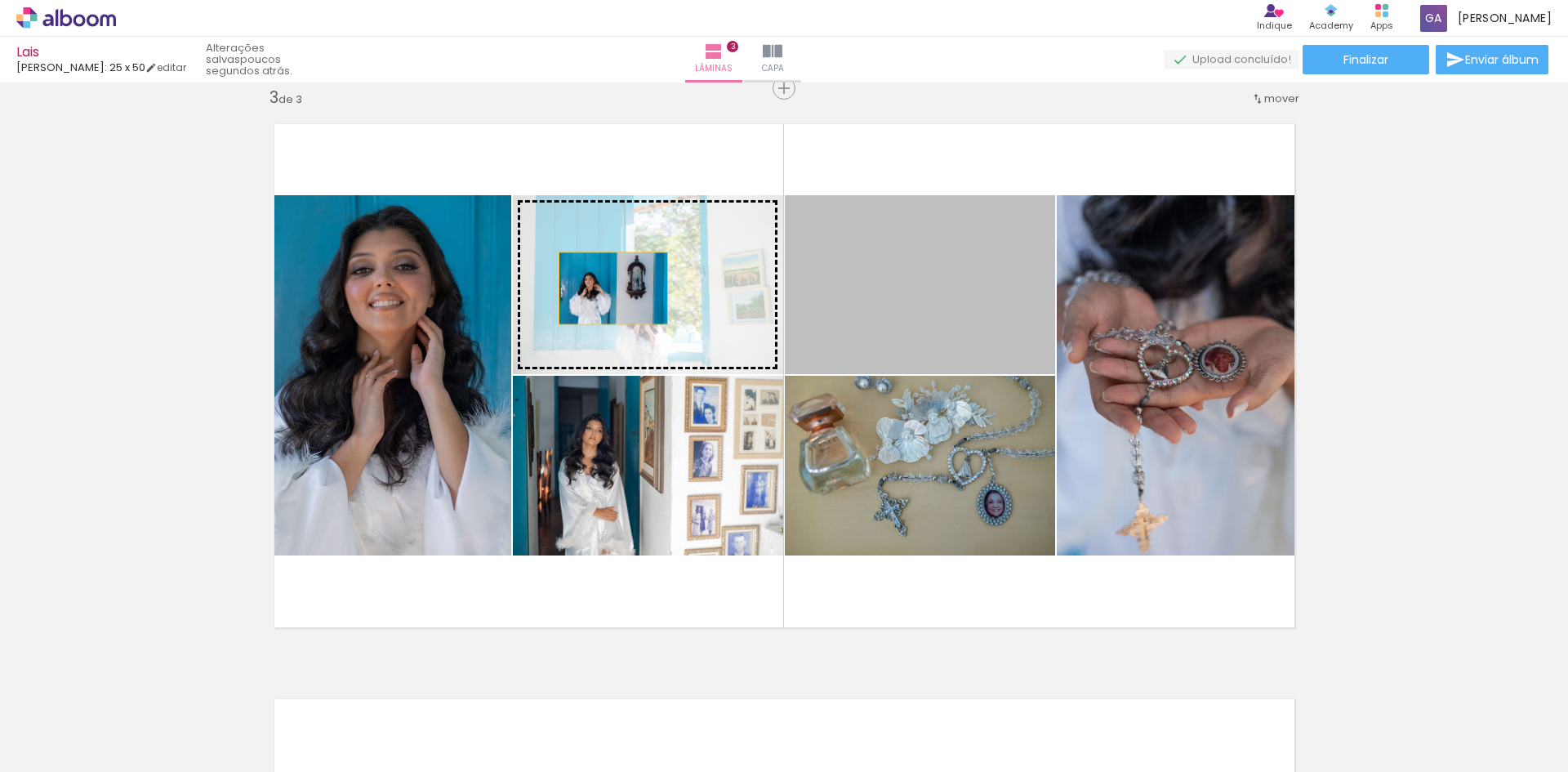
drag, startPoint x: 857, startPoint y: 292, endPoint x: 971, endPoint y: 279, distance: 114.7
click at [0, 0] on slot at bounding box center [0, 0] width 0 height 0
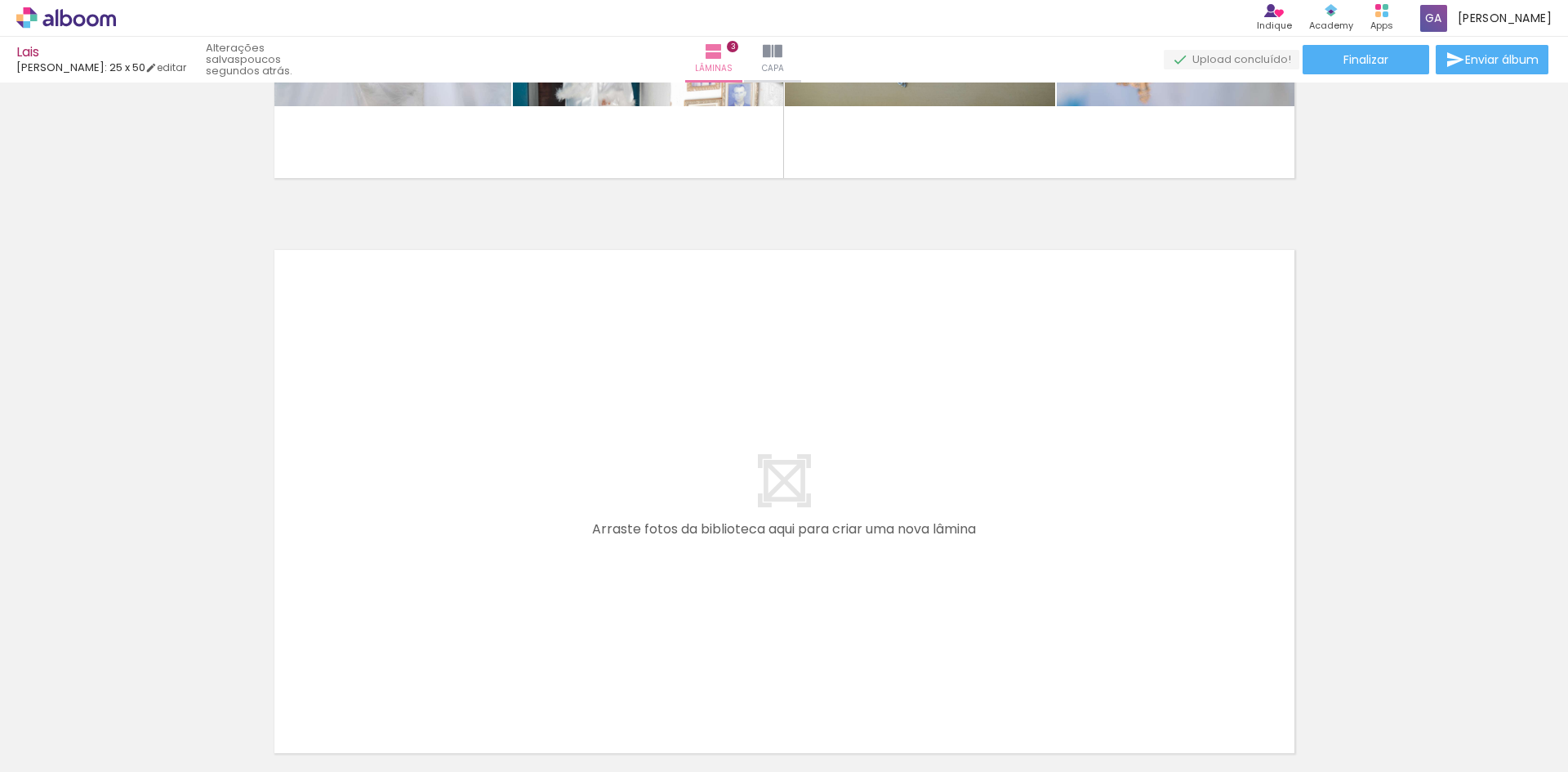
scroll to position [1662, 0]
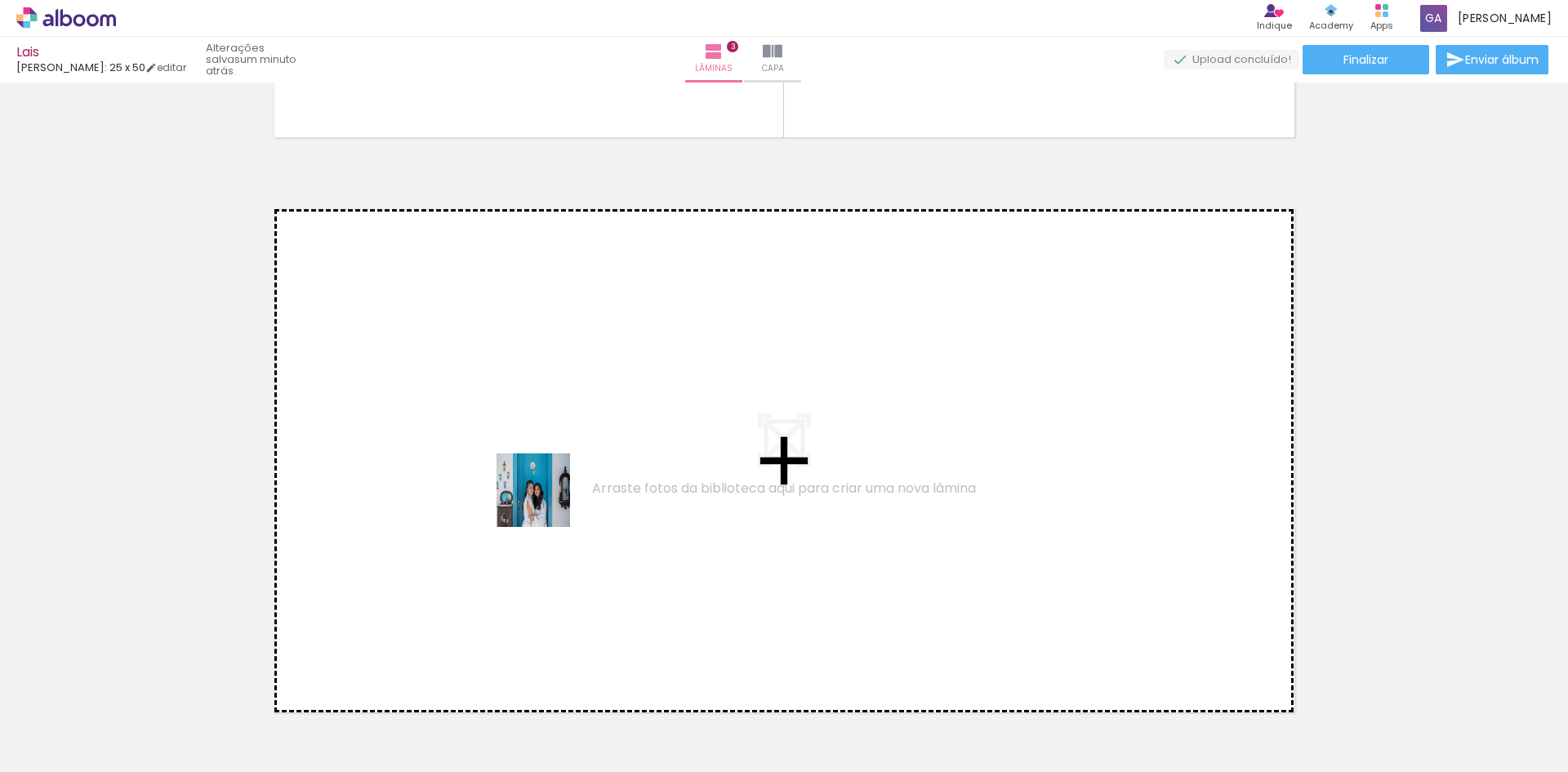
drag, startPoint x: 588, startPoint y: 728, endPoint x: 545, endPoint y: 502, distance: 230.1
click at [545, 502] on quentale-workspace at bounding box center [784, 386] width 1568 height 772
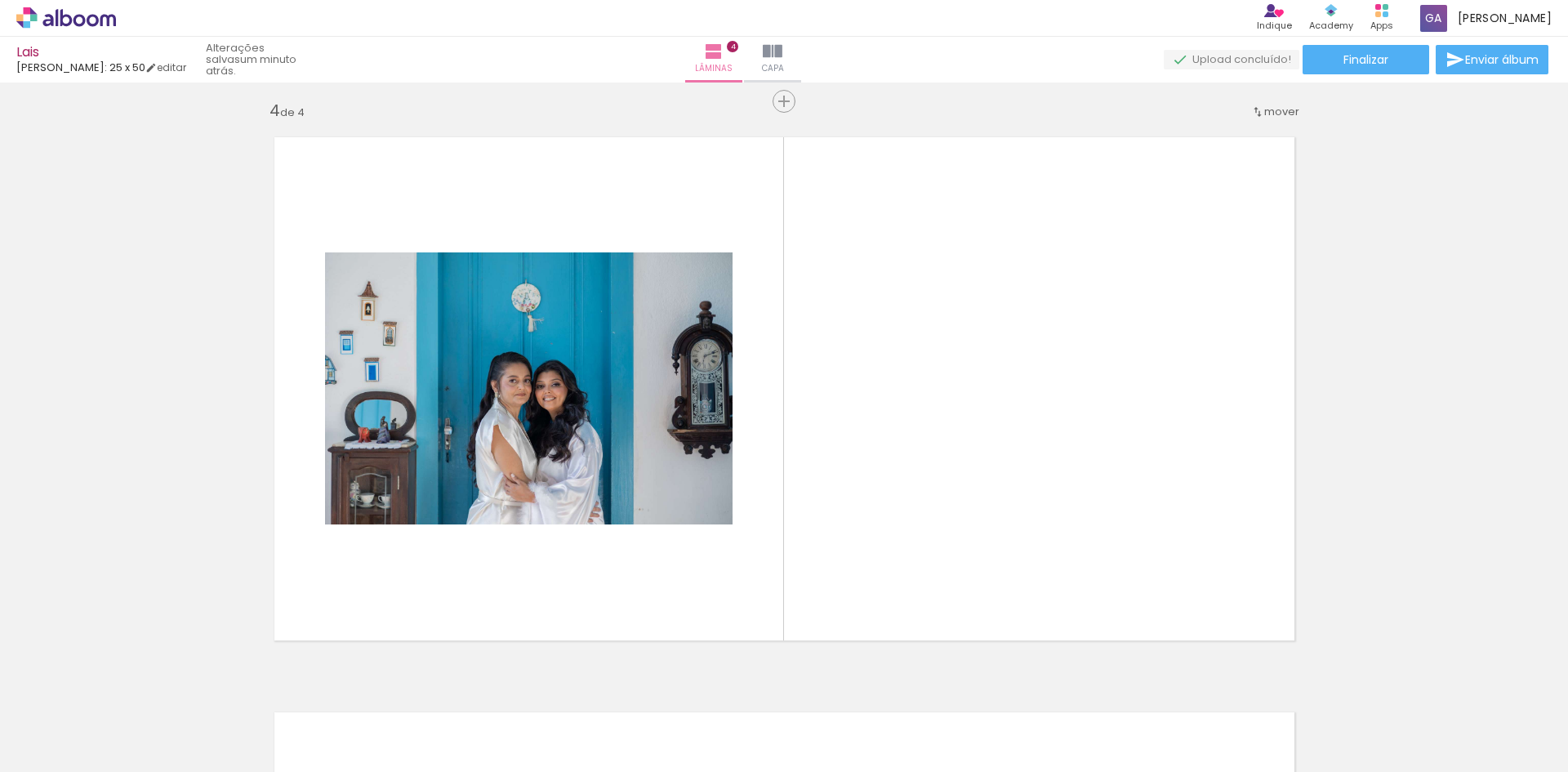
scroll to position [1747, 0]
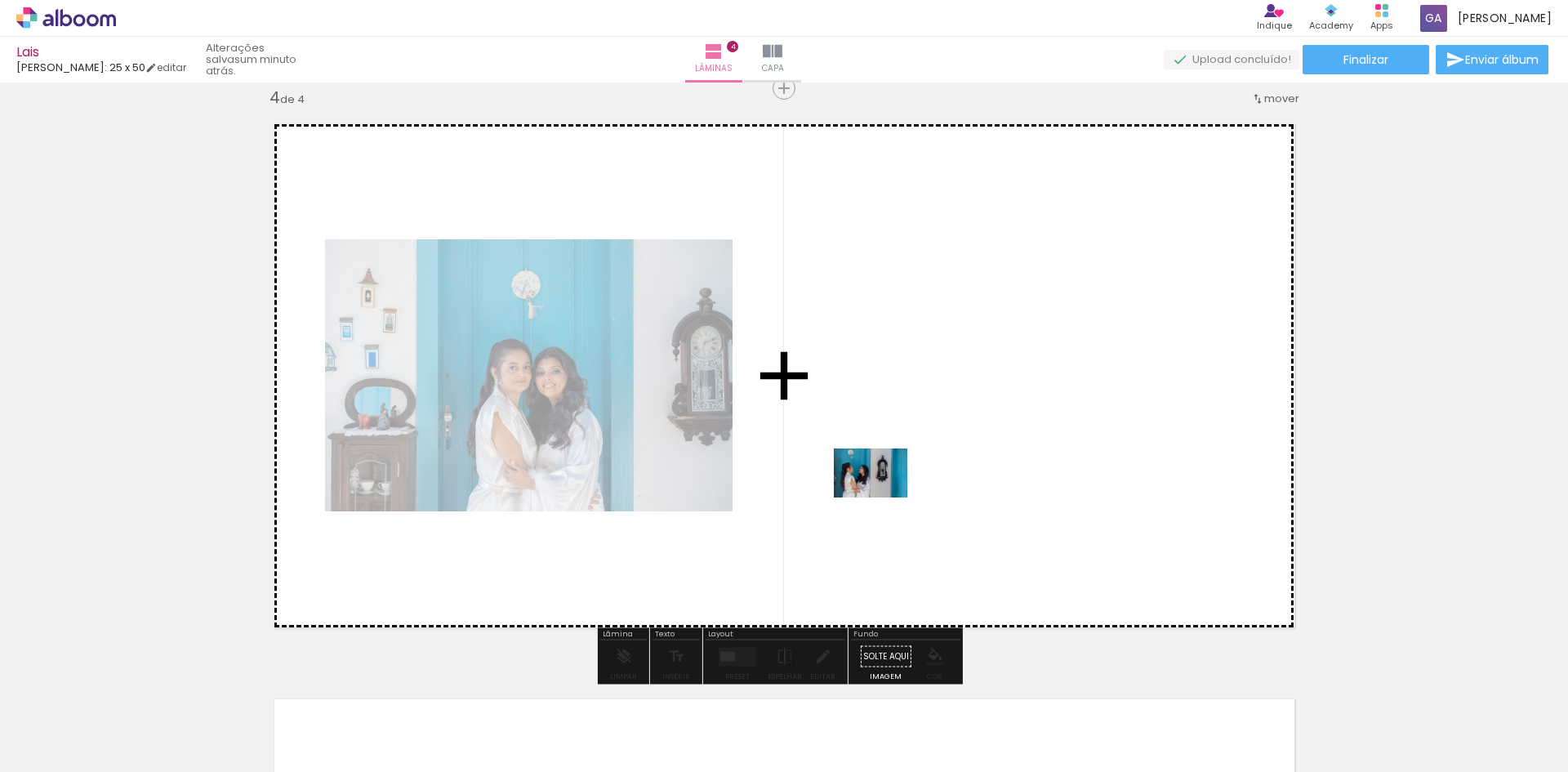
drag, startPoint x: 689, startPoint y: 737, endPoint x: 892, endPoint y: 495, distance: 315.9
click at [892, 495] on quentale-workspace at bounding box center [784, 386] width 1568 height 772
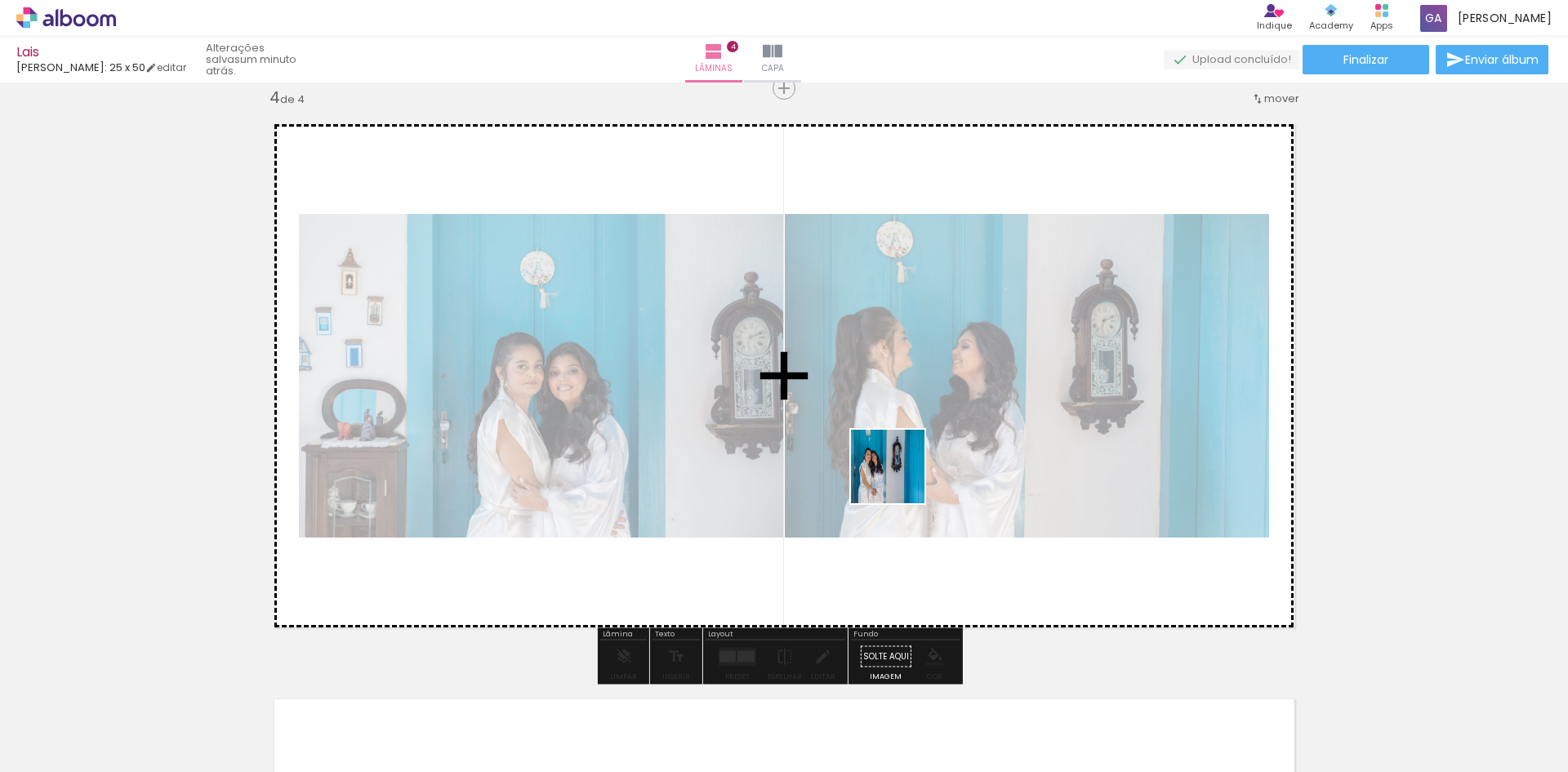
drag, startPoint x: 749, startPoint y: 719, endPoint x: 899, endPoint y: 486, distance: 277.1
click at [911, 469] on quentale-workspace at bounding box center [784, 386] width 1568 height 772
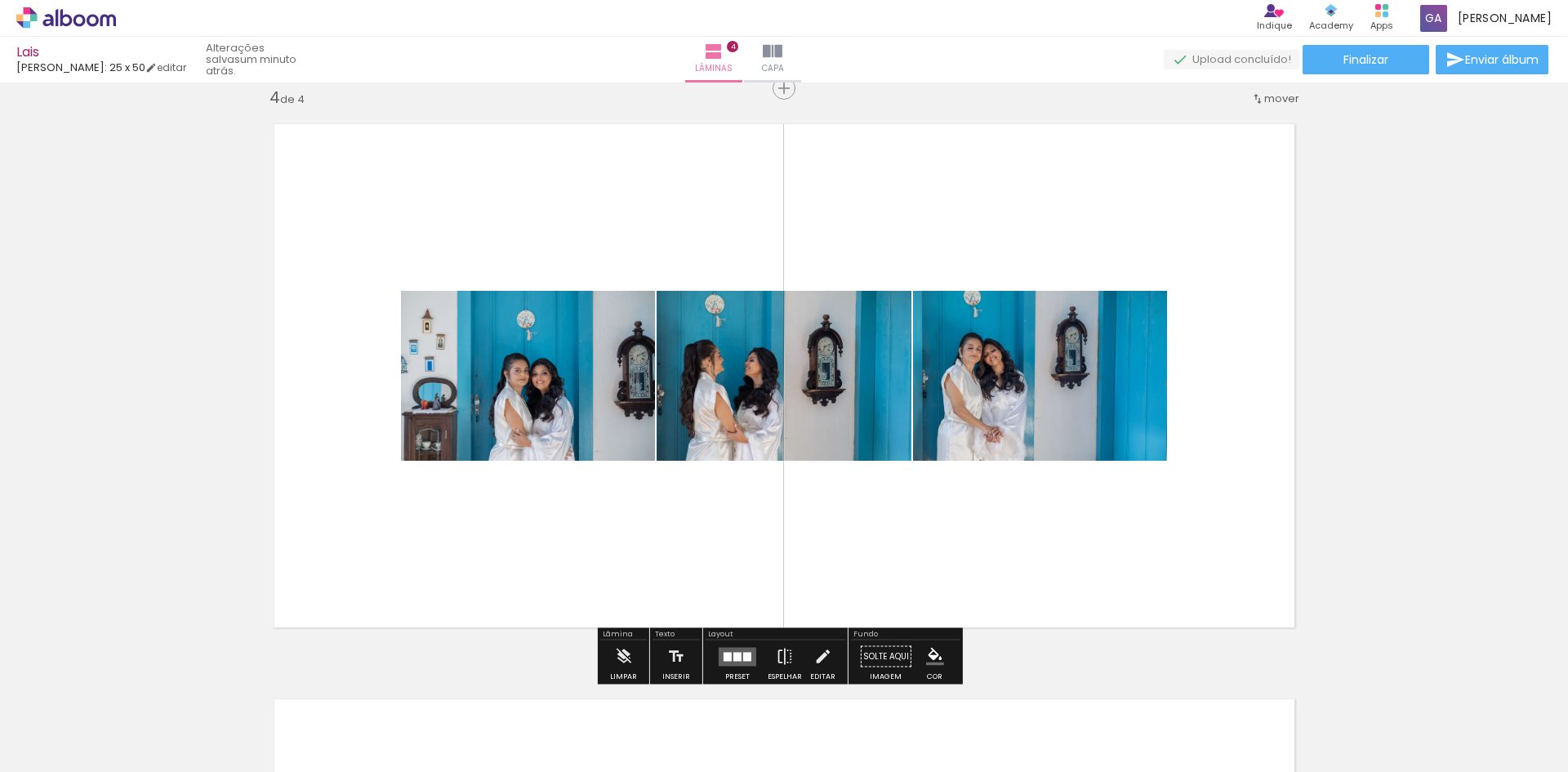
click at [734, 652] on div at bounding box center [737, 657] width 8 height 9
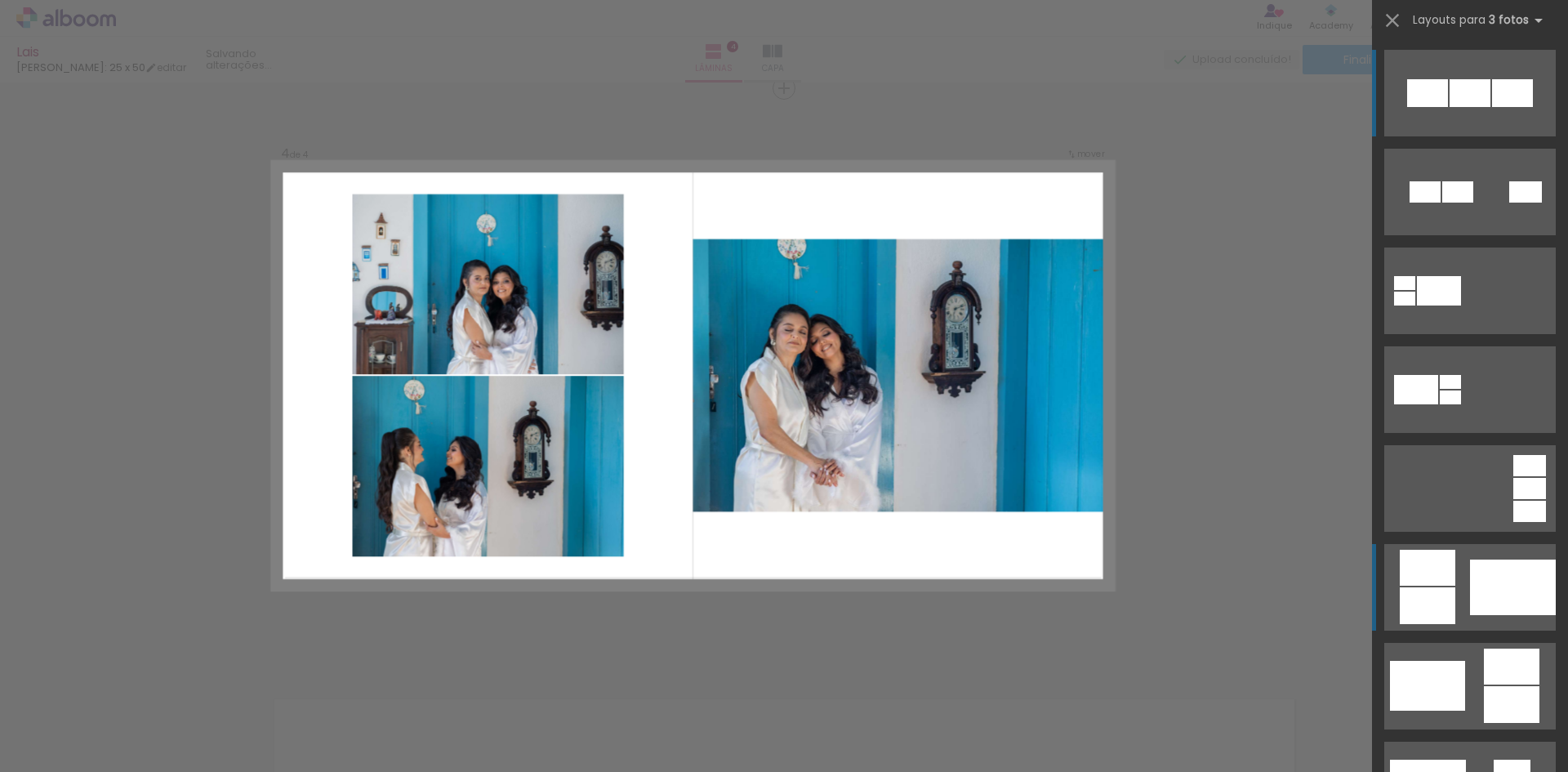
click at [1461, 557] on quentale-layouter at bounding box center [1469, 588] width 171 height 87
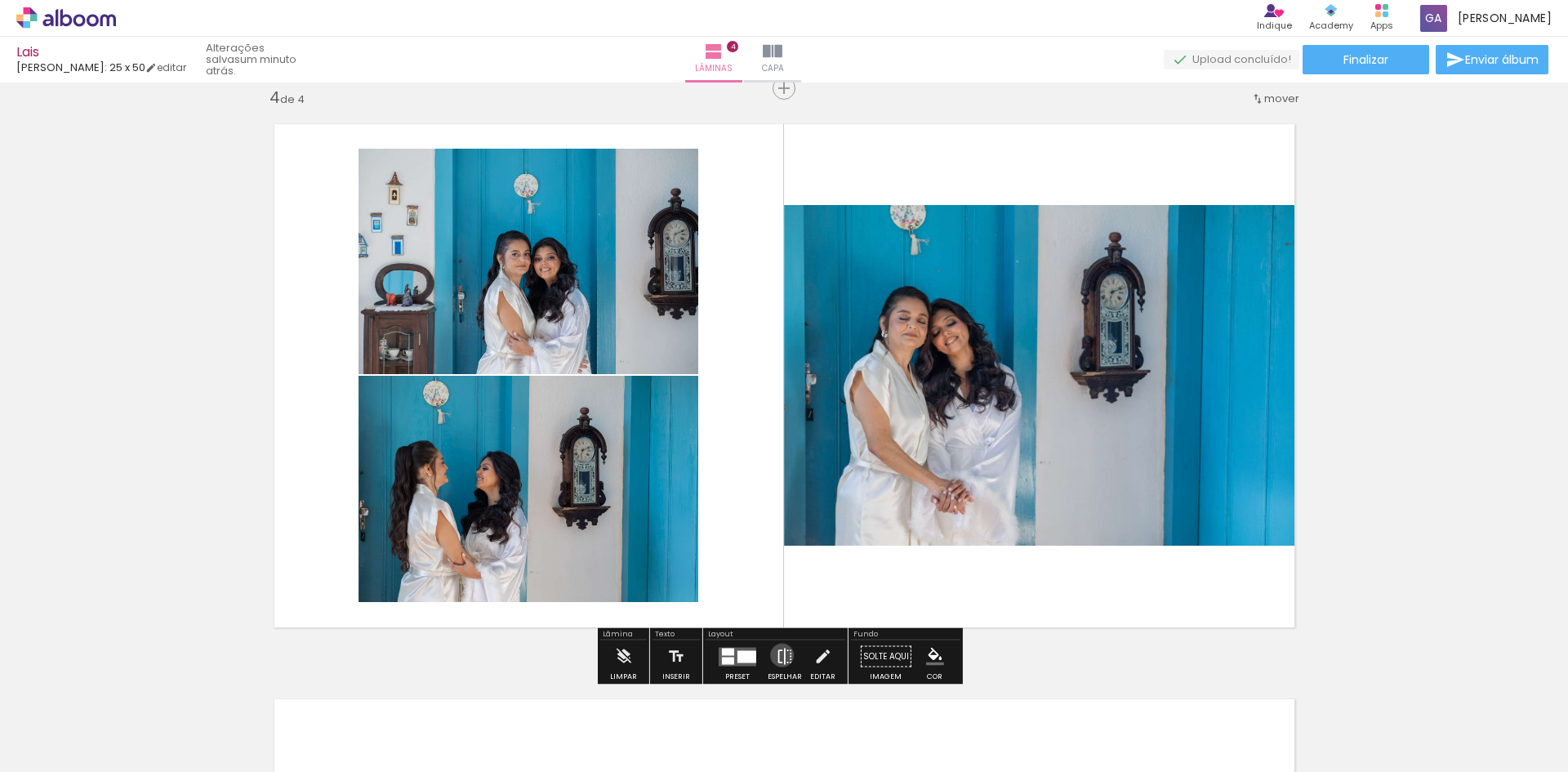
click at [778, 655] on iron-icon at bounding box center [784, 656] width 18 height 32
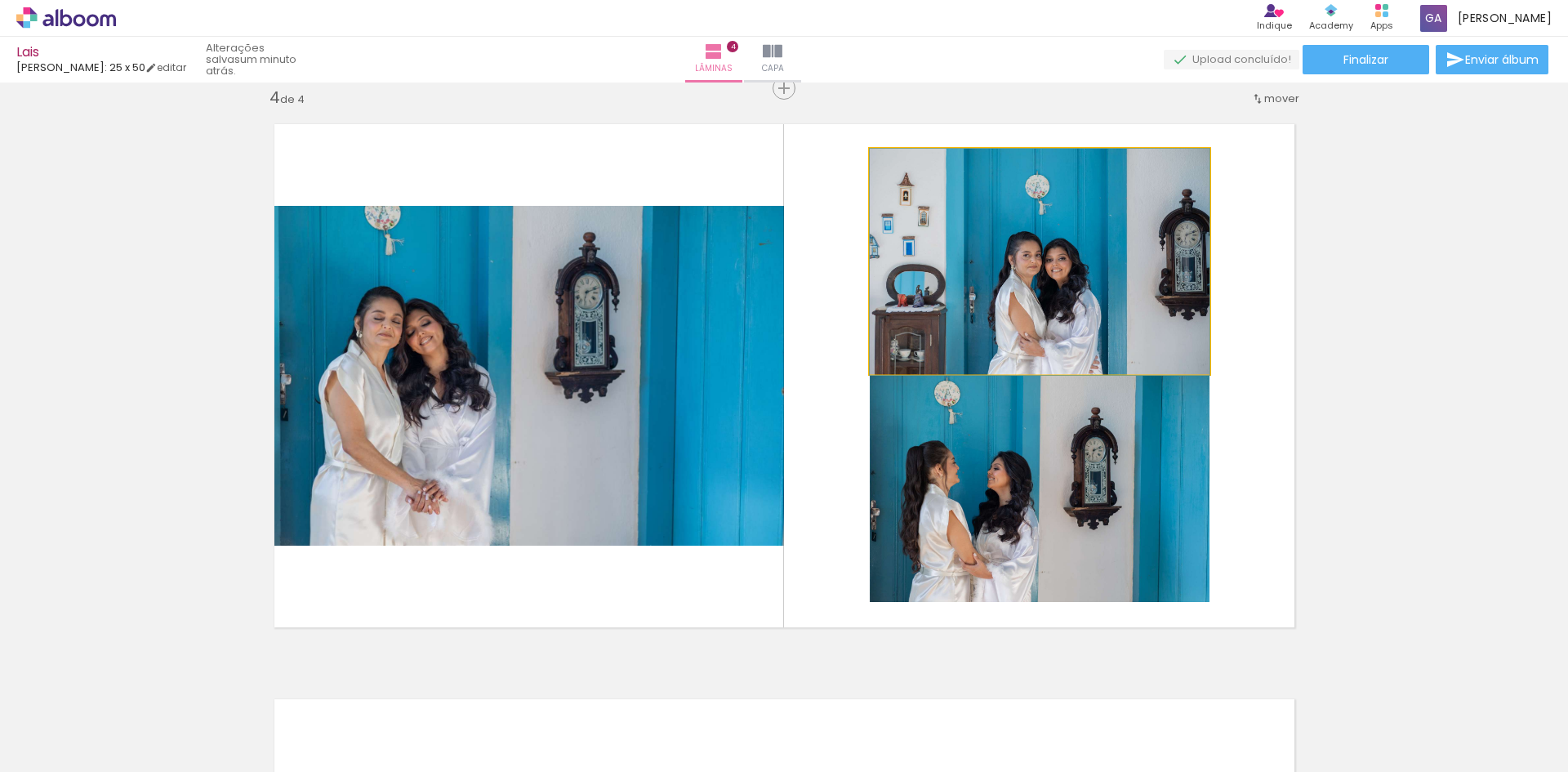
drag, startPoint x: 1060, startPoint y: 286, endPoint x: 611, endPoint y: 365, distance: 455.9
click at [0, 0] on slot at bounding box center [0, 0] width 0 height 0
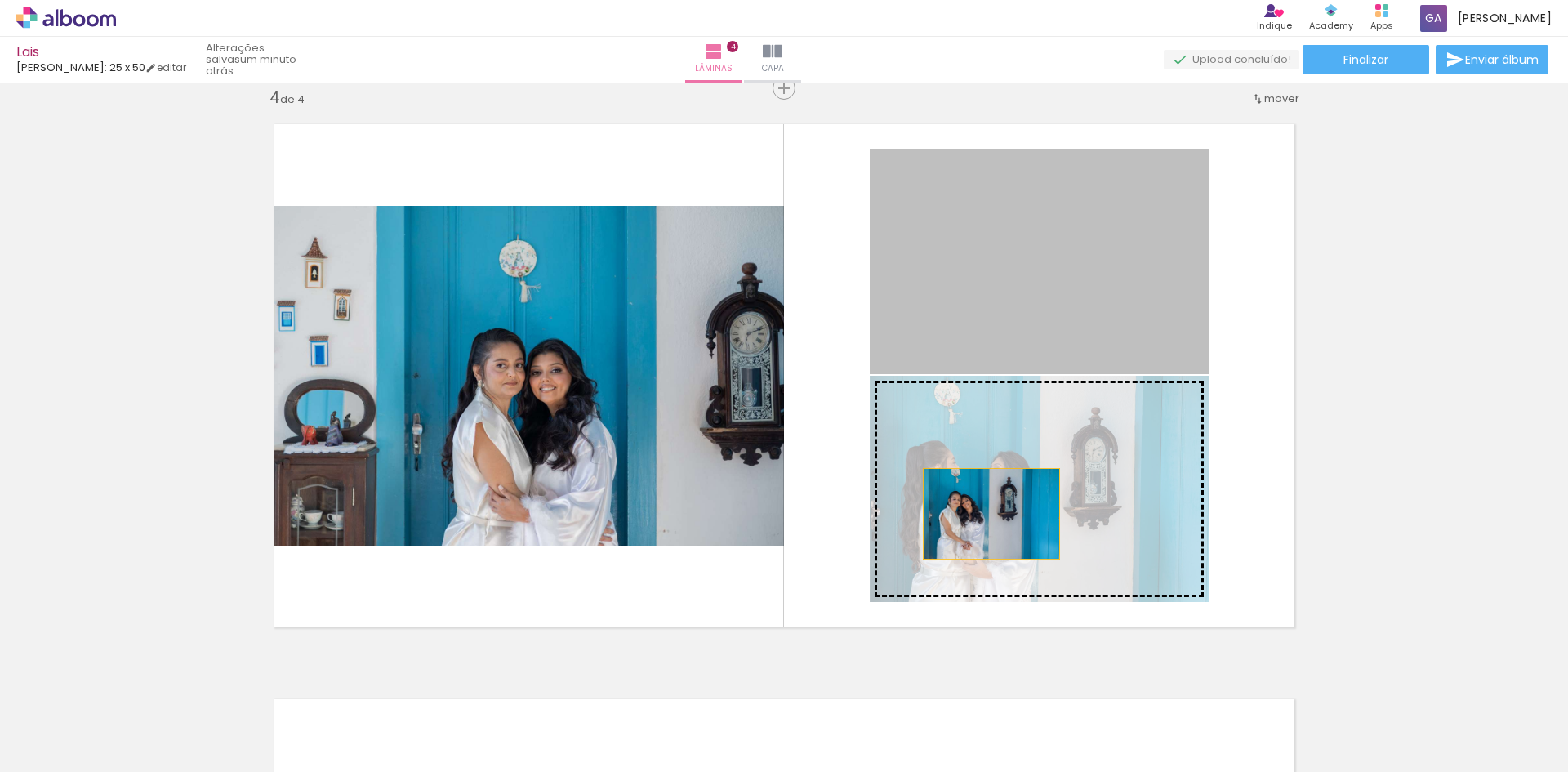
drag, startPoint x: 995, startPoint y: 274, endPoint x: 984, endPoint y: 520, distance: 246.2
click at [0, 0] on slot at bounding box center [0, 0] width 0 height 0
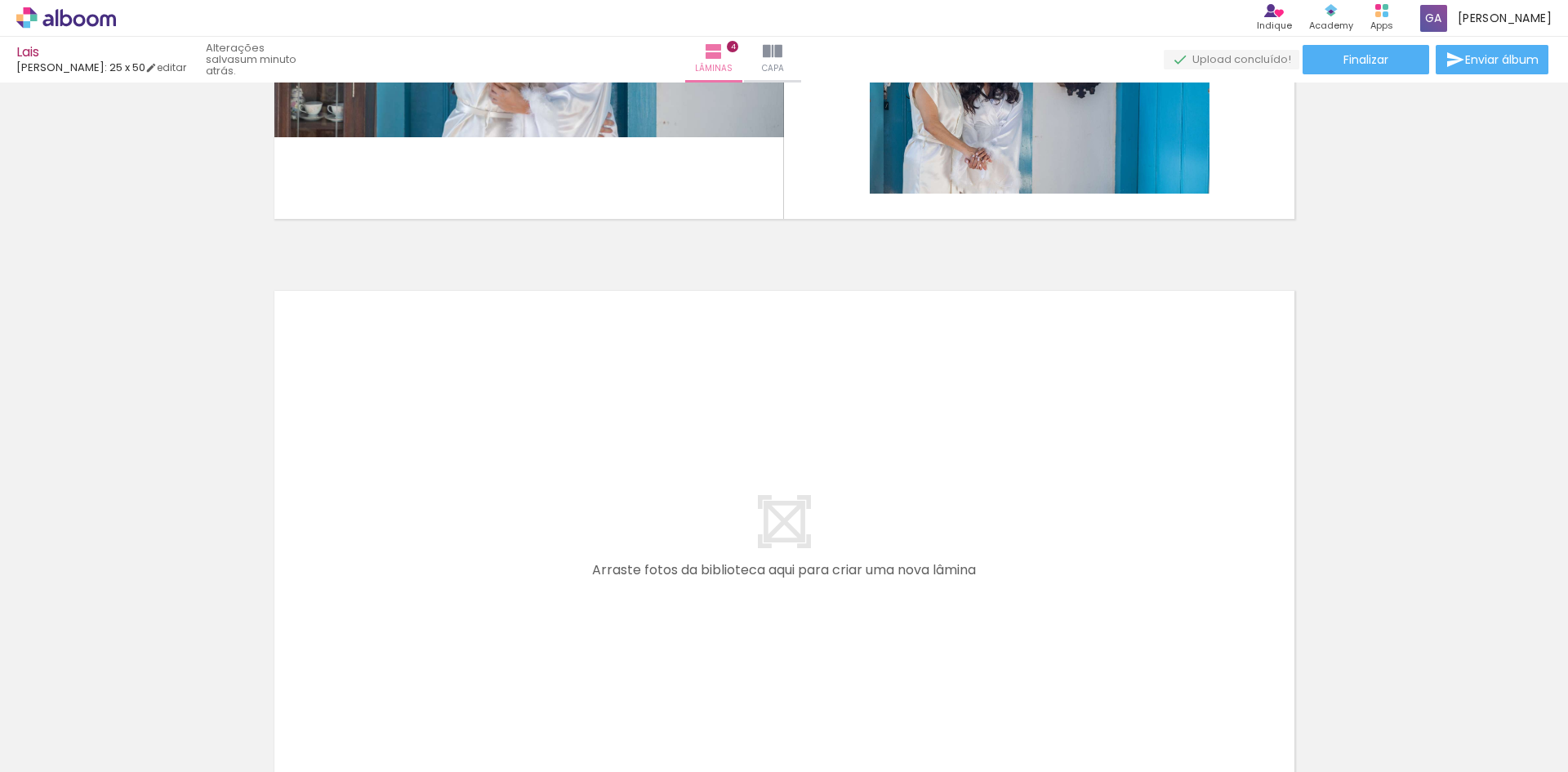
scroll to position [2237, 0]
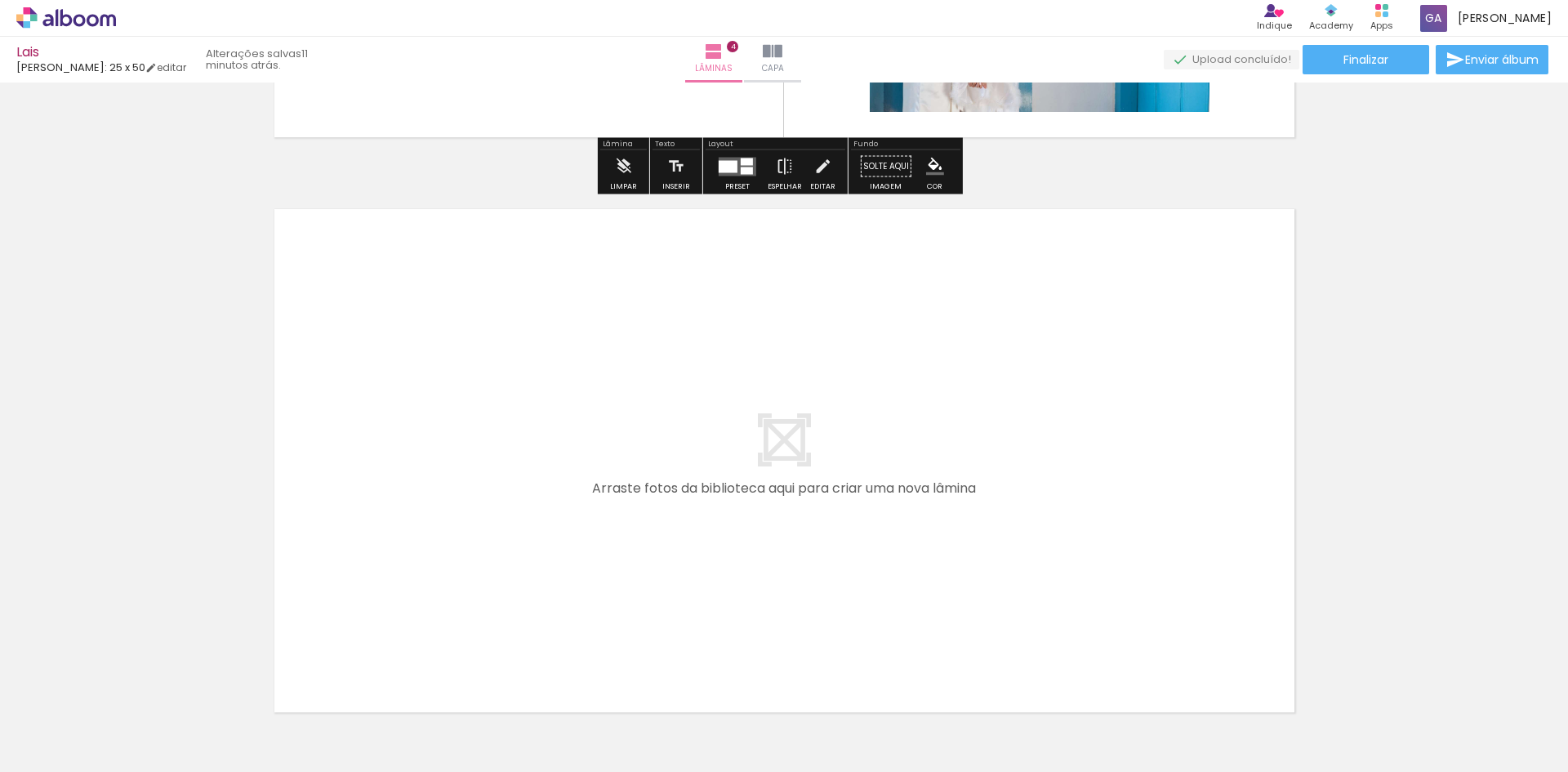
click at [37, 759] on span "Adicionar Fotos" at bounding box center [57, 750] width 49 height 18
click at [0, 0] on input "file" at bounding box center [0, 0] width 0 height 0
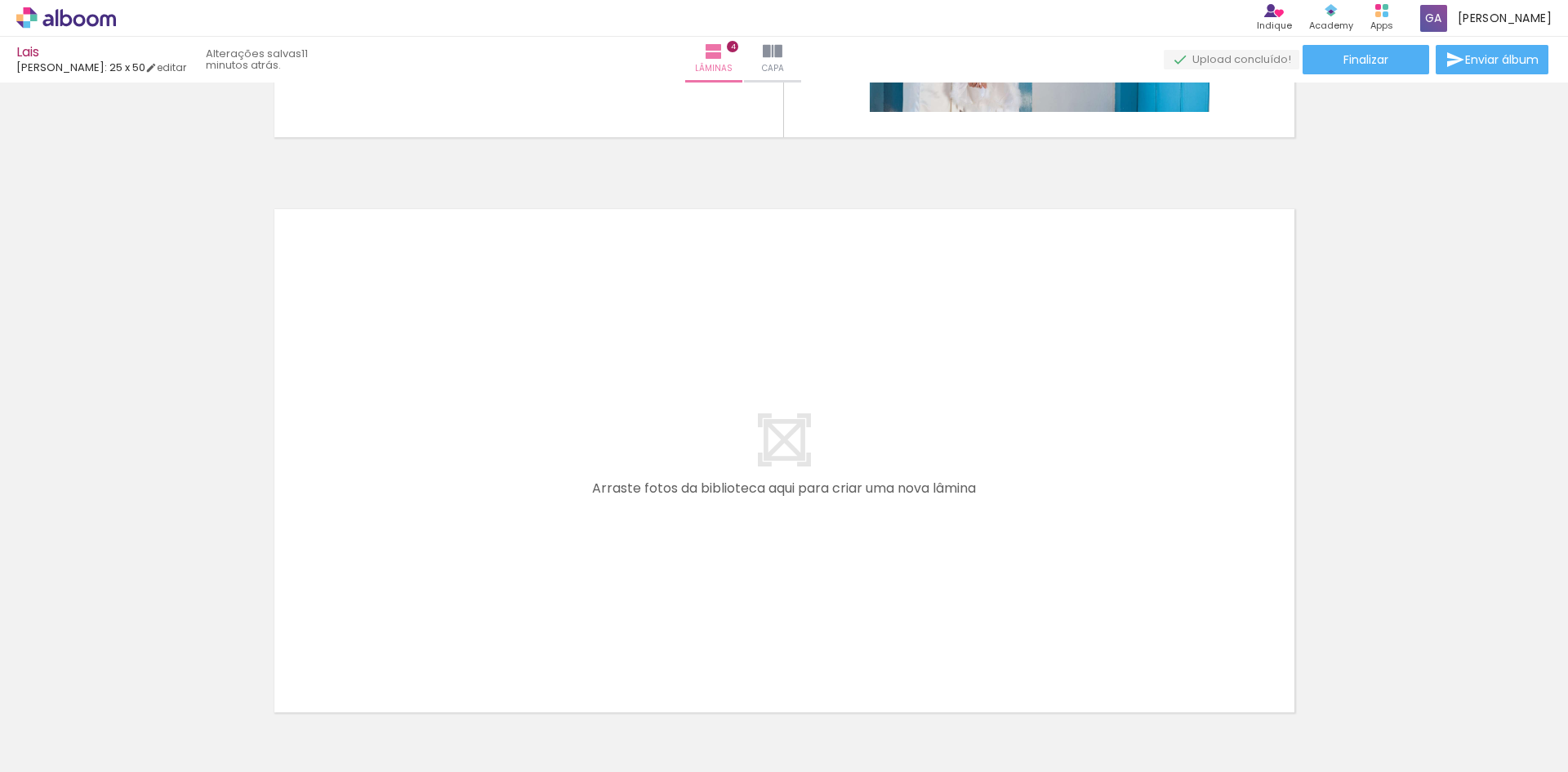
scroll to position [0, 6070]
click at [646, 693] on paper-icon-button at bounding box center [636, 684] width 20 height 20
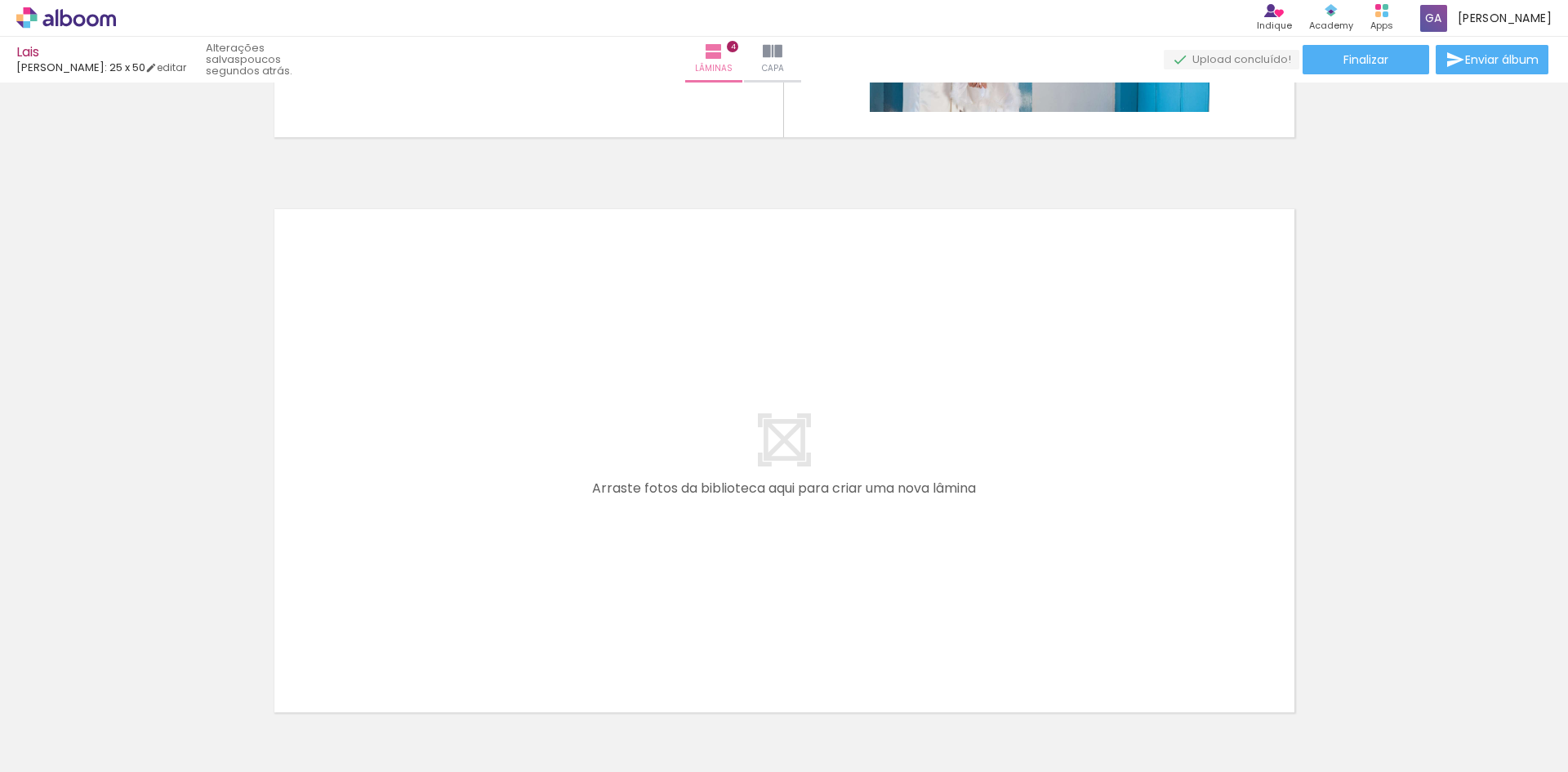
drag, startPoint x: 1505, startPoint y: 731, endPoint x: 991, endPoint y: 480, distance: 572.0
click at [991, 480] on quentale-workspace at bounding box center [784, 386] width 1568 height 772
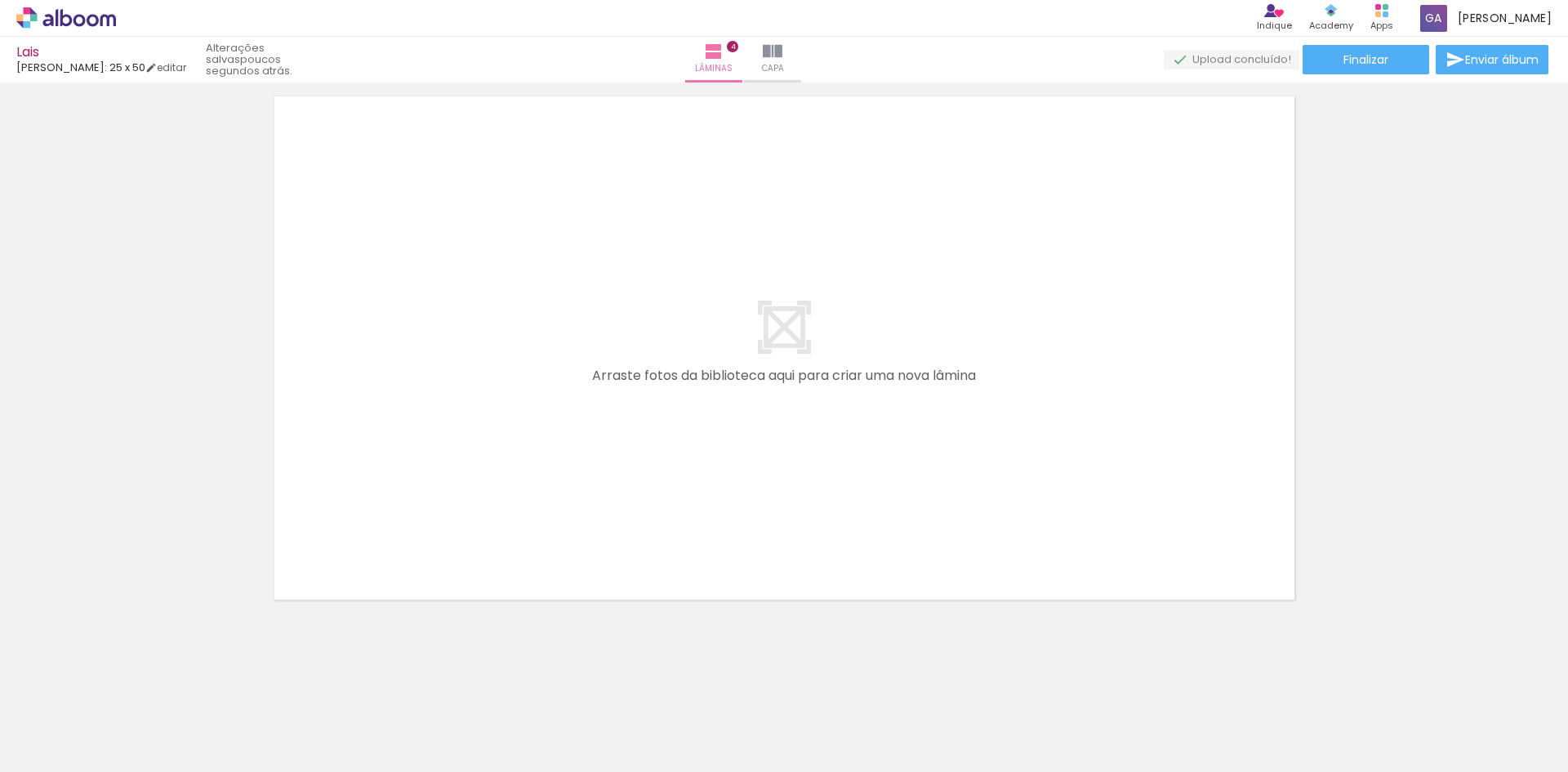
scroll to position [2365, 0]
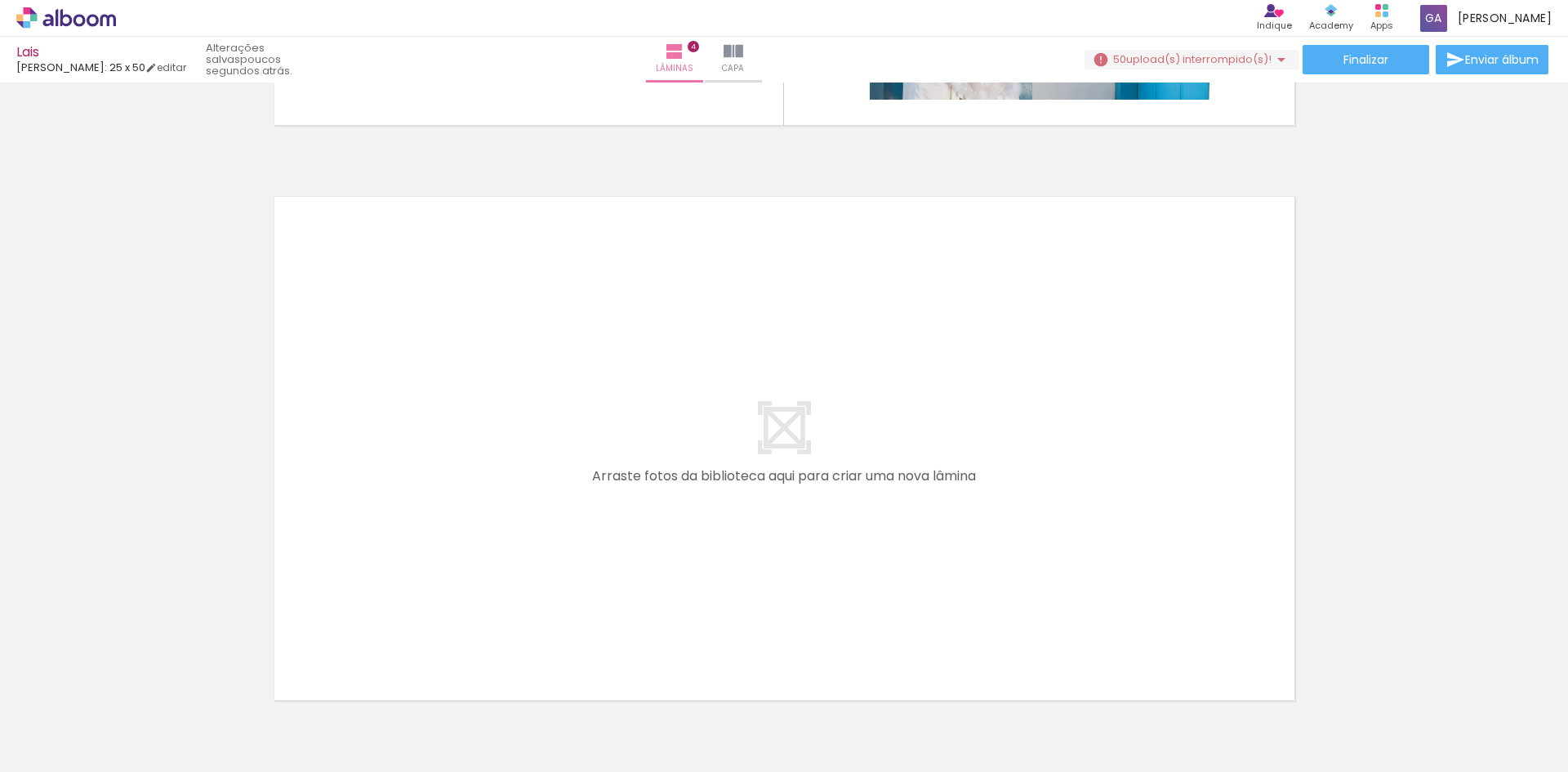
scroll to position [2287, 0]
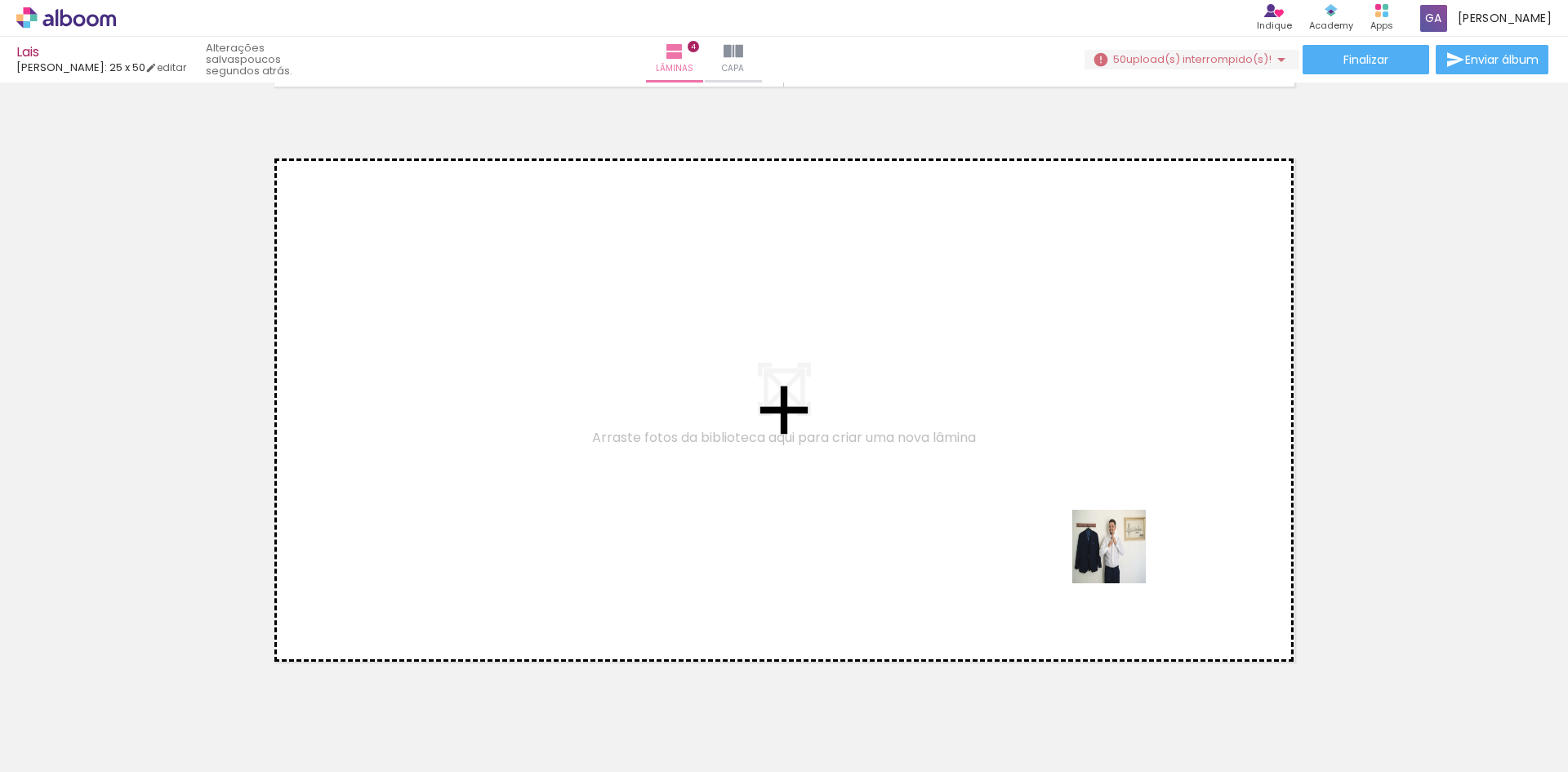
drag, startPoint x: 1121, startPoint y: 559, endPoint x: 834, endPoint y: 404, distance: 326.2
click at [834, 404] on quentale-workspace at bounding box center [784, 386] width 1568 height 772
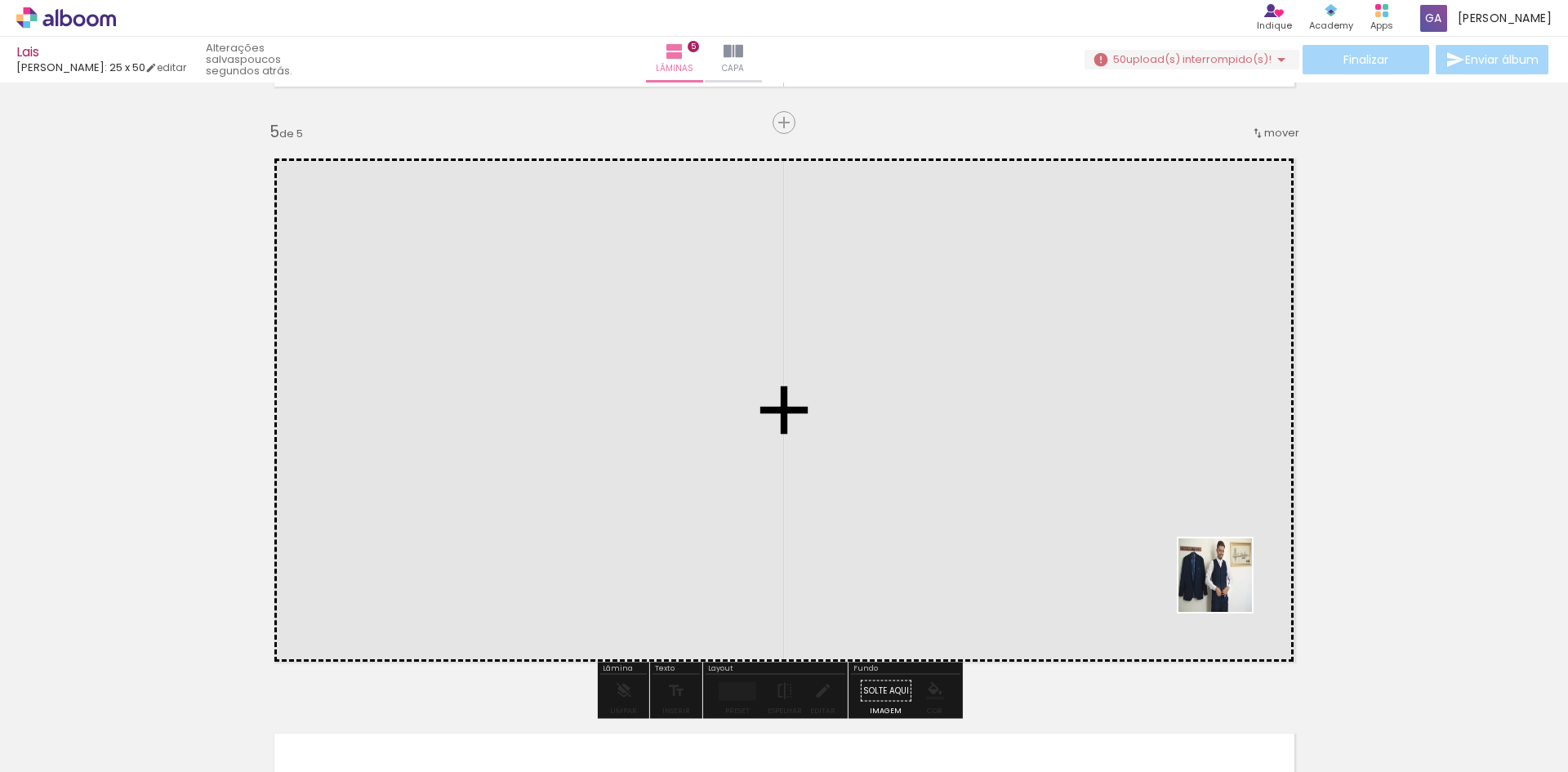
drag, startPoint x: 1414, startPoint y: 712, endPoint x: 938, endPoint y: 397, distance: 570.8
click at [938, 397] on quentale-workspace at bounding box center [784, 386] width 1568 height 772
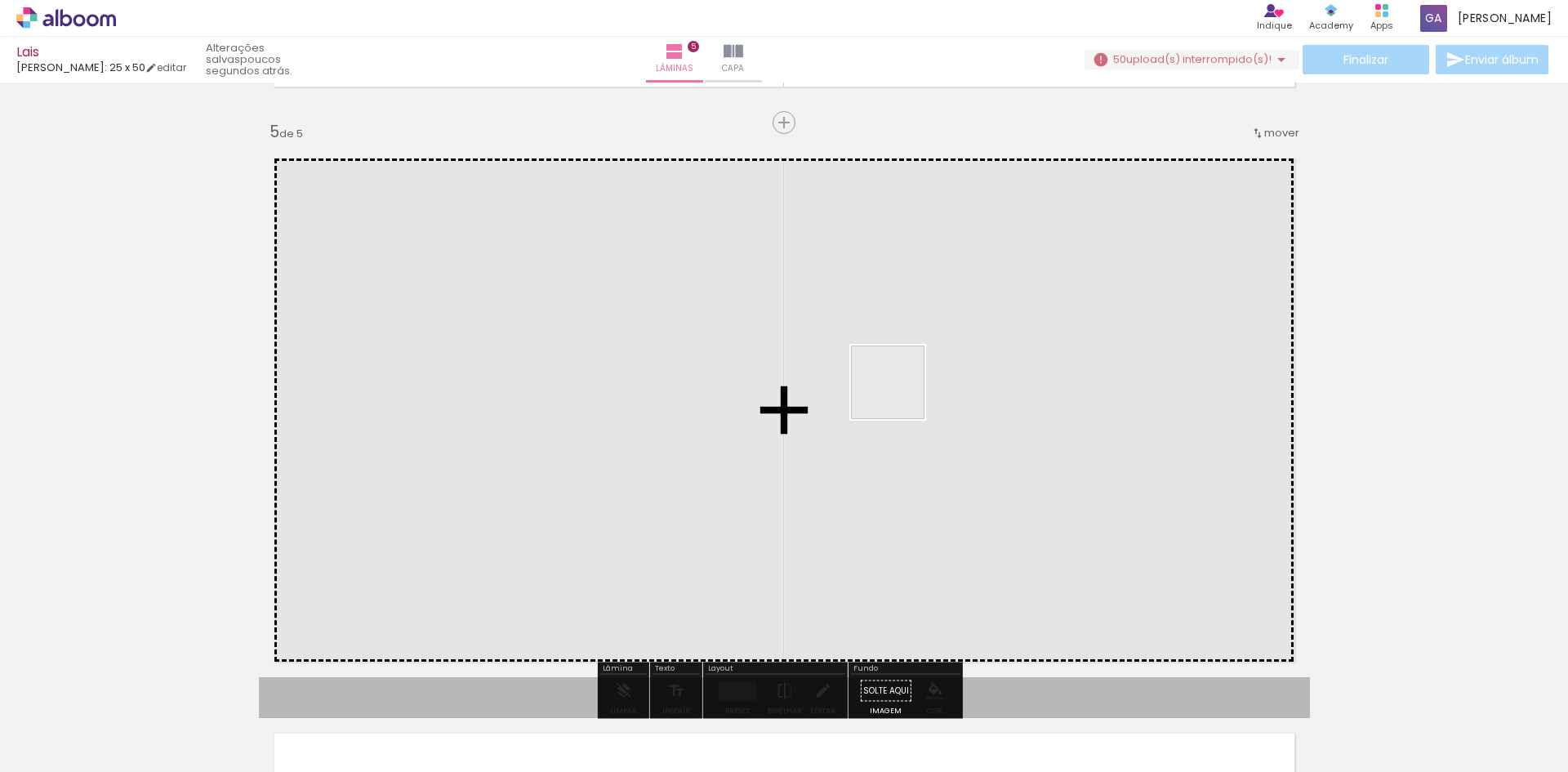
drag, startPoint x: 1488, startPoint y: 708, endPoint x: 900, endPoint y: 394, distance: 666.6
click at [900, 394] on quentale-workspace at bounding box center [784, 386] width 1568 height 772
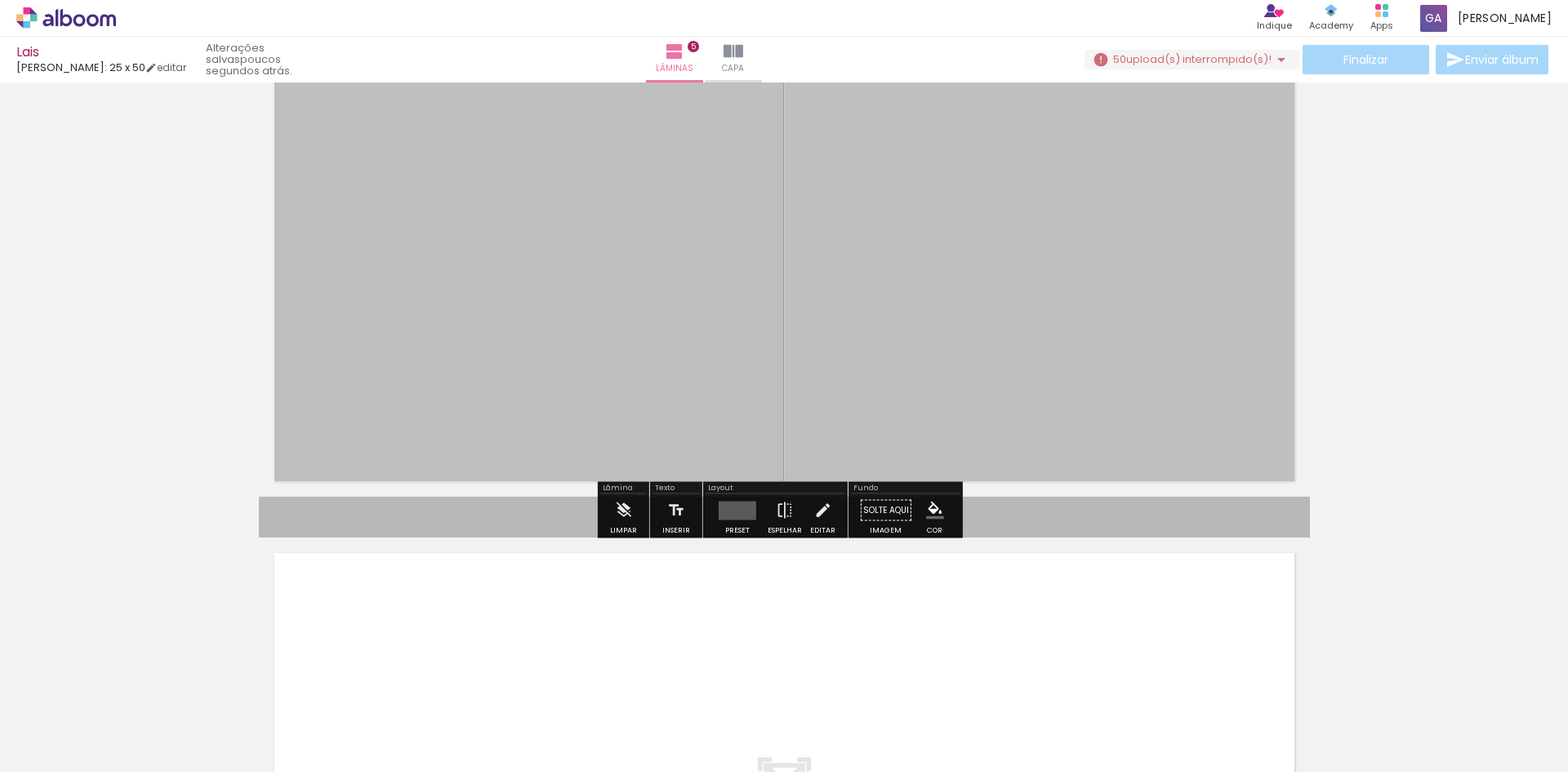
scroll to position [2451, 0]
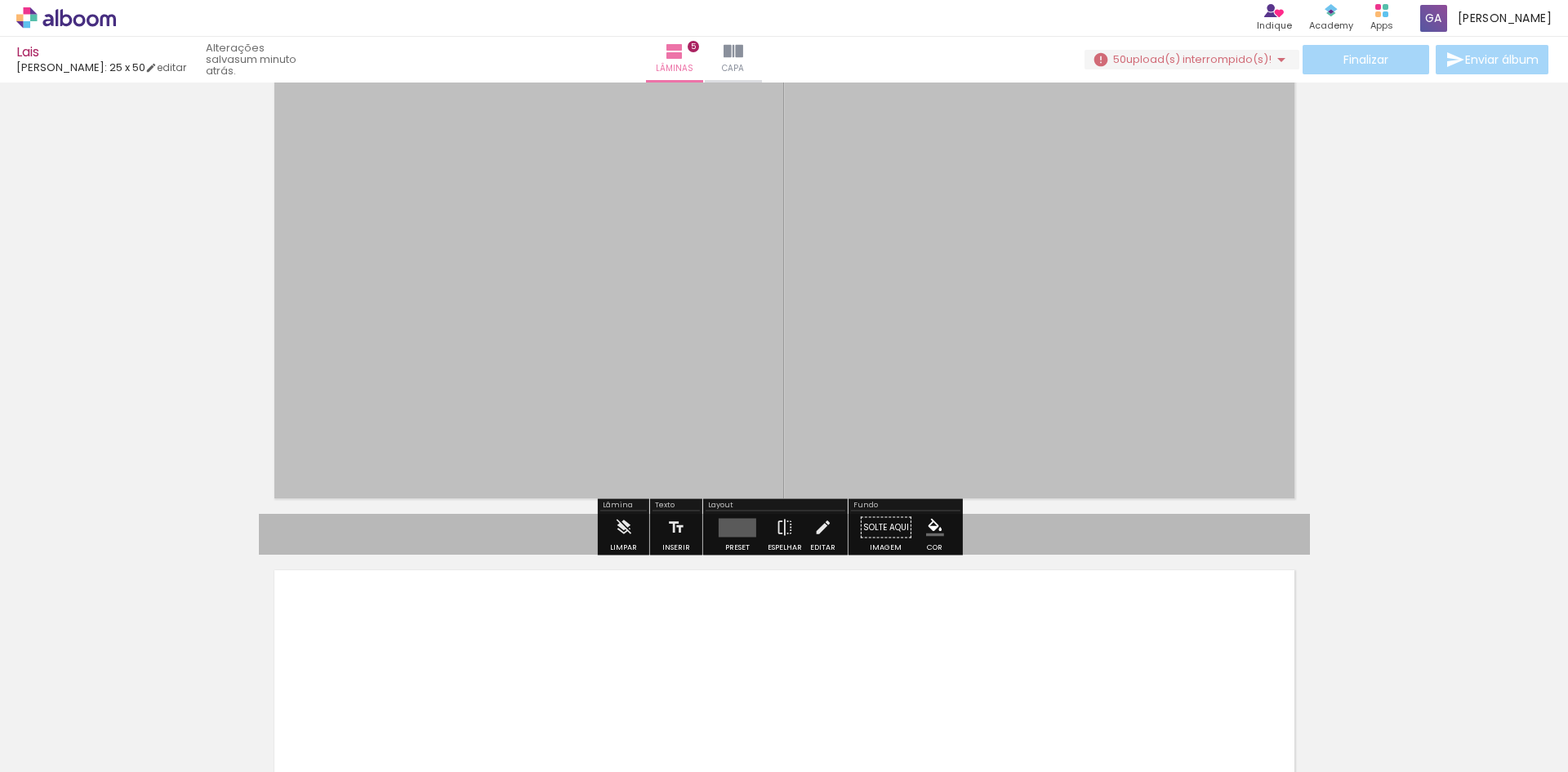
click at [1179, 51] on paper-button "50 upload(s) interrompido(s)!" at bounding box center [1191, 59] width 215 height 19
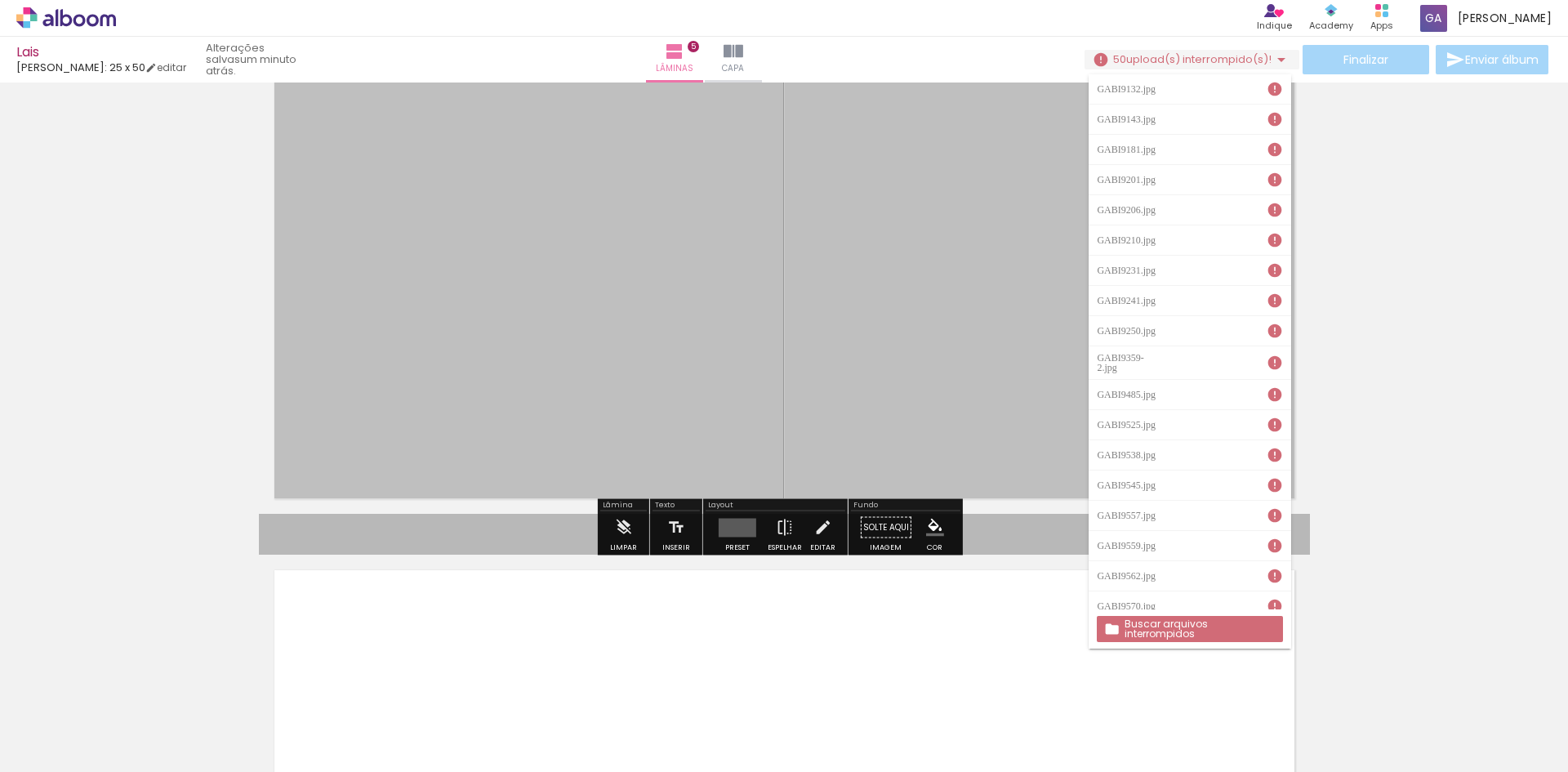
click at [0, 0] on slot "Buscar arquivos interrompidos" at bounding box center [0, 0] width 0 height 0
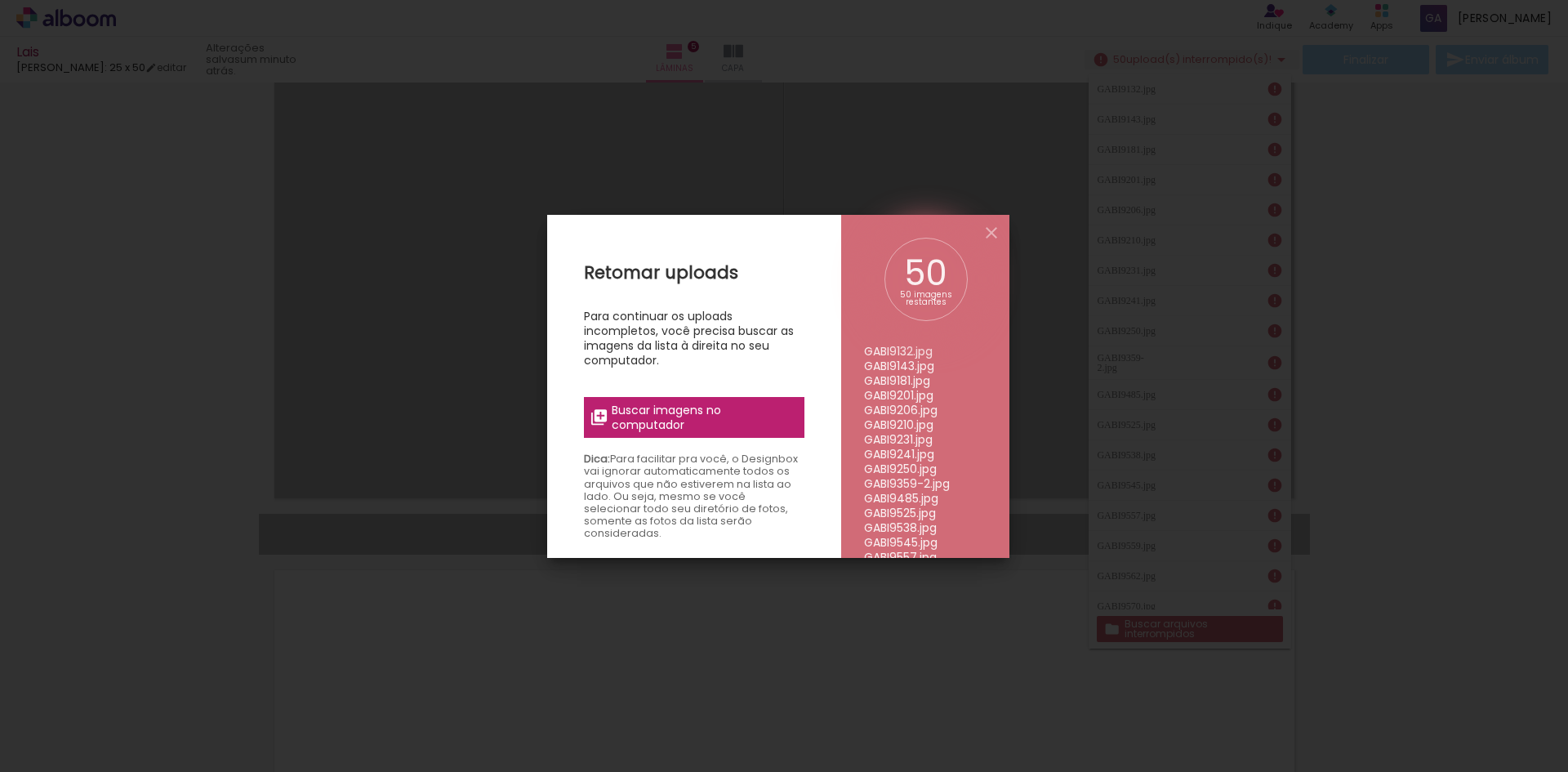
click at [656, 421] on span "Buscar imagens no computador" at bounding box center [703, 417] width 182 height 29
click at [0, 0] on input "file" at bounding box center [0, 0] width 0 height 0
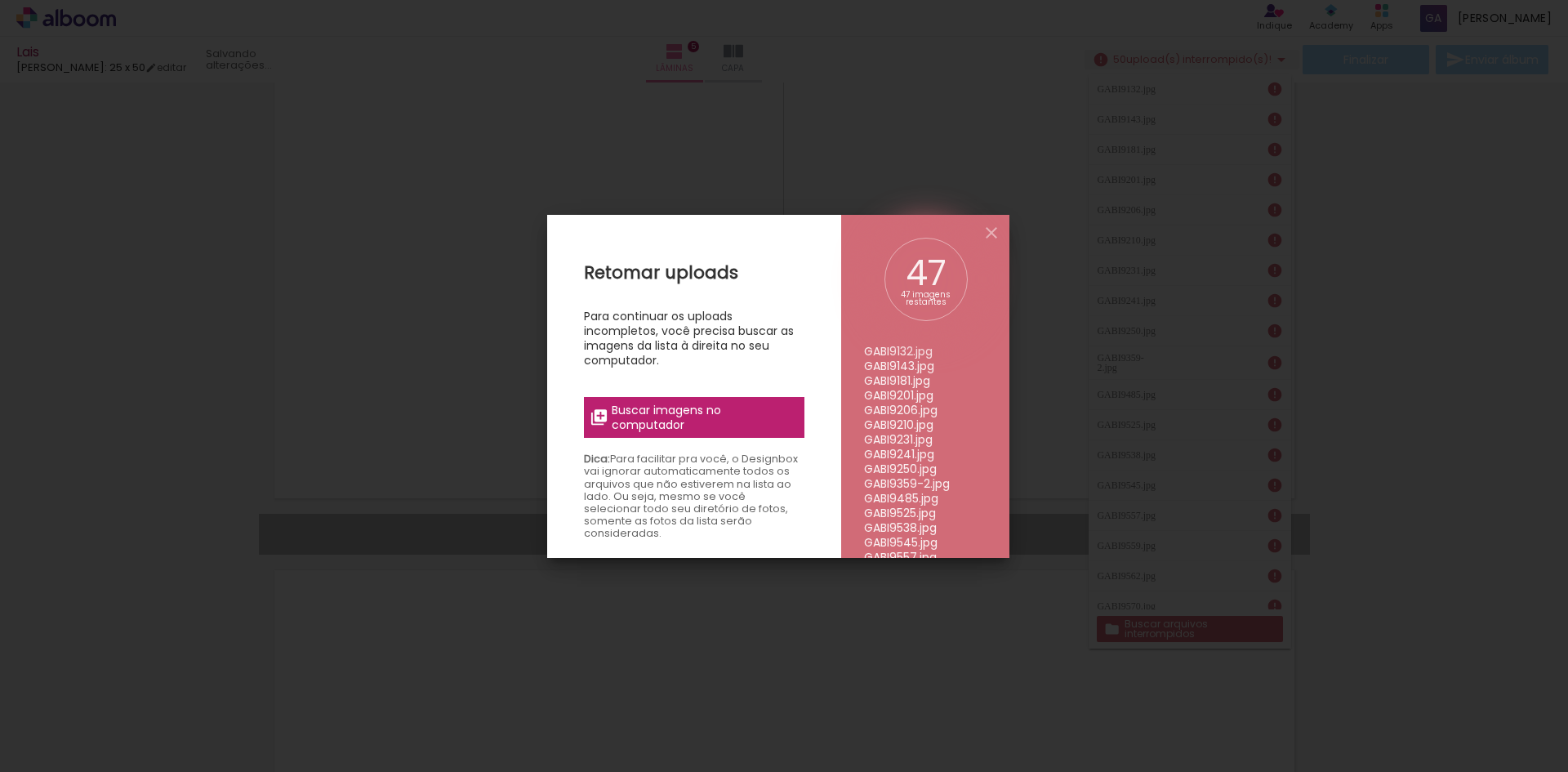
scroll to position [0, 0]
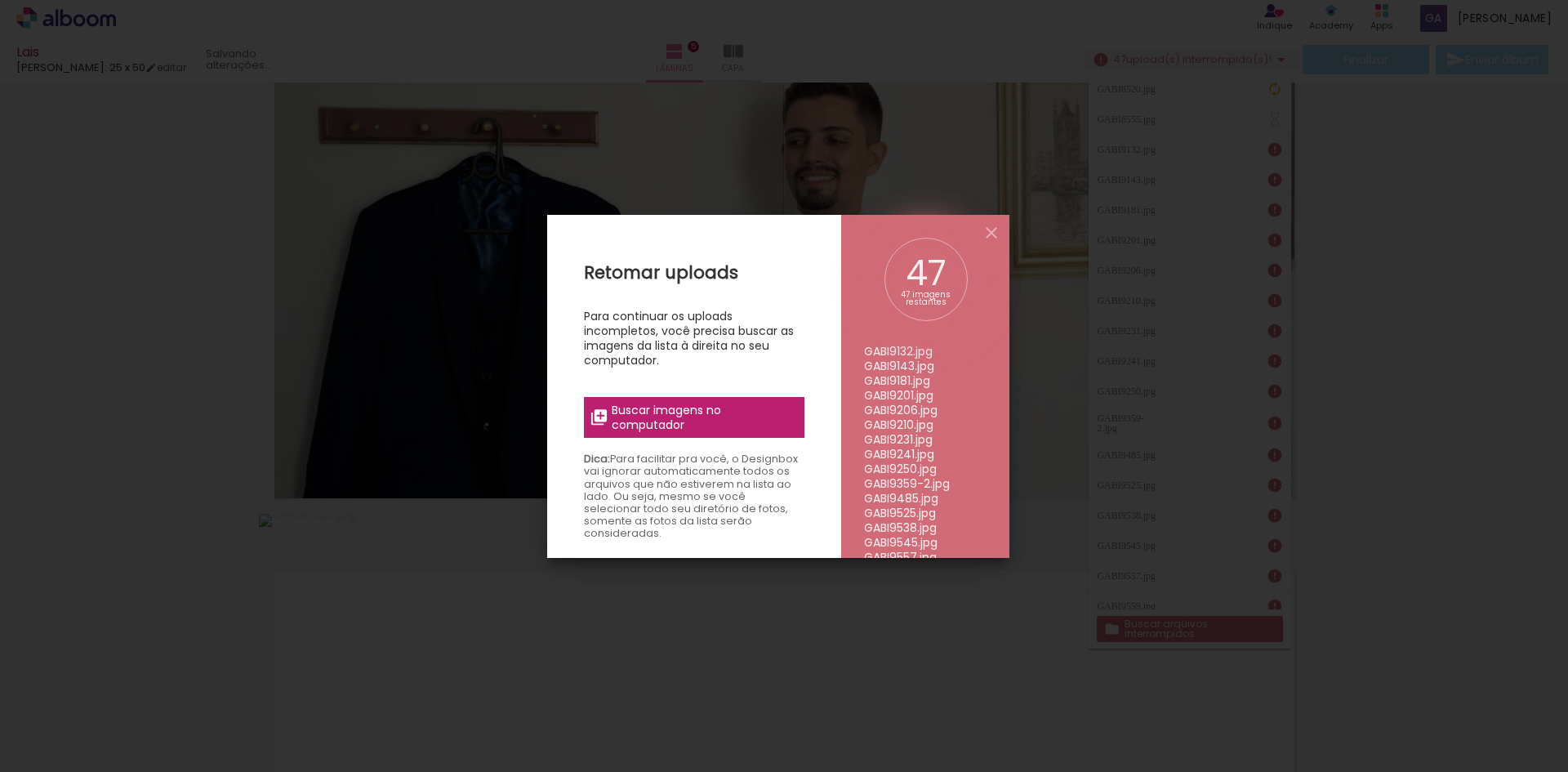
click at [1400, 424] on iron-overlay-backdrop at bounding box center [784, 386] width 1568 height 772
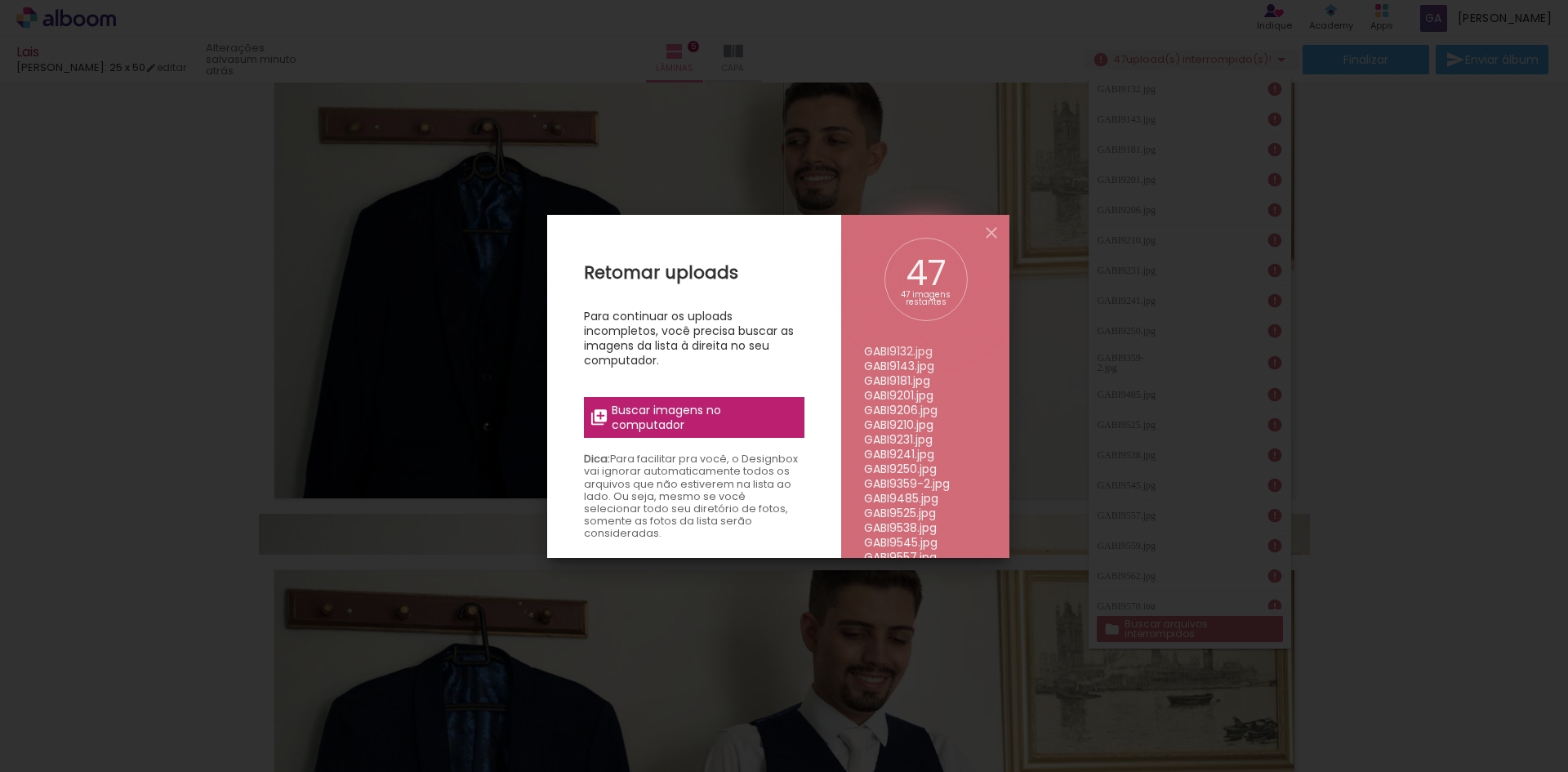
click at [1359, 473] on iron-overlay-backdrop at bounding box center [784, 386] width 1568 height 772
click at [718, 406] on span "Buscar imagens no computador" at bounding box center [703, 417] width 182 height 29
click at [0, 0] on input "file" at bounding box center [0, 0] width 0 height 0
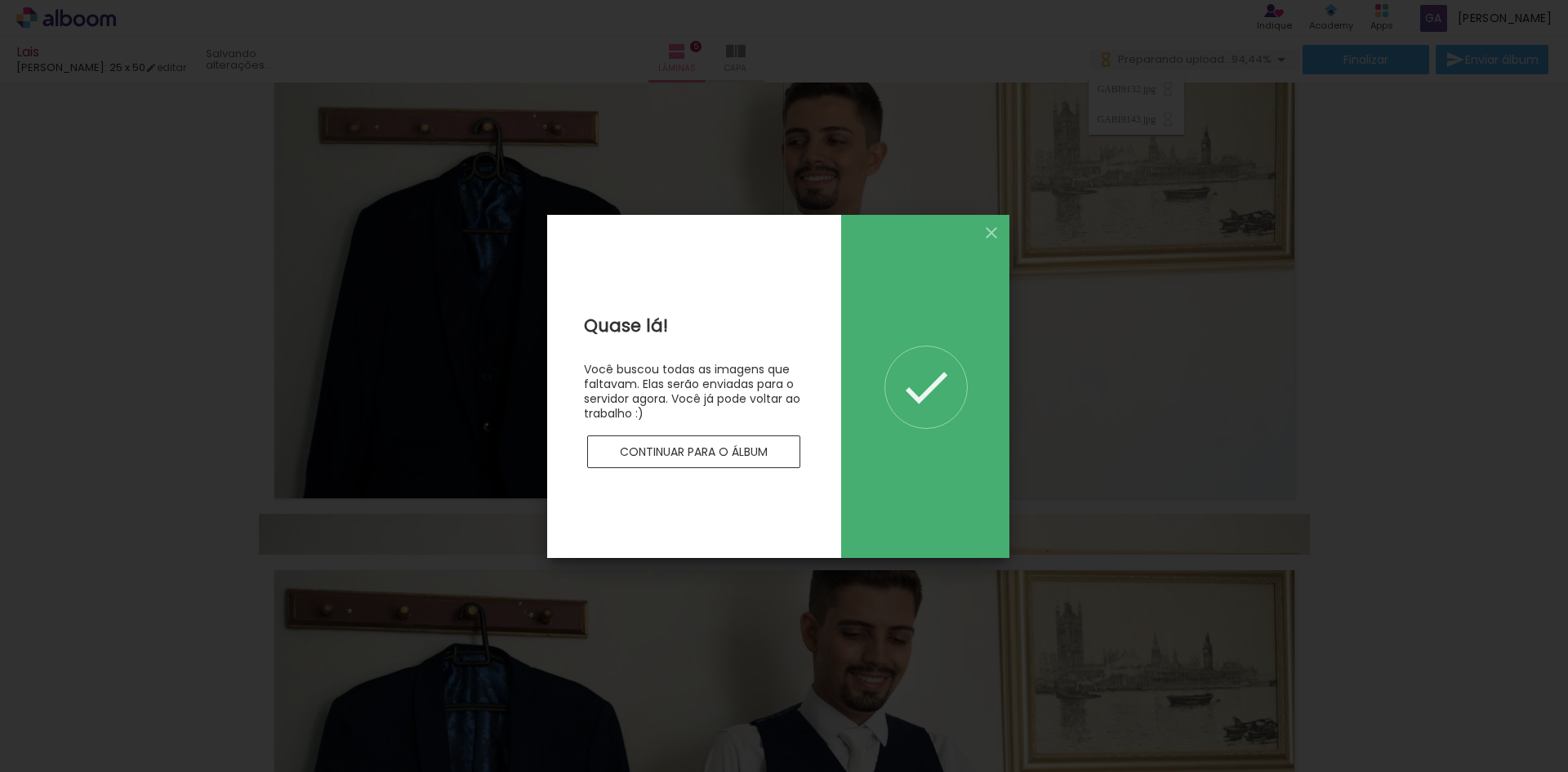
click at [0, 0] on slot "Continuar para o álbum" at bounding box center [0, 0] width 0 height 0
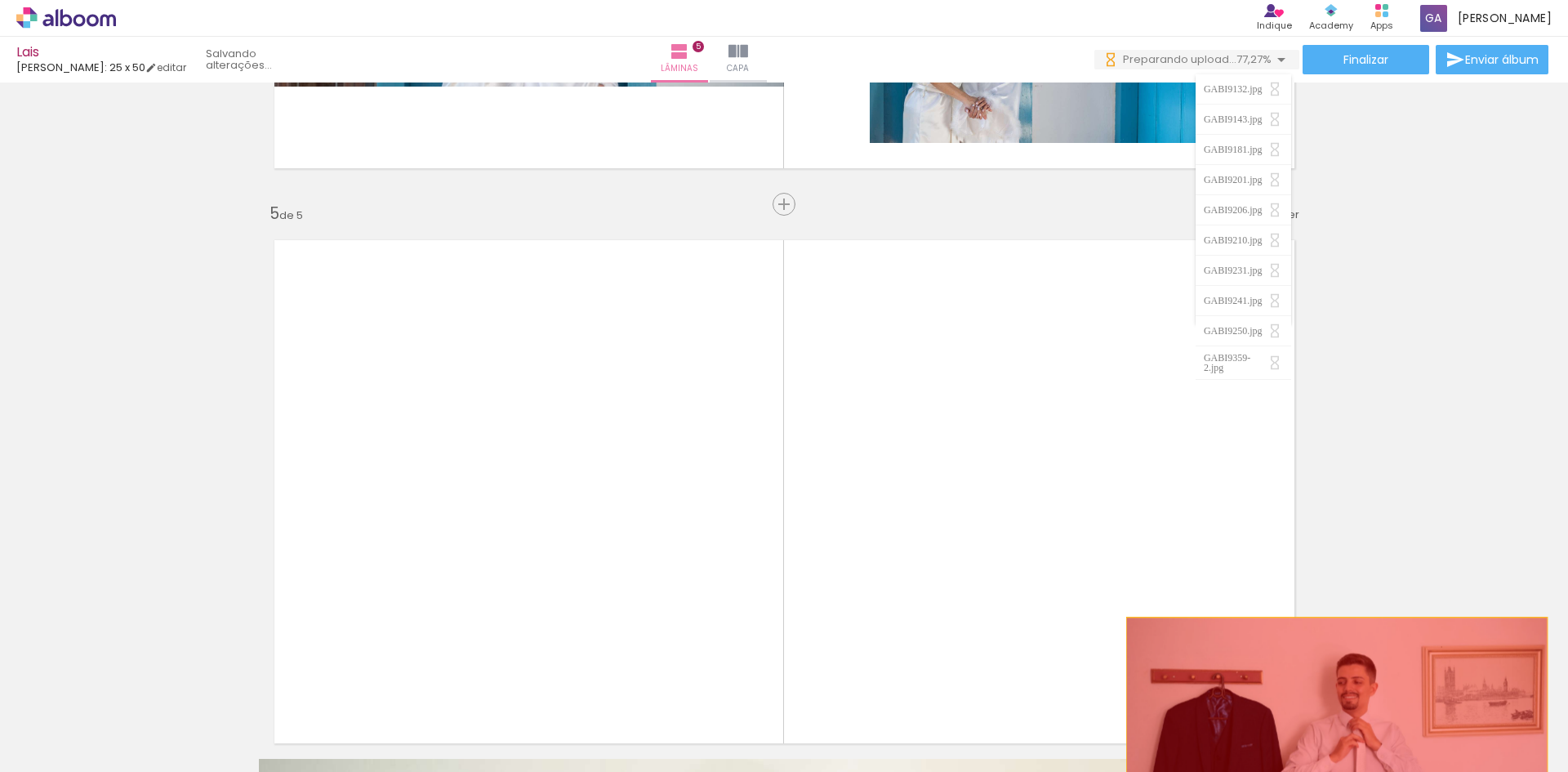
drag, startPoint x: 938, startPoint y: 378, endPoint x: 1345, endPoint y: 730, distance: 538.1
click at [1345, 730] on quentale-workspace at bounding box center [784, 386] width 1568 height 772
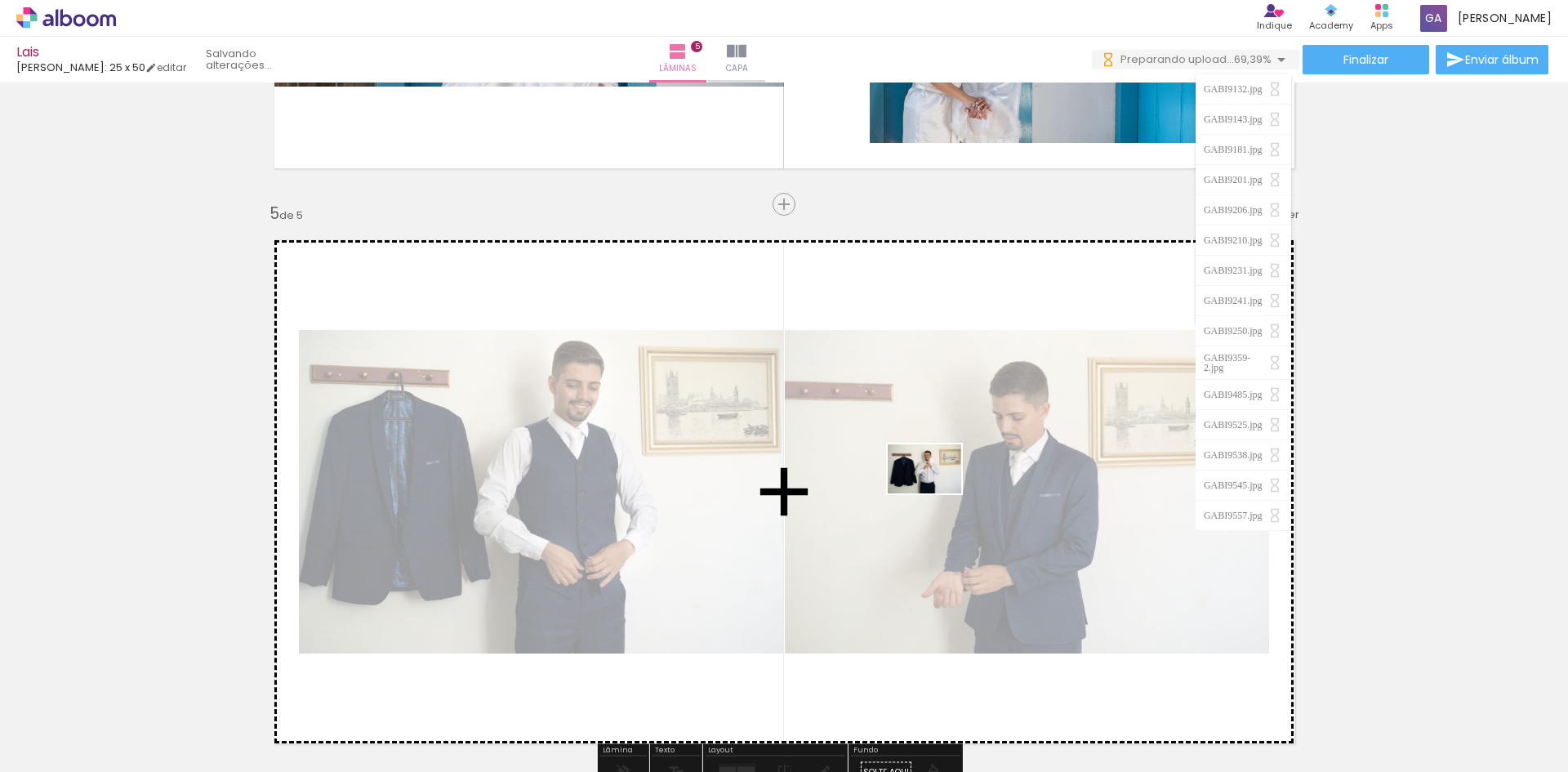
drag, startPoint x: 1324, startPoint y: 719, endPoint x: 936, endPoint y: 494, distance: 448.5
click at [936, 494] on quentale-workspace at bounding box center [784, 386] width 1568 height 772
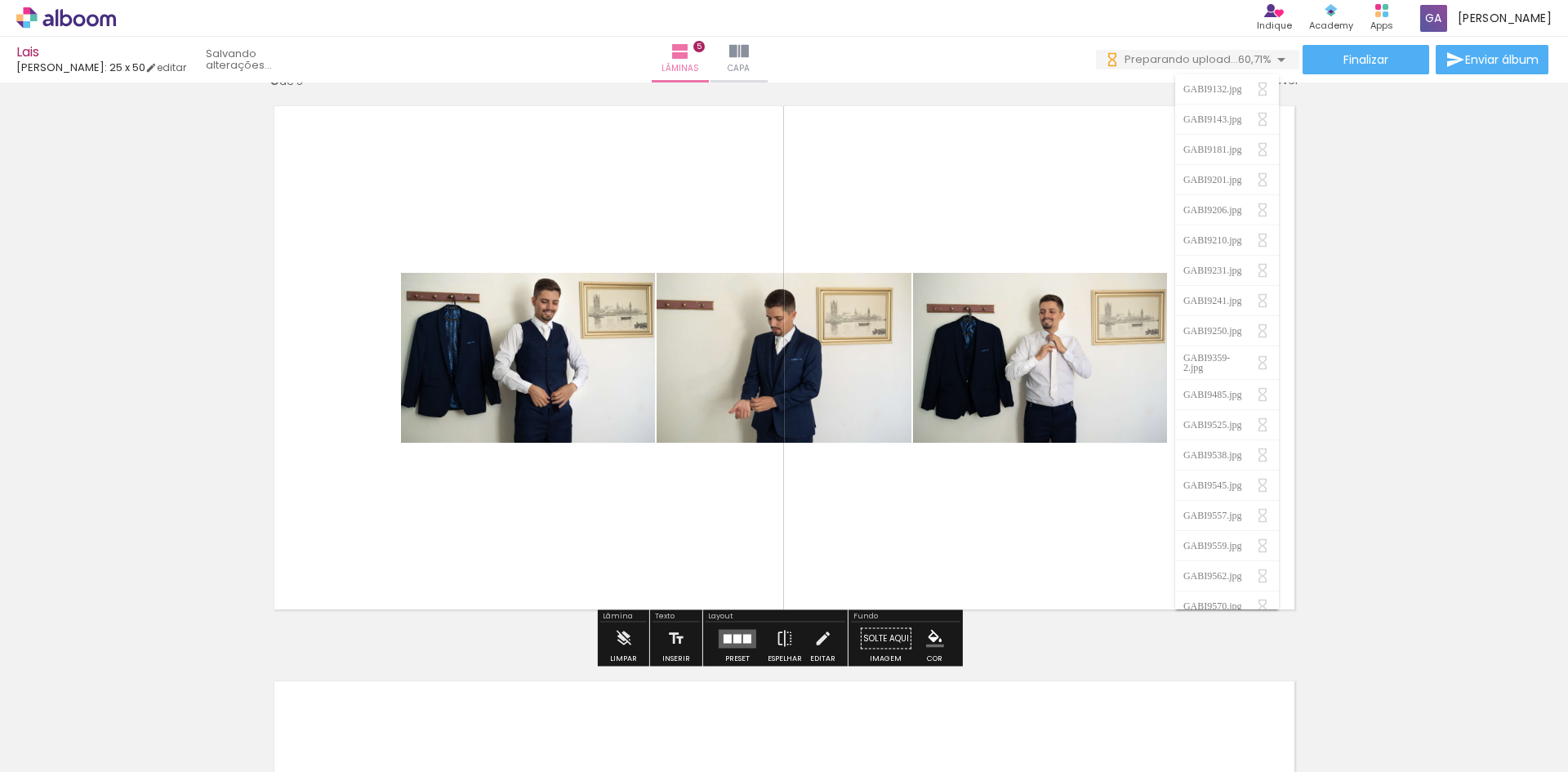
scroll to position [2369, 0]
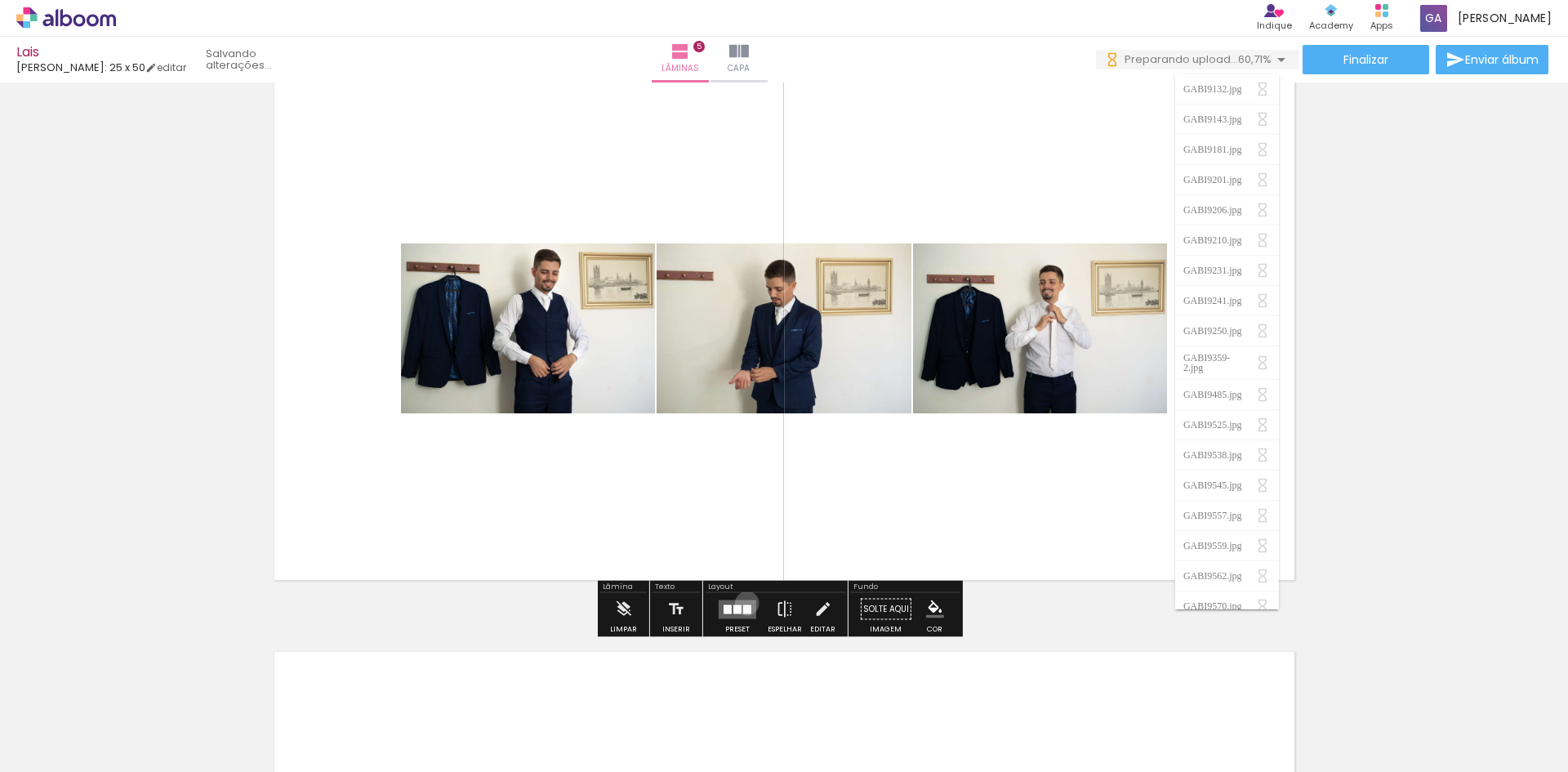
click at [743, 602] on quentale-layouter at bounding box center [737, 609] width 38 height 18
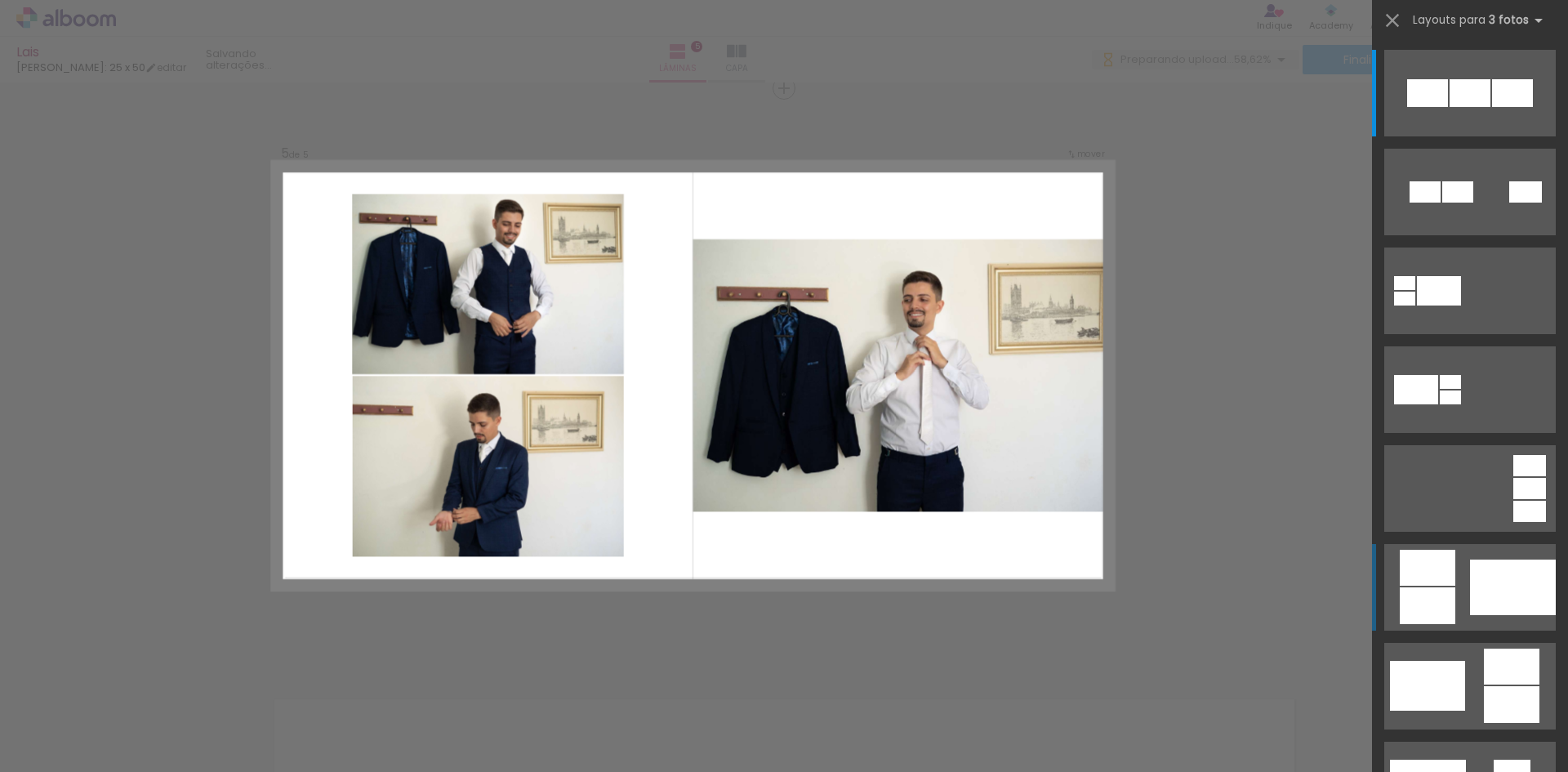
scroll to position [0, 0]
click at [1450, 581] on quentale-layouter at bounding box center [1469, 588] width 171 height 87
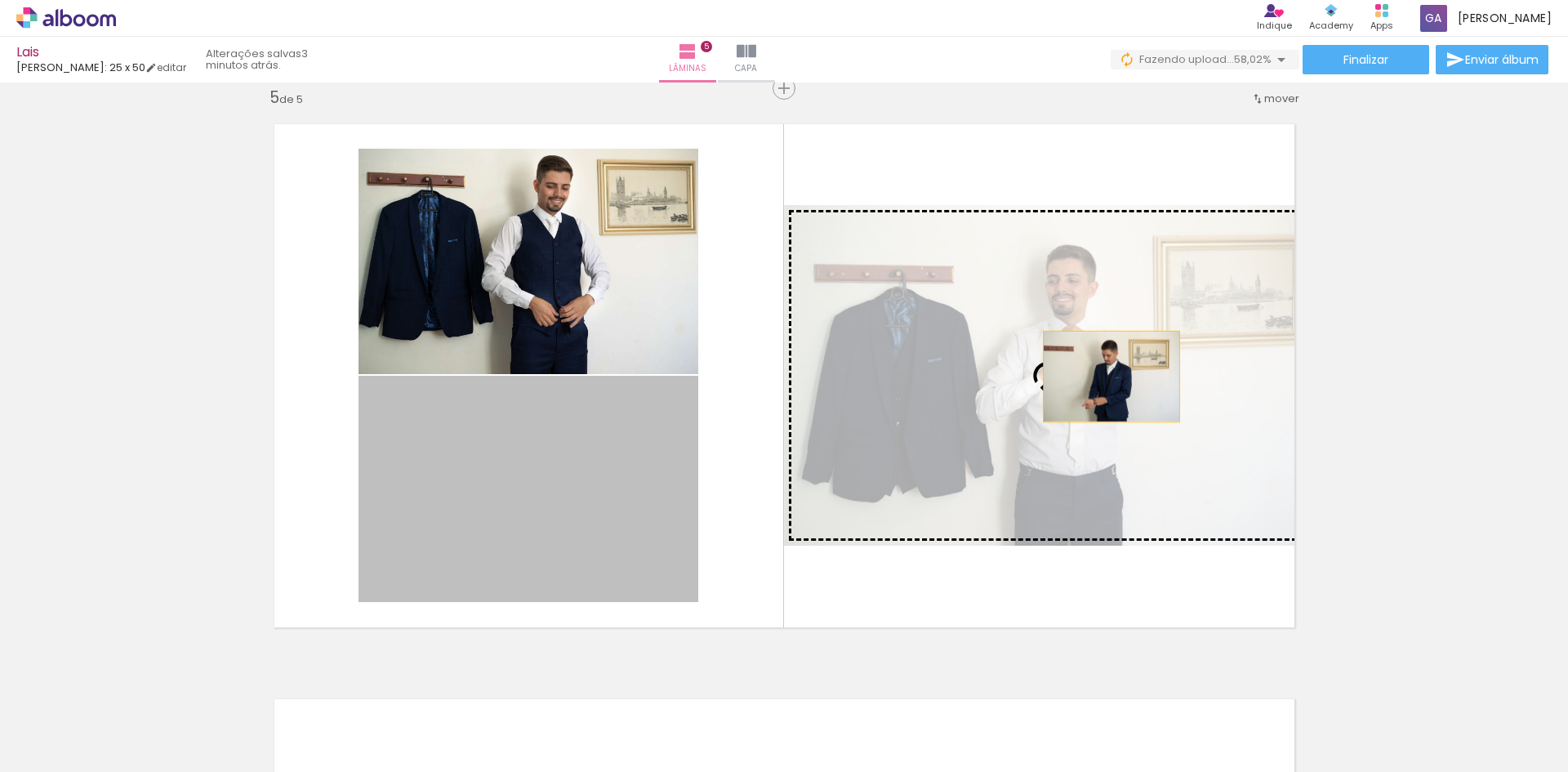
drag, startPoint x: 541, startPoint y: 510, endPoint x: 1105, endPoint y: 377, distance: 579.5
click at [0, 0] on slot at bounding box center [0, 0] width 0 height 0
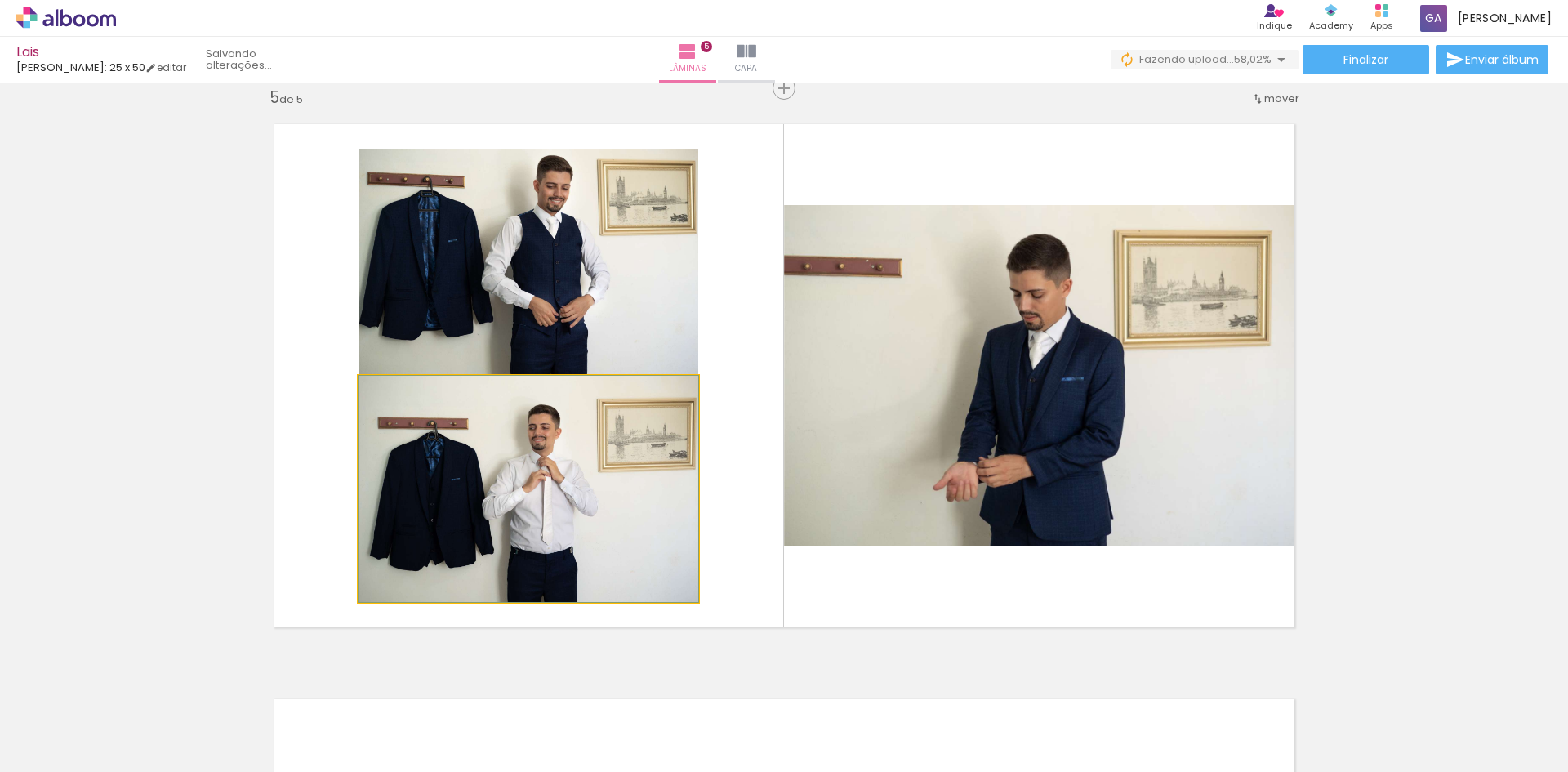
drag, startPoint x: 552, startPoint y: 474, endPoint x: 575, endPoint y: 275, distance: 200.3
click at [0, 0] on slot at bounding box center [0, 0] width 0 height 0
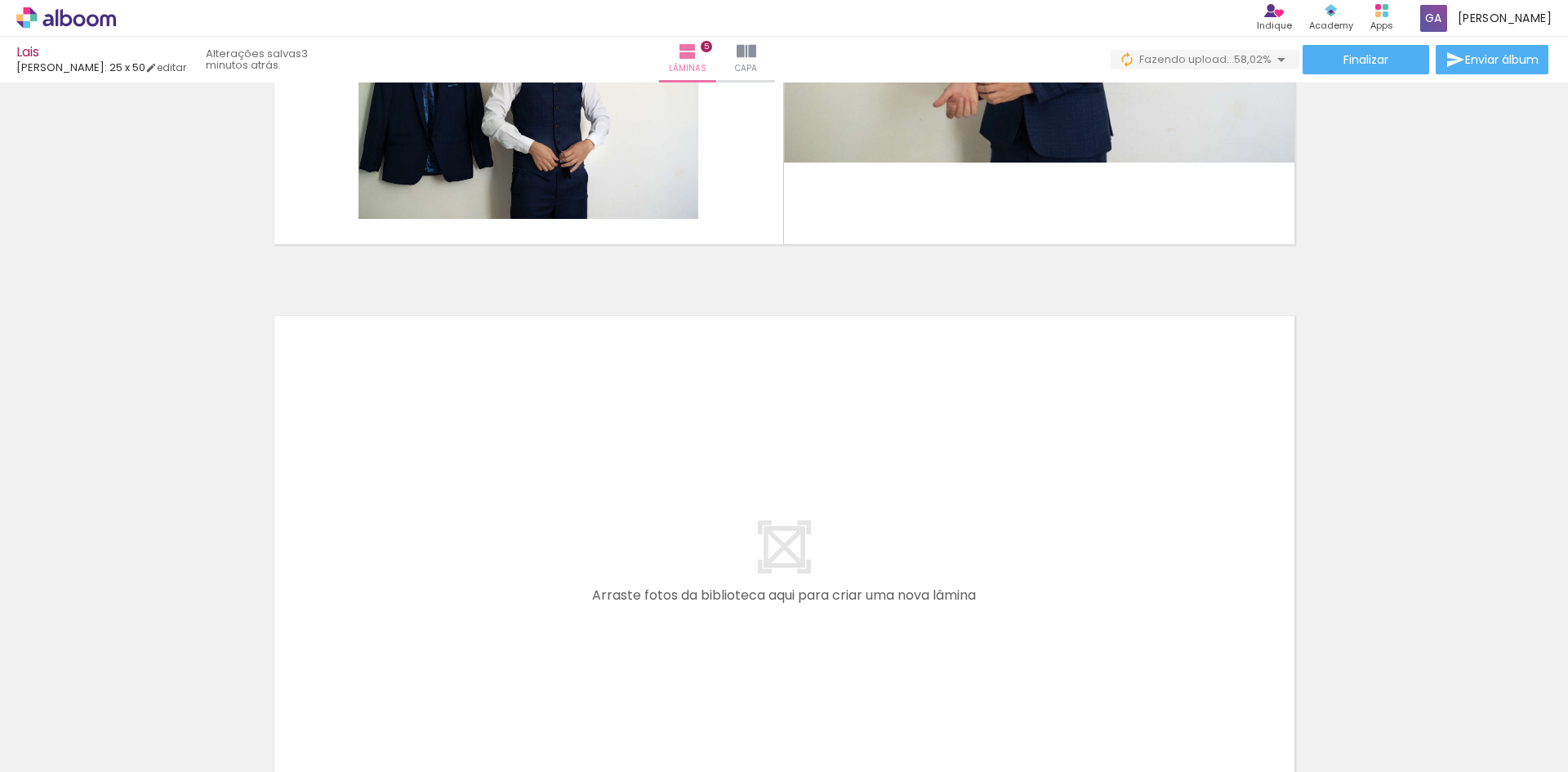
scroll to position [2731, 0]
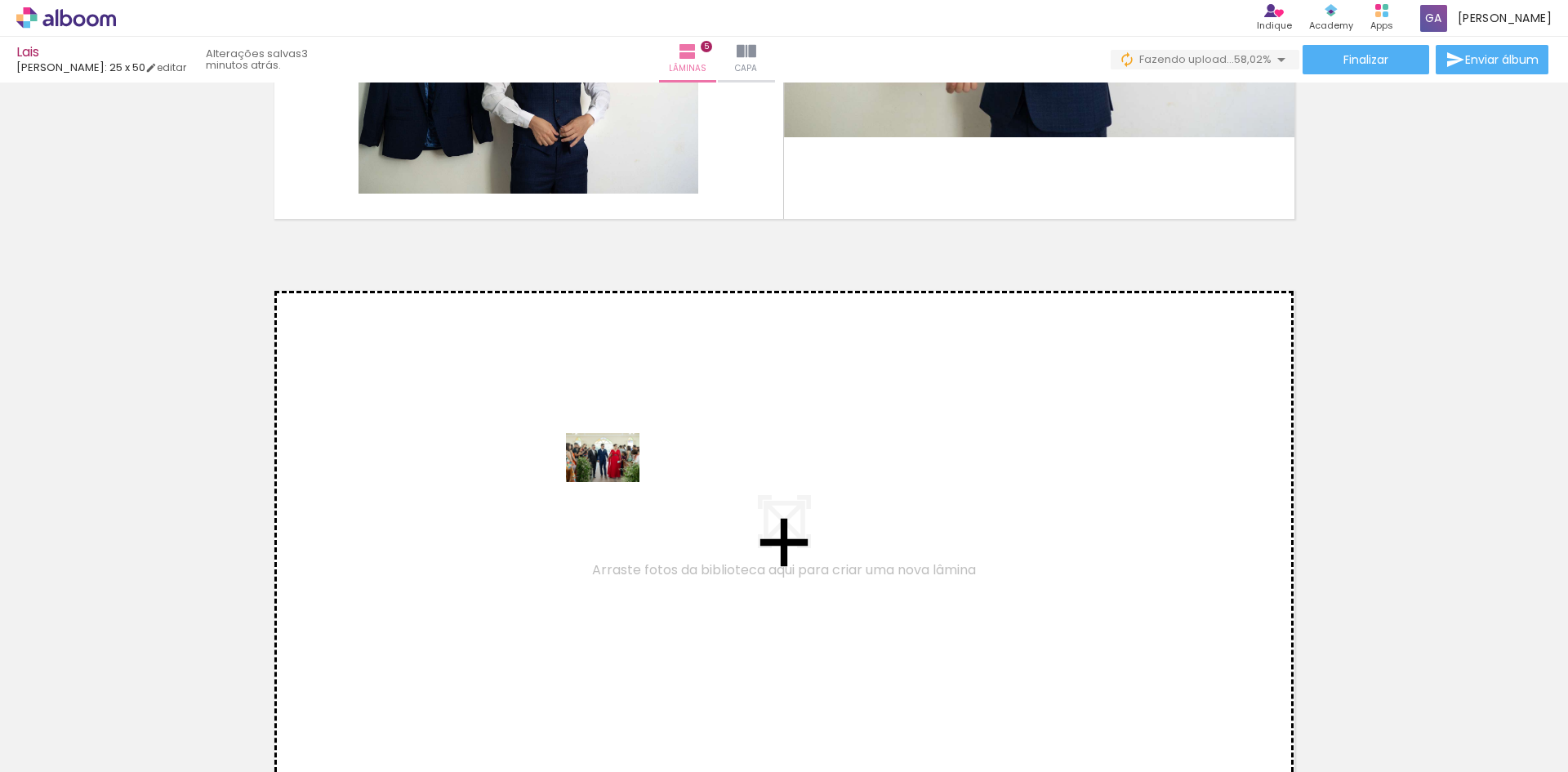
drag, startPoint x: 669, startPoint y: 715, endPoint x: 615, endPoint y: 482, distance: 239.2
click at [615, 482] on quentale-workspace at bounding box center [784, 386] width 1568 height 772
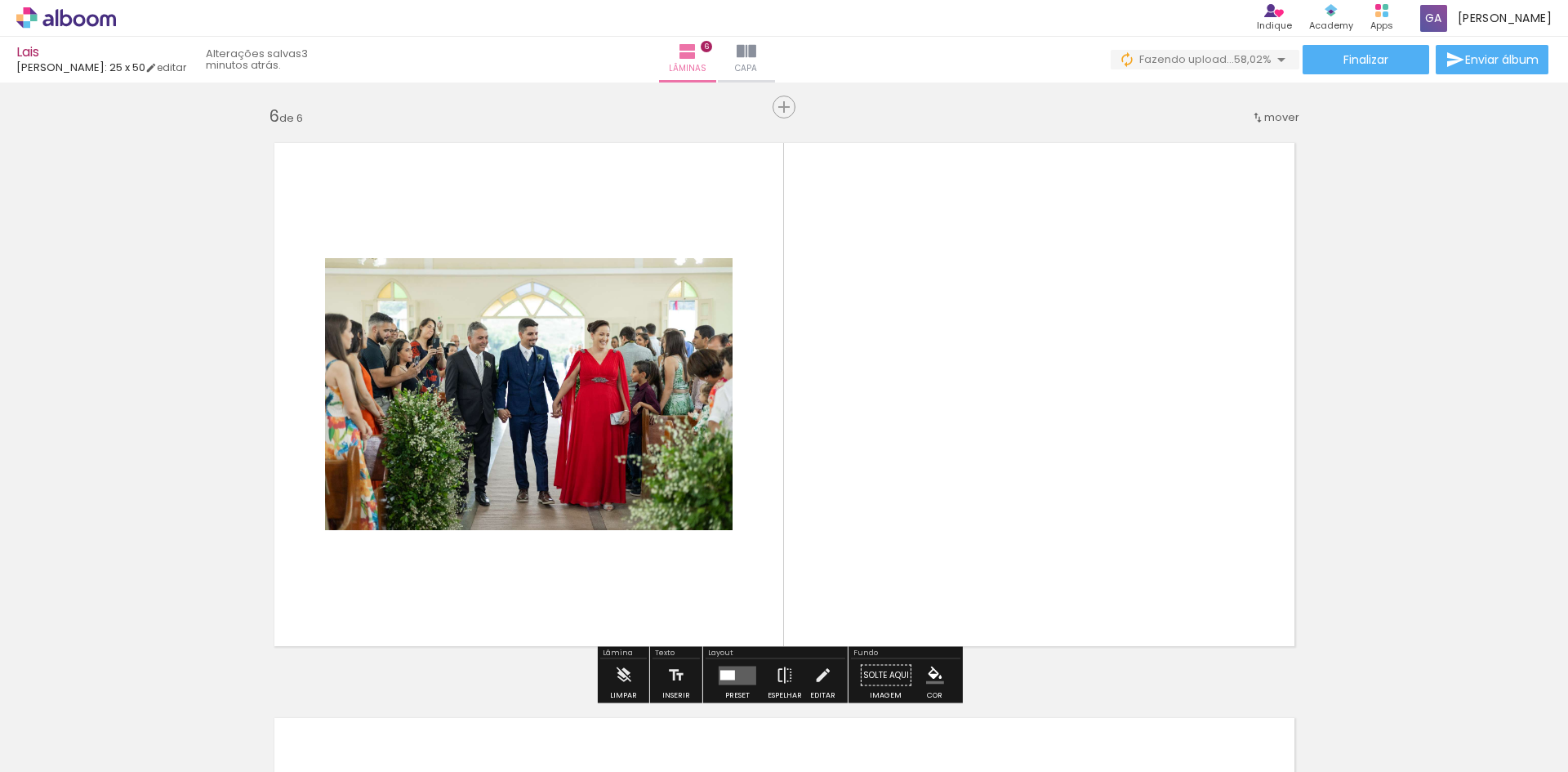
scroll to position [2897, 0]
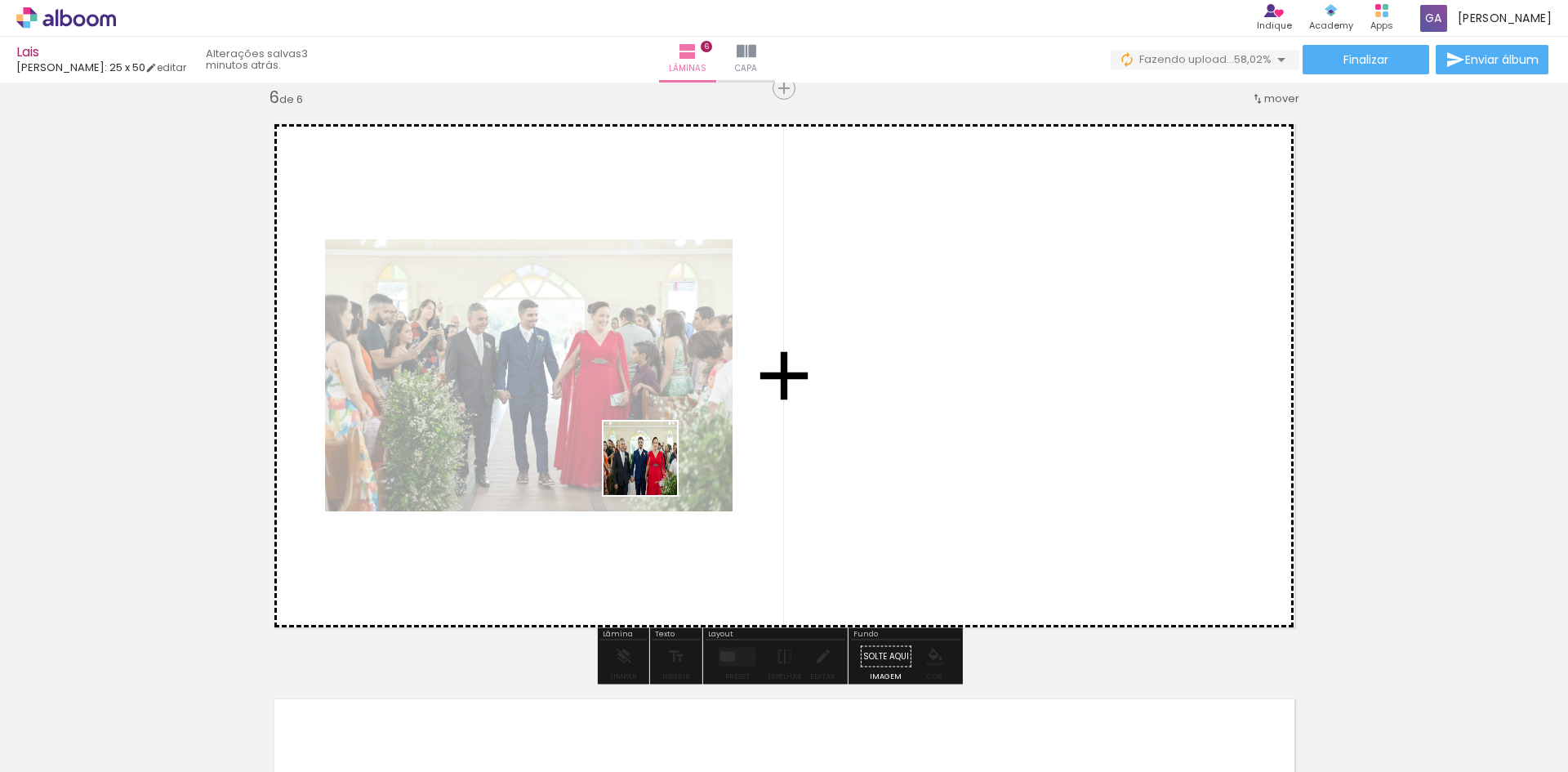
drag, startPoint x: 750, startPoint y: 716, endPoint x: 653, endPoint y: 471, distance: 263.5
click at [653, 471] on quentale-workspace at bounding box center [784, 386] width 1568 height 772
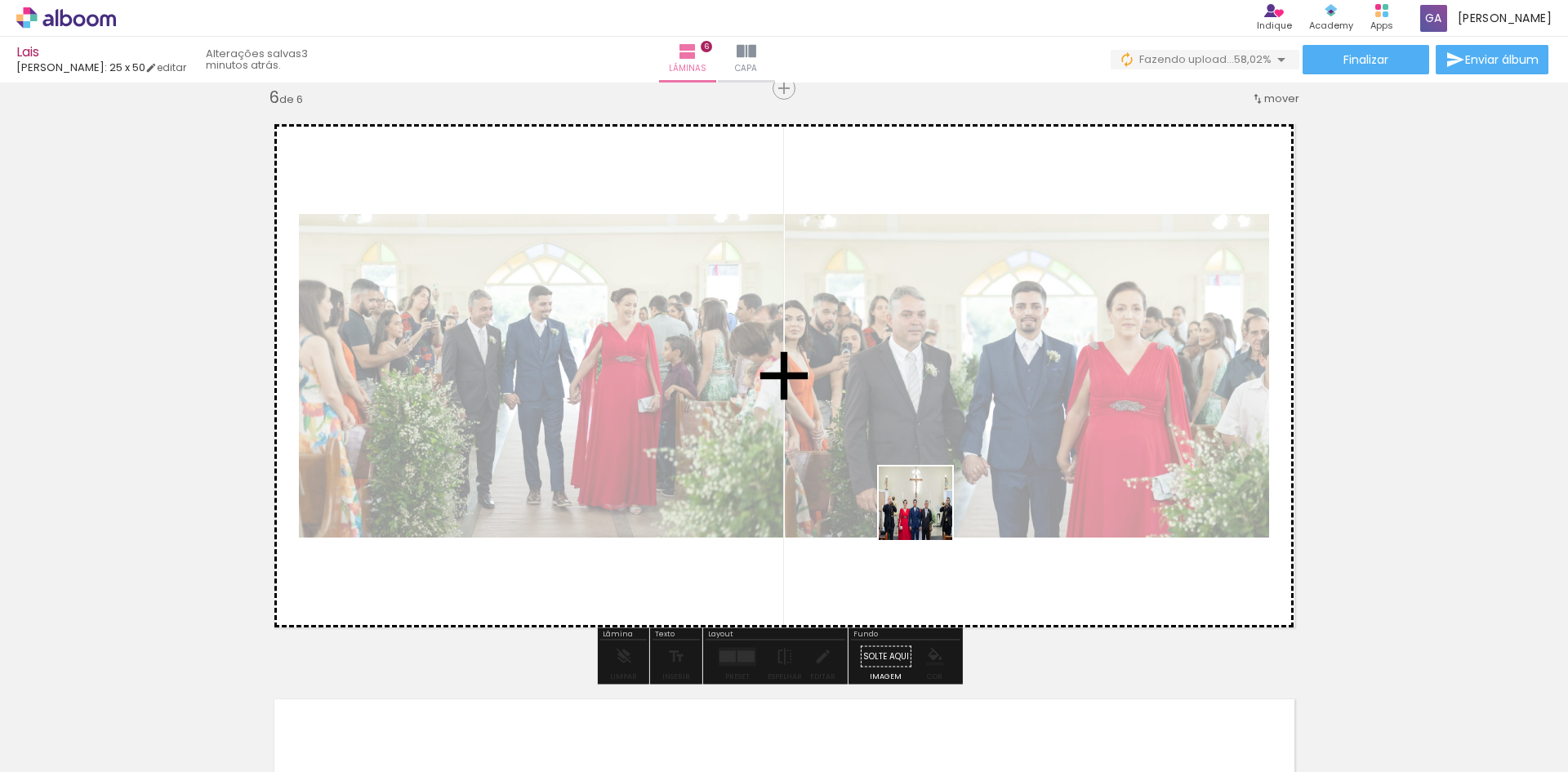
drag, startPoint x: 938, startPoint y: 725, endPoint x: 927, endPoint y: 516, distance: 209.3
click at [927, 516] on quentale-workspace at bounding box center [784, 386] width 1568 height 772
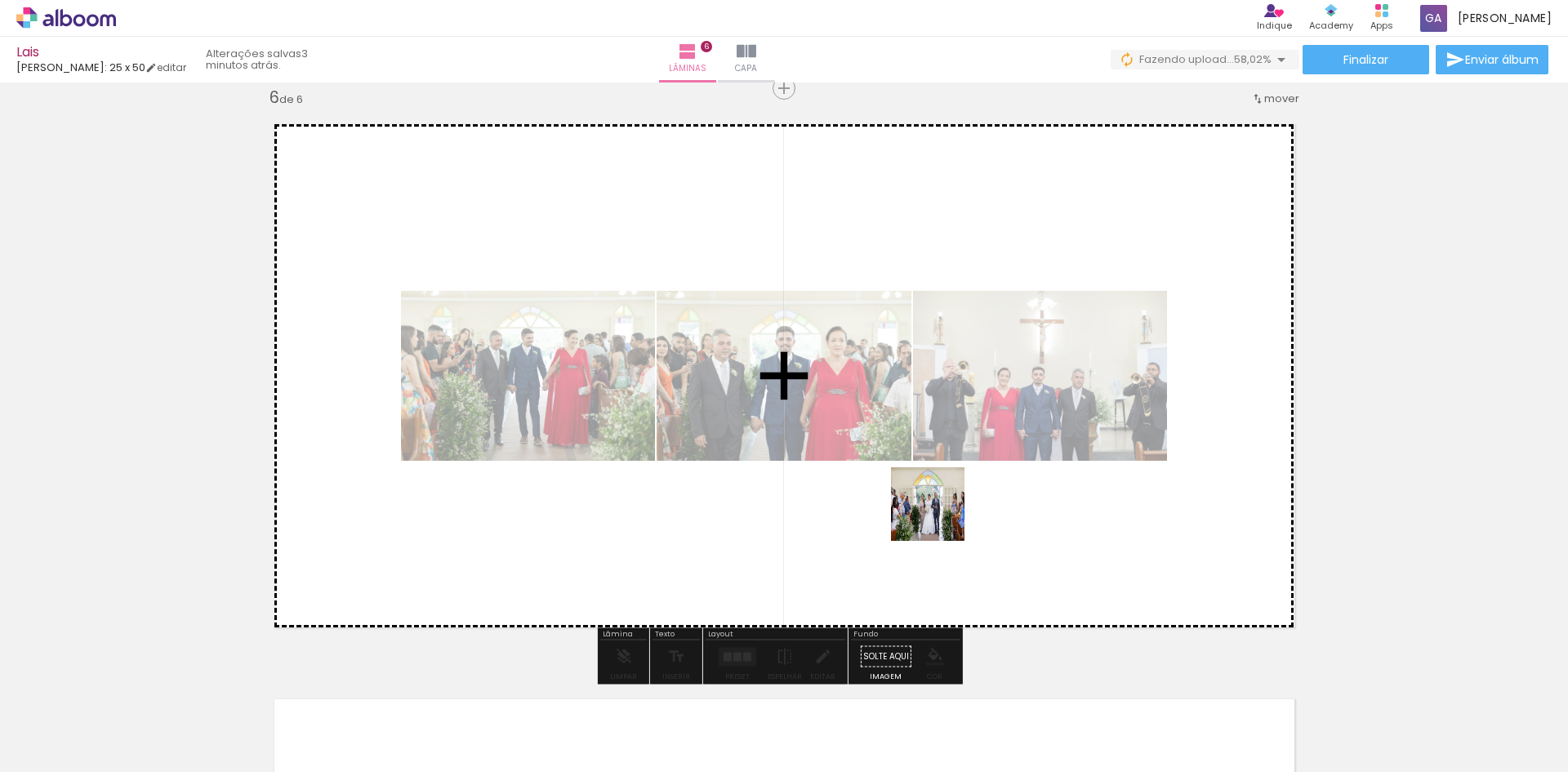
drag, startPoint x: 1042, startPoint y: 731, endPoint x: 940, endPoint y: 516, distance: 238.0
click at [940, 516] on quentale-workspace at bounding box center [784, 386] width 1568 height 772
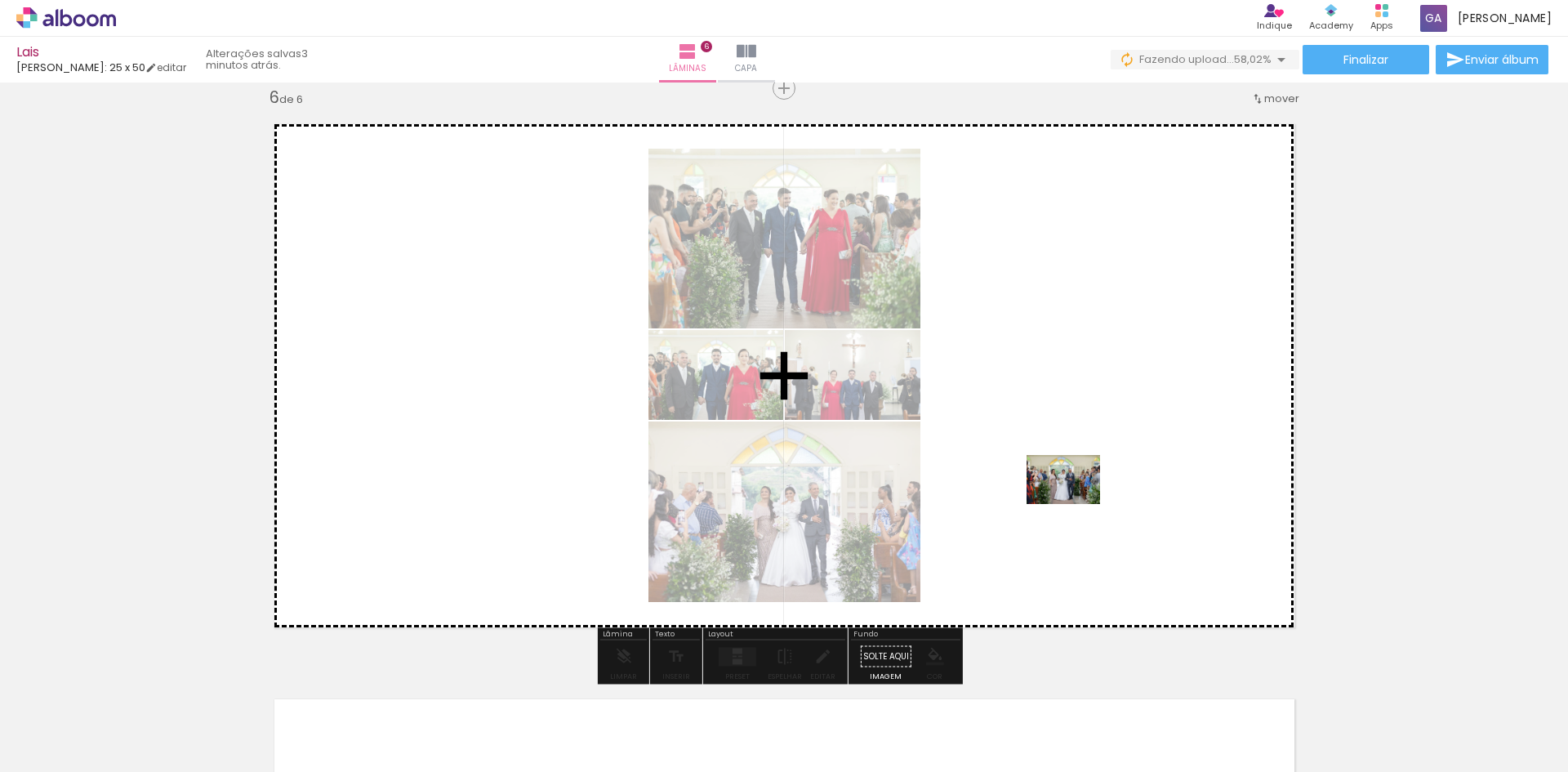
drag, startPoint x: 1124, startPoint y: 726, endPoint x: 1075, endPoint y: 503, distance: 228.3
click at [1075, 503] on quentale-workspace at bounding box center [784, 386] width 1568 height 772
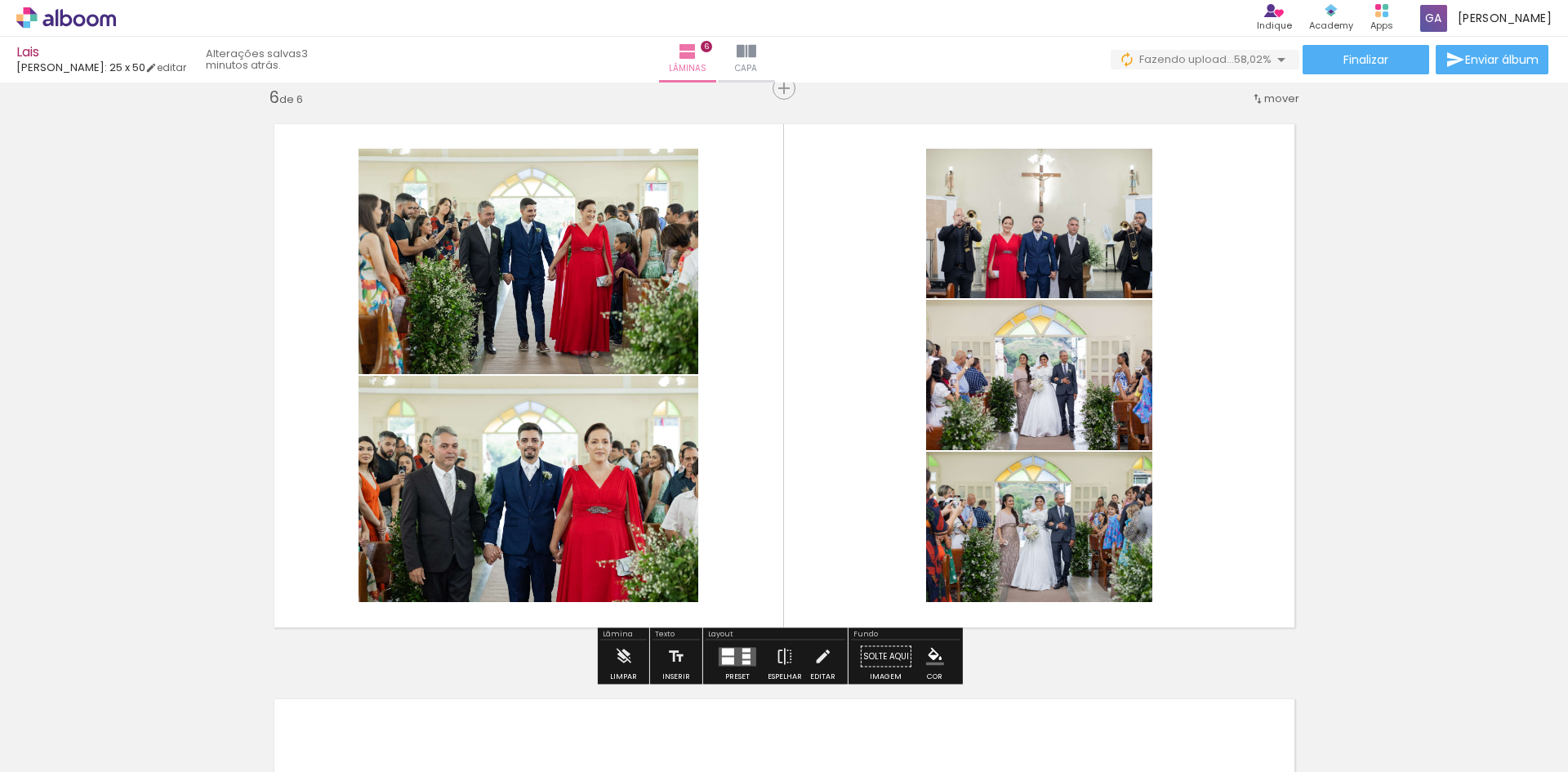
click at [728, 654] on quentale-layouter at bounding box center [737, 656] width 38 height 18
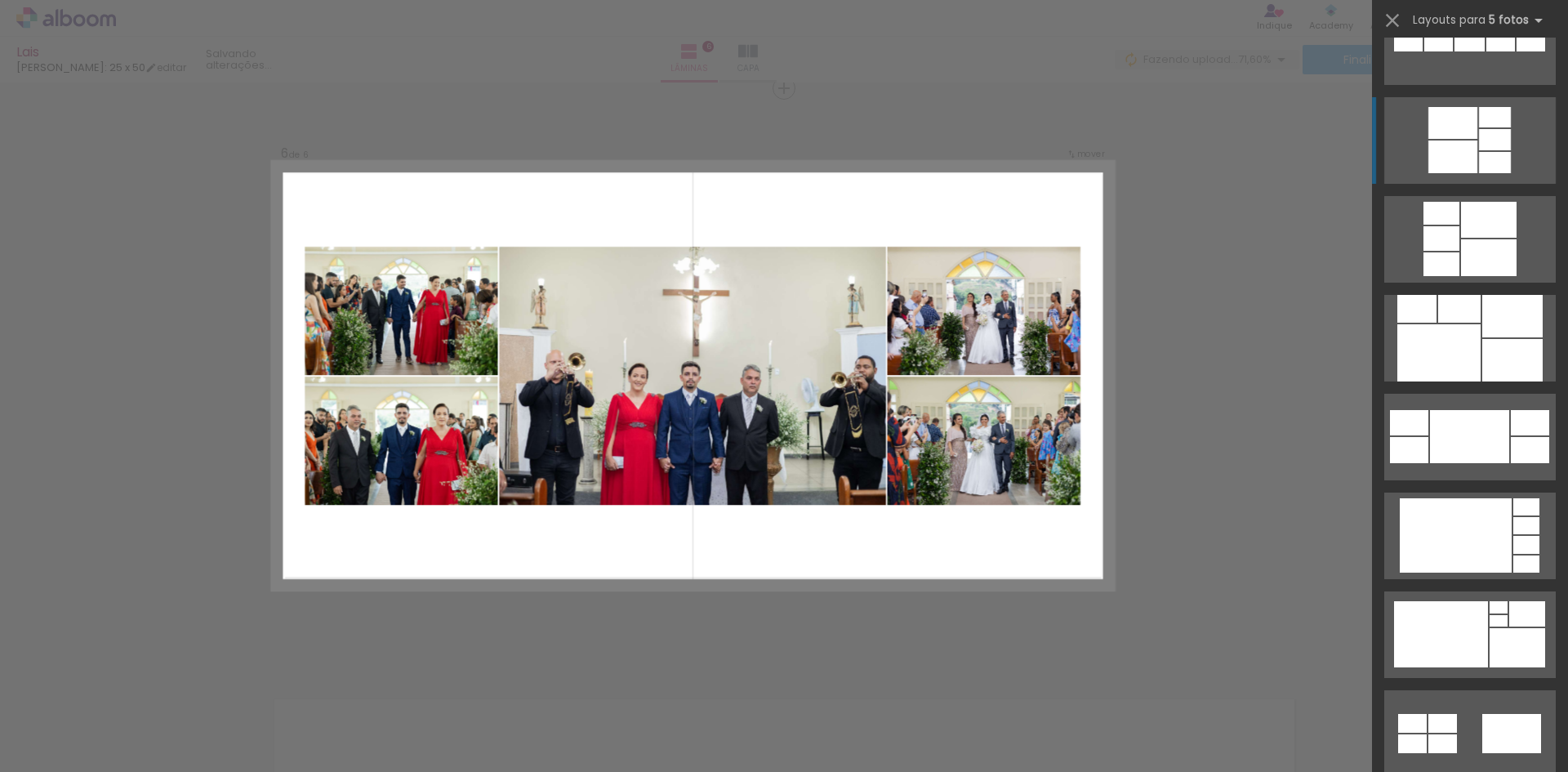
scroll to position [1634, 0]
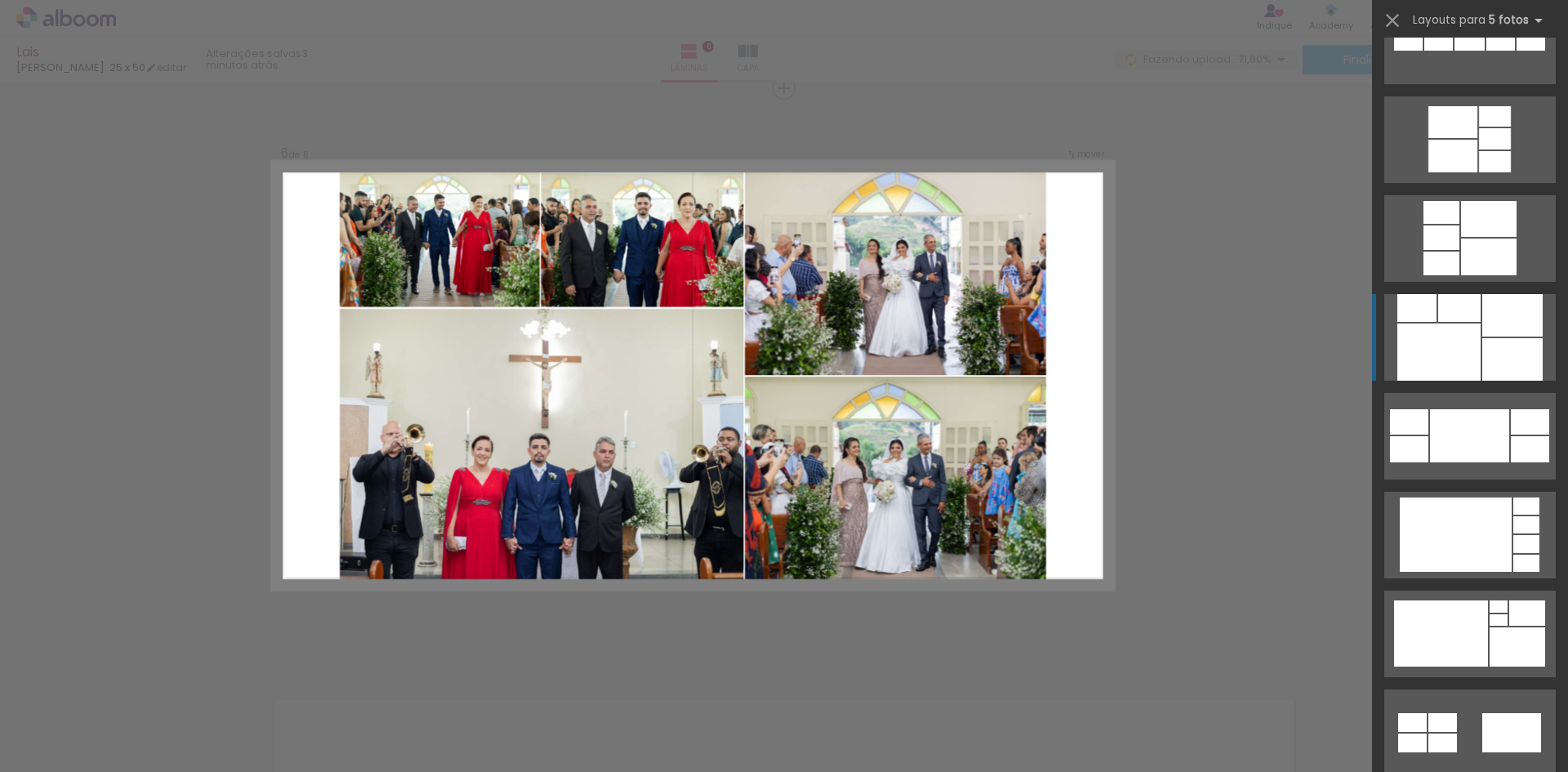
click at [1472, 339] on div at bounding box center [1438, 352] width 83 height 57
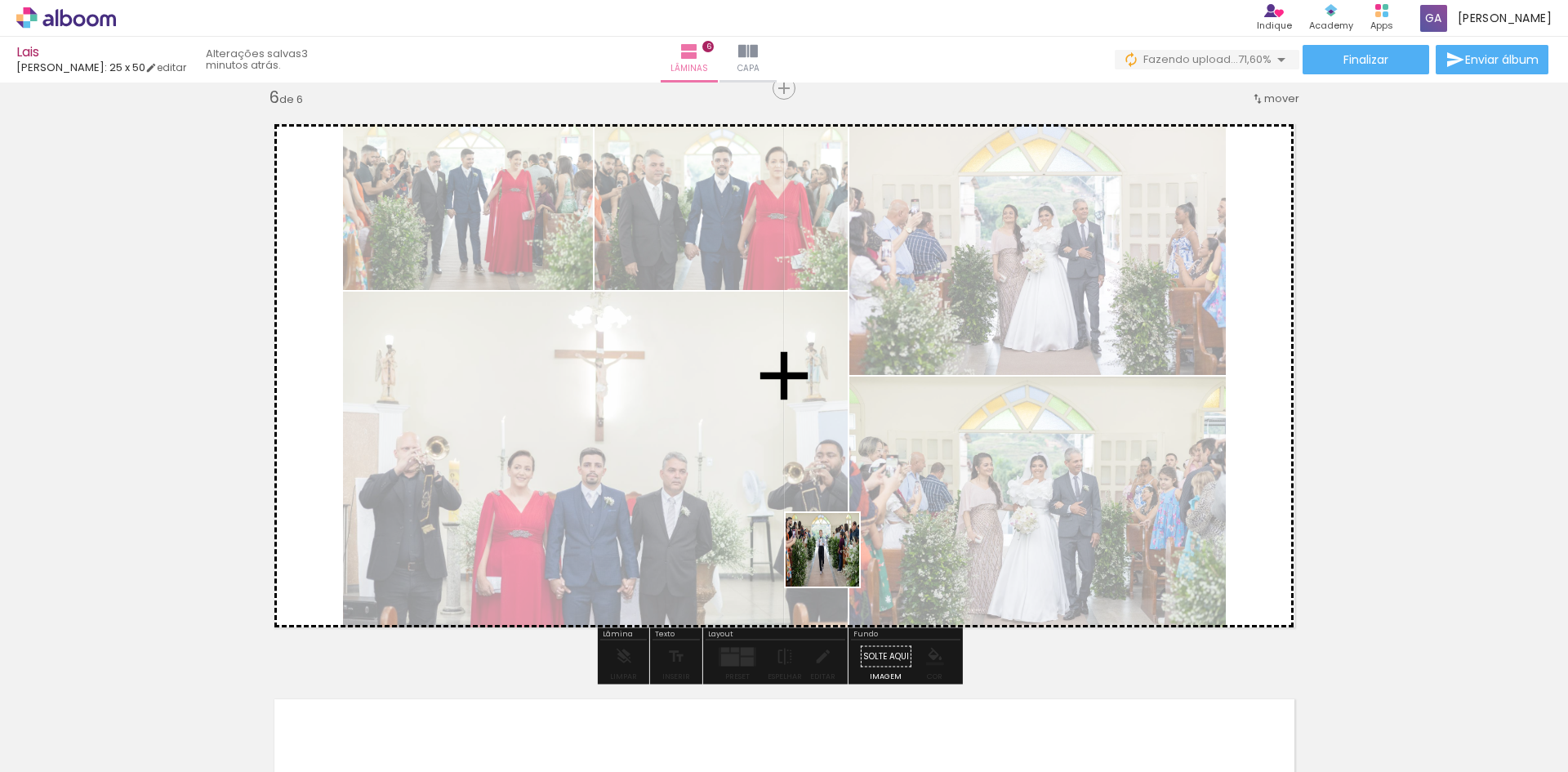
drag, startPoint x: 834, startPoint y: 714, endPoint x: 832, endPoint y: 556, distance: 158.0
click at [832, 556] on quentale-workspace at bounding box center [784, 386] width 1568 height 772
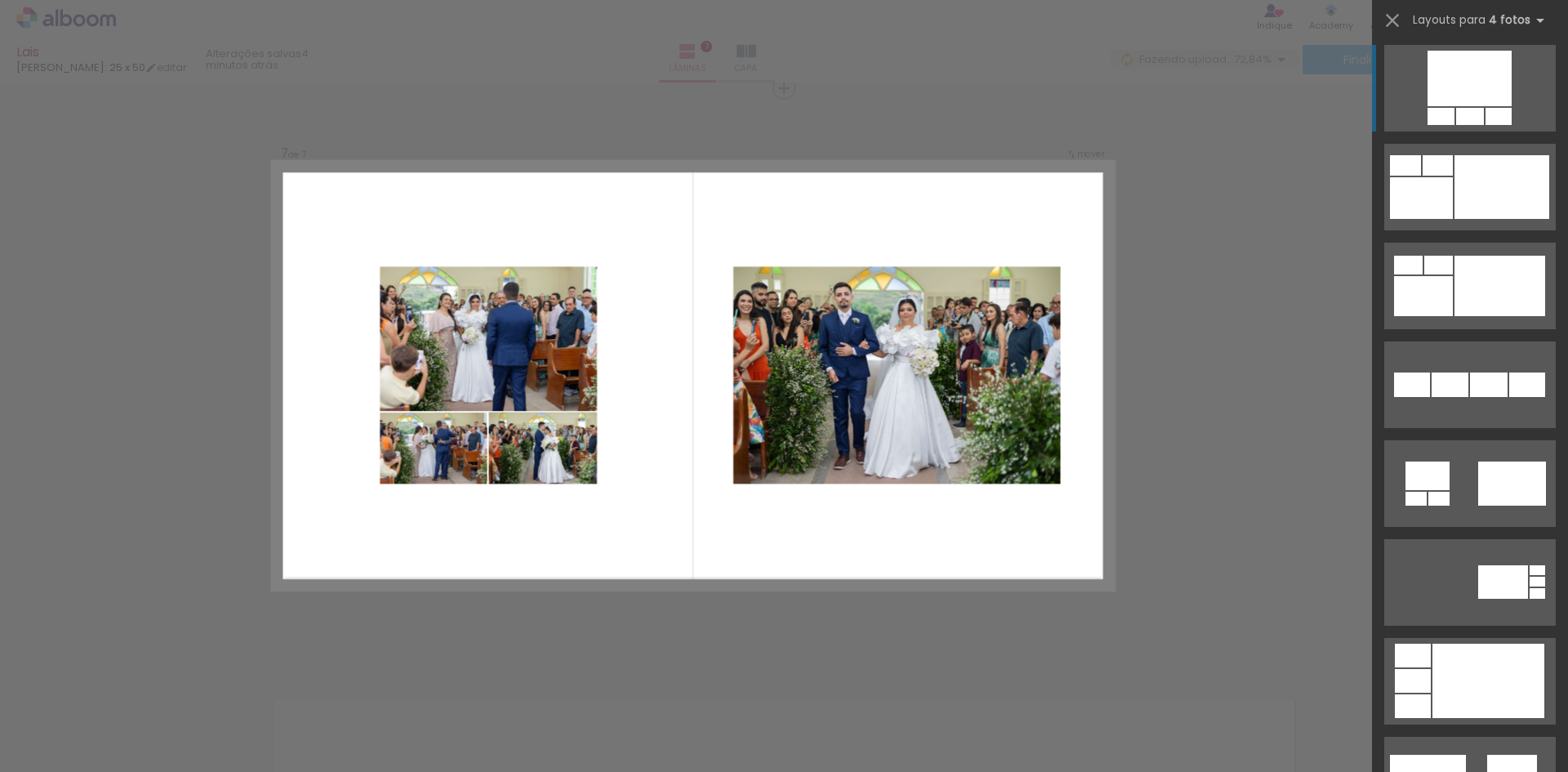
scroll to position [1634, 0]
